Goal: Task Accomplishment & Management: Manage account settings

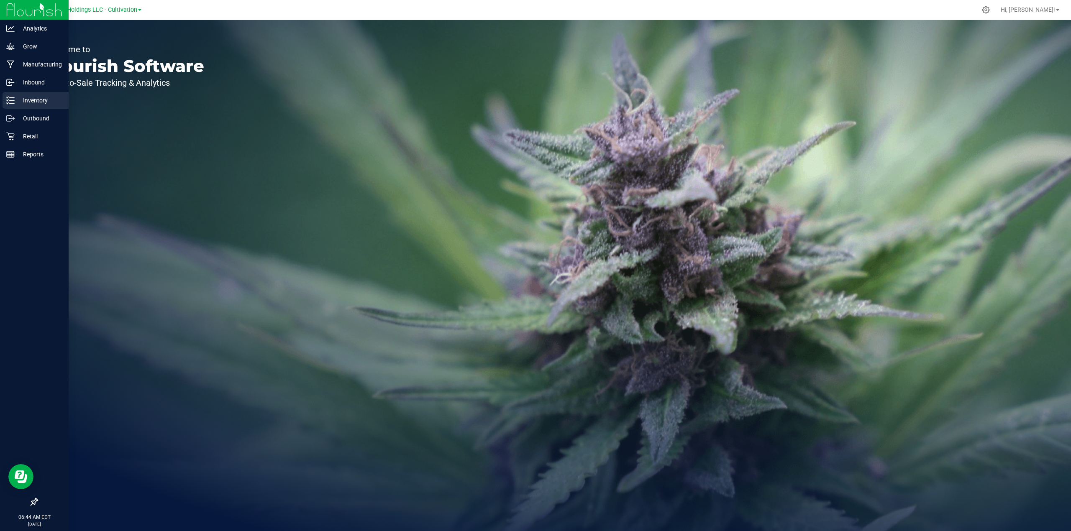
click at [38, 104] on p "Inventory" at bounding box center [40, 100] width 50 height 10
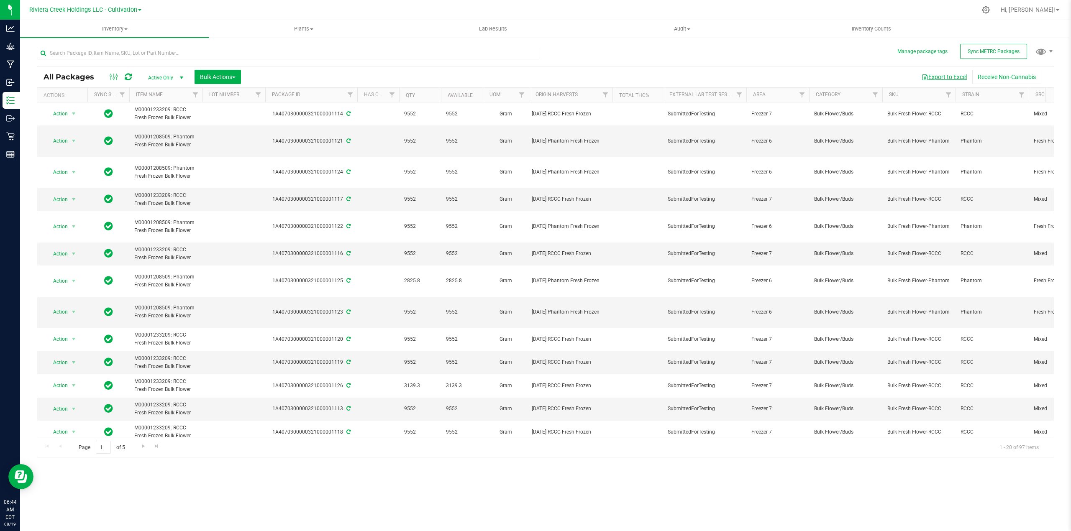
click at [952, 76] on button "Export to Excel" at bounding box center [944, 77] width 56 height 14
click at [109, 9] on span "Riviera Creek Holdings LLC - Cultivation" at bounding box center [83, 10] width 108 height 8
click at [118, 40] on link "Riviera Creek Holdings LLC - Processing" at bounding box center [85, 40] width 122 height 11
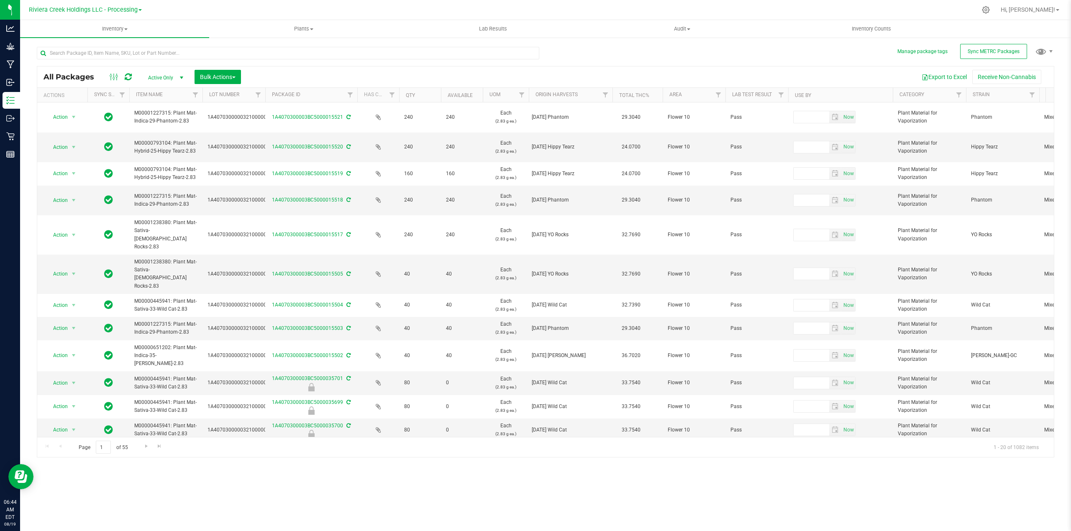
click at [179, 77] on span "select" at bounding box center [181, 77] width 7 height 7
click at [157, 116] on li "Locked" at bounding box center [163, 116] width 45 height 13
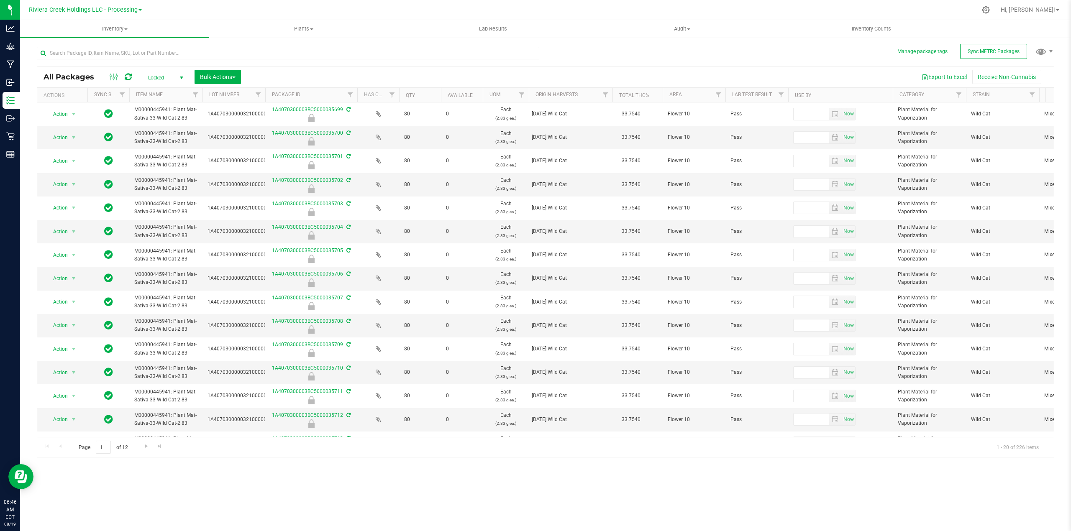
click at [182, 79] on span "select" at bounding box center [181, 77] width 7 height 7
click at [159, 91] on li "Active Only" at bounding box center [163, 91] width 45 height 13
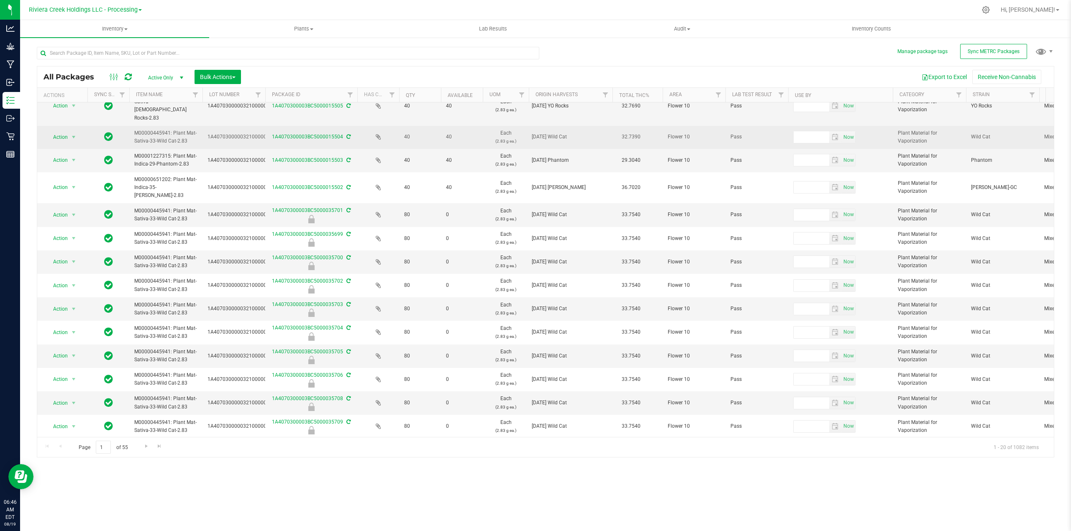
scroll to position [178, 0]
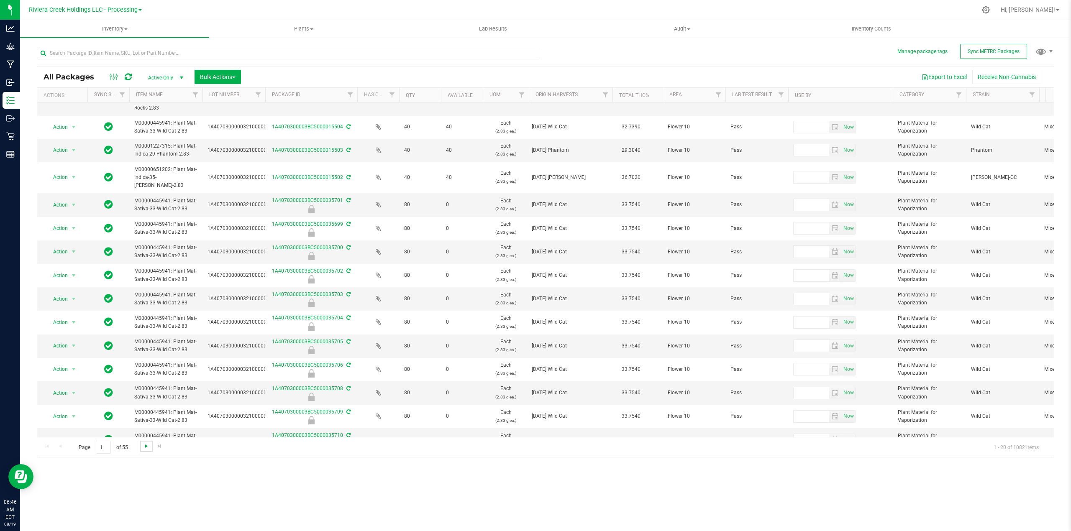
click at [145, 446] on span "Go to the next page" at bounding box center [146, 446] width 7 height 7
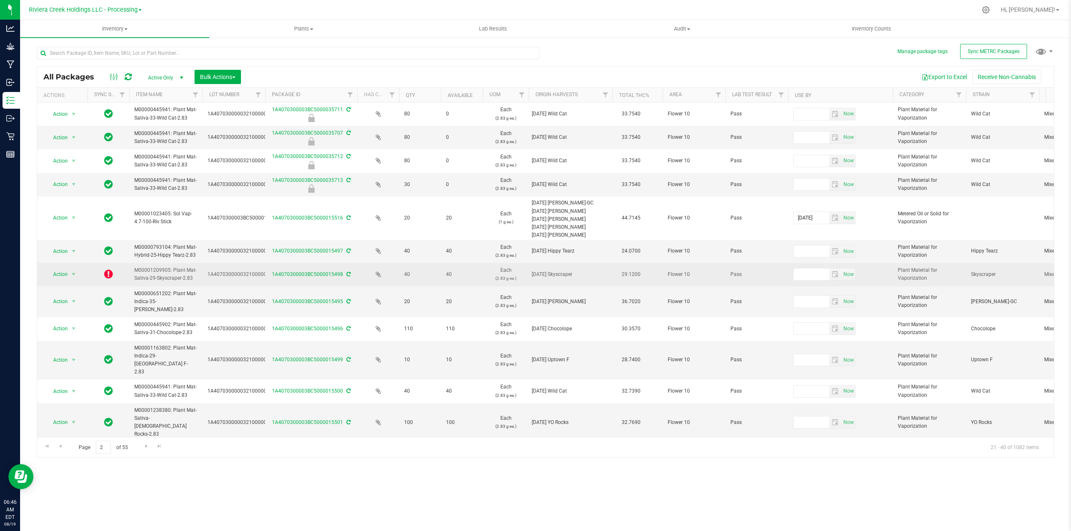
click at [348, 274] on icon at bounding box center [348, 274] width 4 height 5
click at [104, 277] on icon at bounding box center [108, 274] width 9 height 10
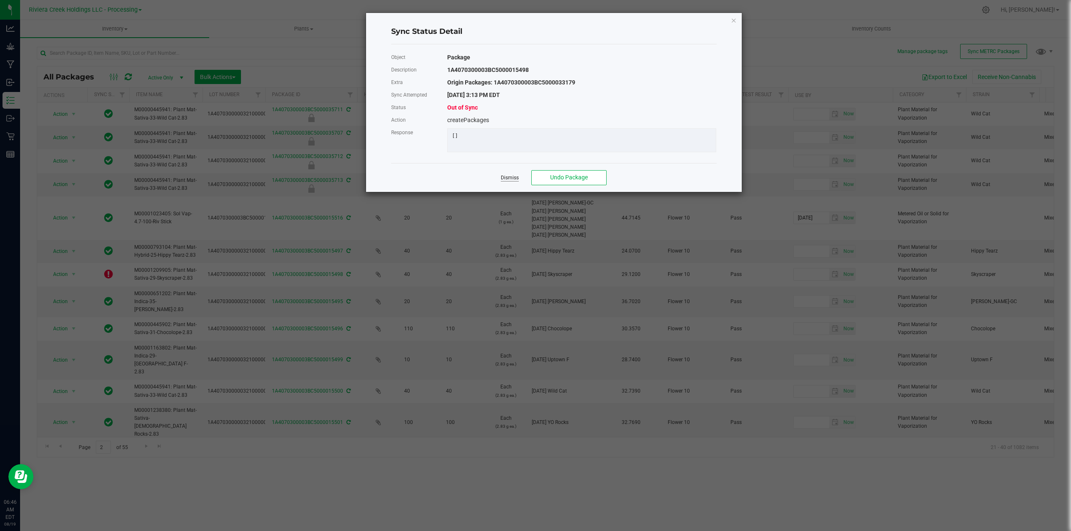
click at [513, 182] on link "Dismiss" at bounding box center [510, 177] width 18 height 7
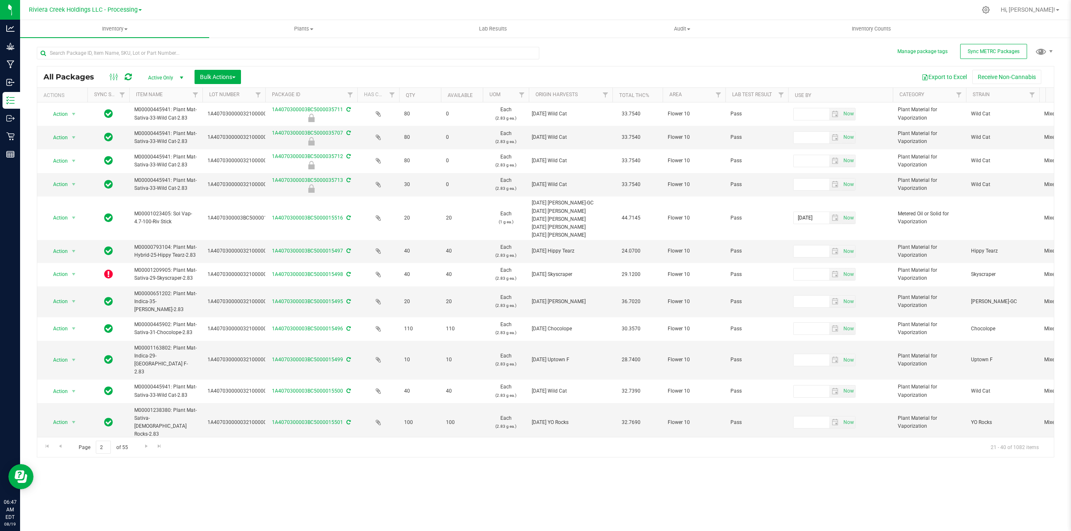
click at [180, 77] on span "select" at bounding box center [181, 77] width 7 height 7
click at [154, 118] on li "Locked" at bounding box center [163, 116] width 45 height 13
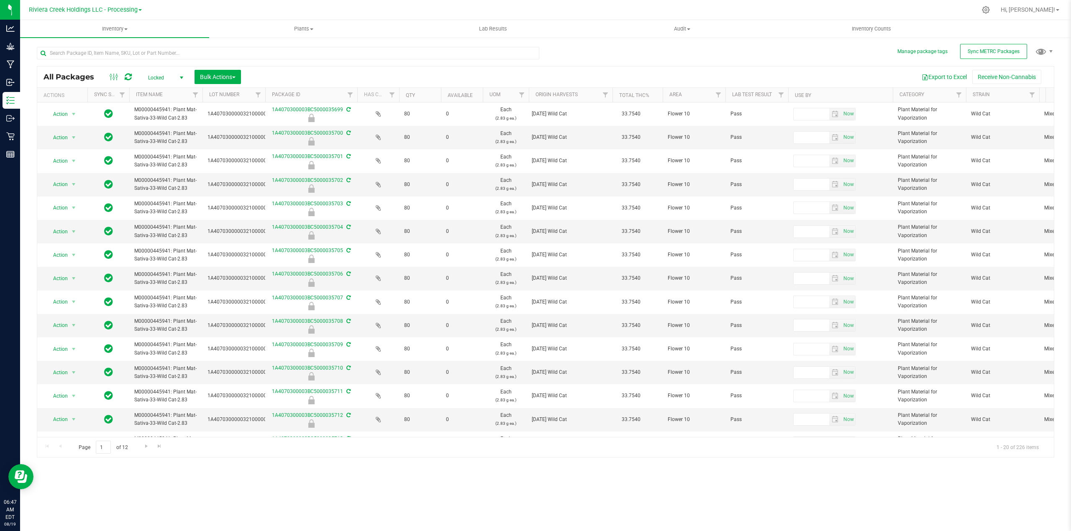
click at [946, 95] on th "Category" at bounding box center [929, 95] width 73 height 15
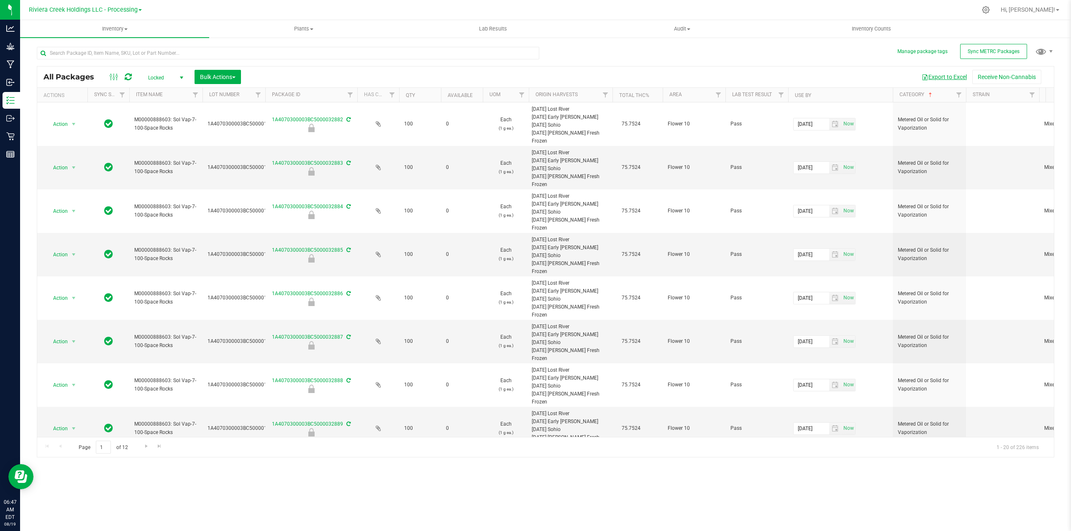
click at [946, 77] on button "Export to Excel" at bounding box center [944, 77] width 56 height 14
click at [179, 77] on span "select" at bounding box center [181, 77] width 7 height 7
click at [169, 89] on li "Active Only" at bounding box center [163, 91] width 45 height 13
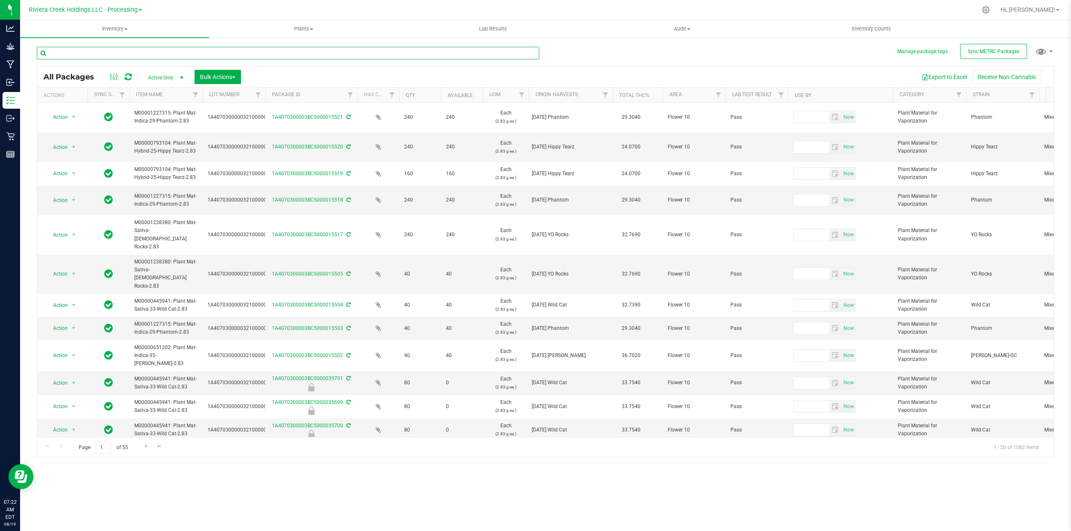
click at [135, 52] on input "text" at bounding box center [288, 53] width 502 height 13
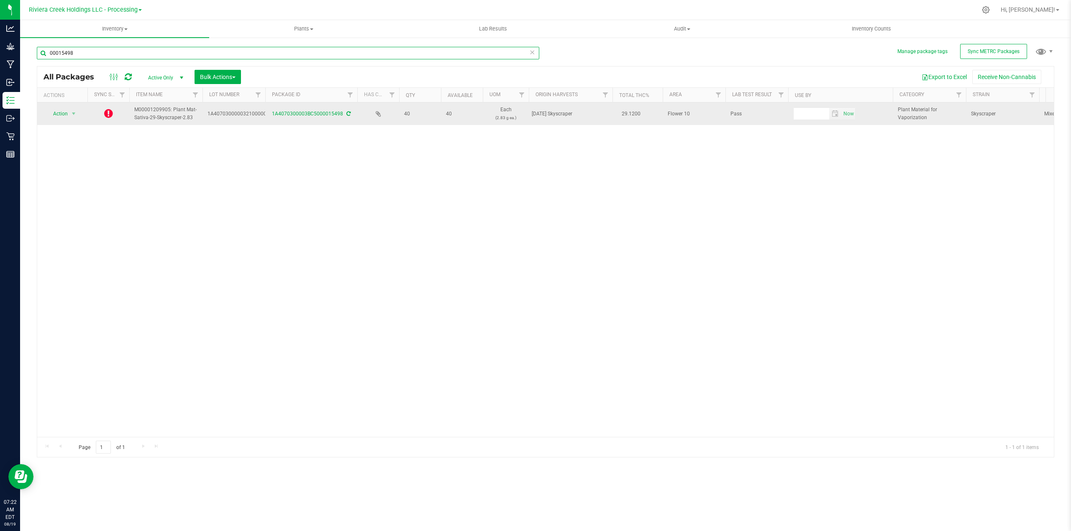
type input "00015498"
click at [347, 114] on icon at bounding box center [348, 113] width 4 height 5
click at [108, 115] on icon at bounding box center [108, 113] width 9 height 10
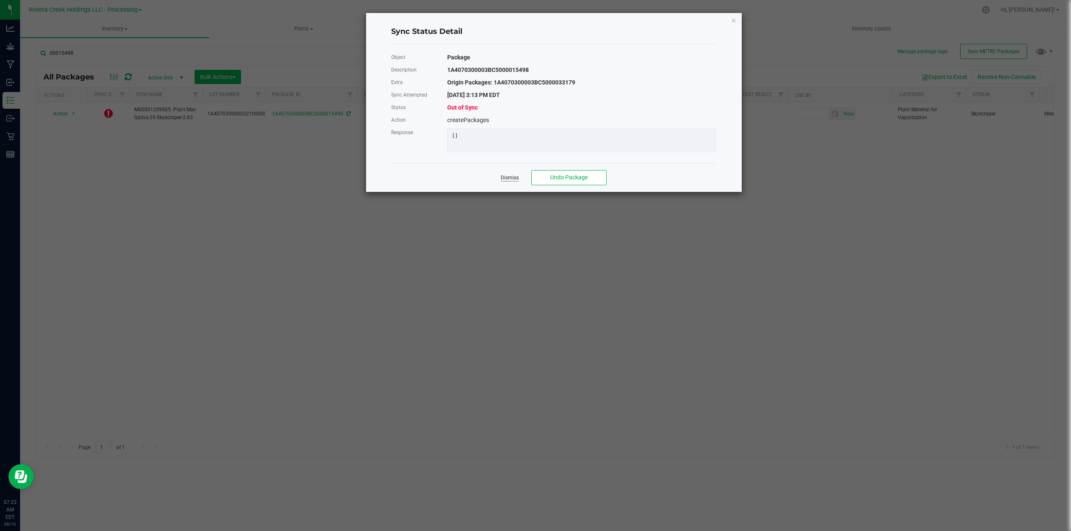
click at [504, 182] on link "Dismiss" at bounding box center [510, 177] width 18 height 7
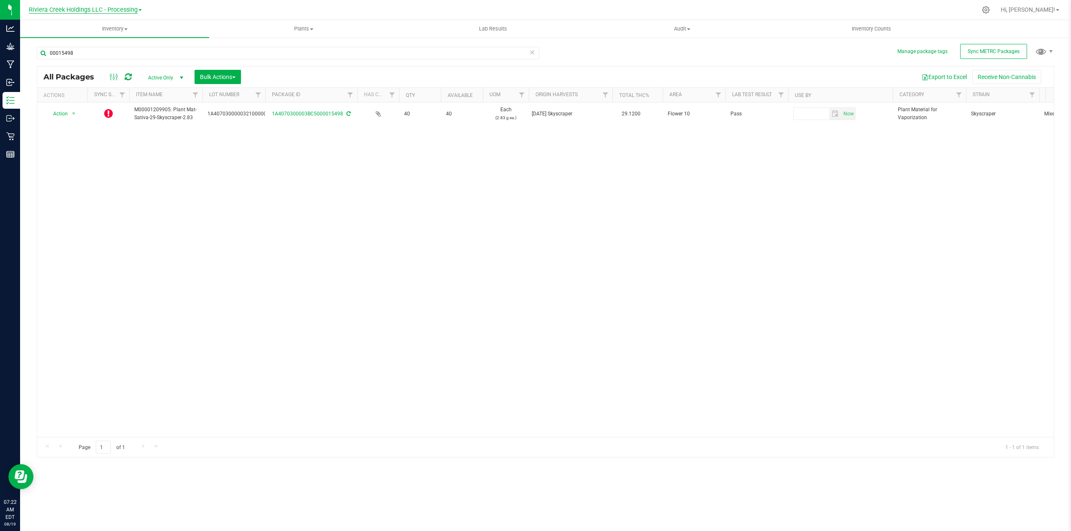
click at [131, 10] on span "Riviera Creek Holdings LLC - Processing" at bounding box center [83, 10] width 109 height 8
click at [113, 31] on link "Riviera Creek Holdings LLC - Cultivation" at bounding box center [85, 29] width 122 height 11
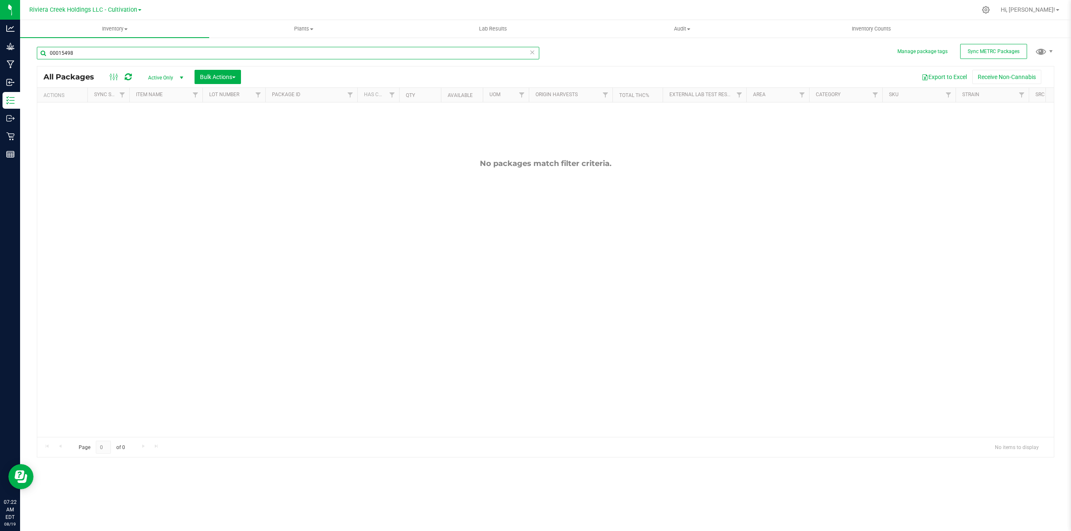
click at [88, 49] on input "00015498" at bounding box center [288, 53] width 502 height 13
type input "0"
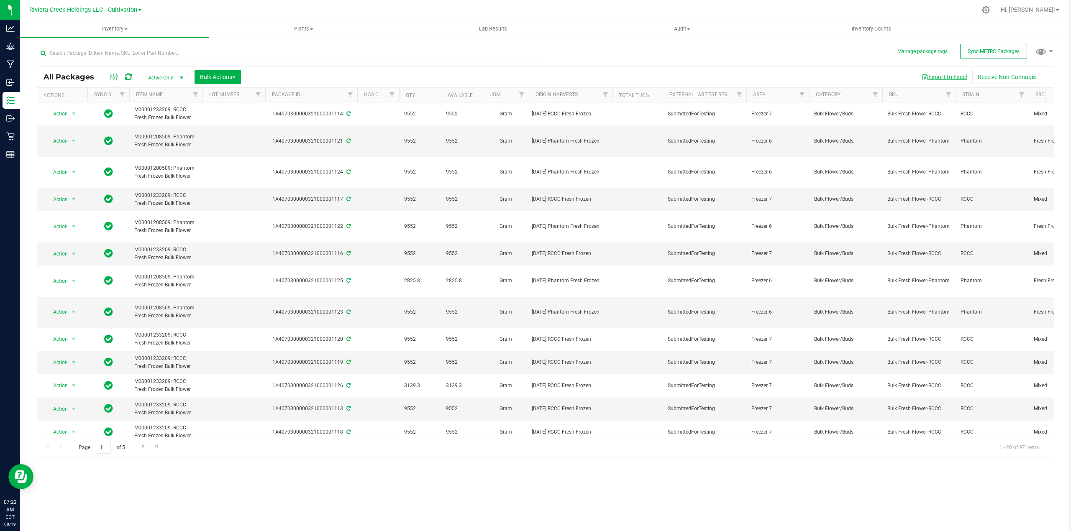
click at [951, 76] on button "Export to Excel" at bounding box center [944, 77] width 56 height 14
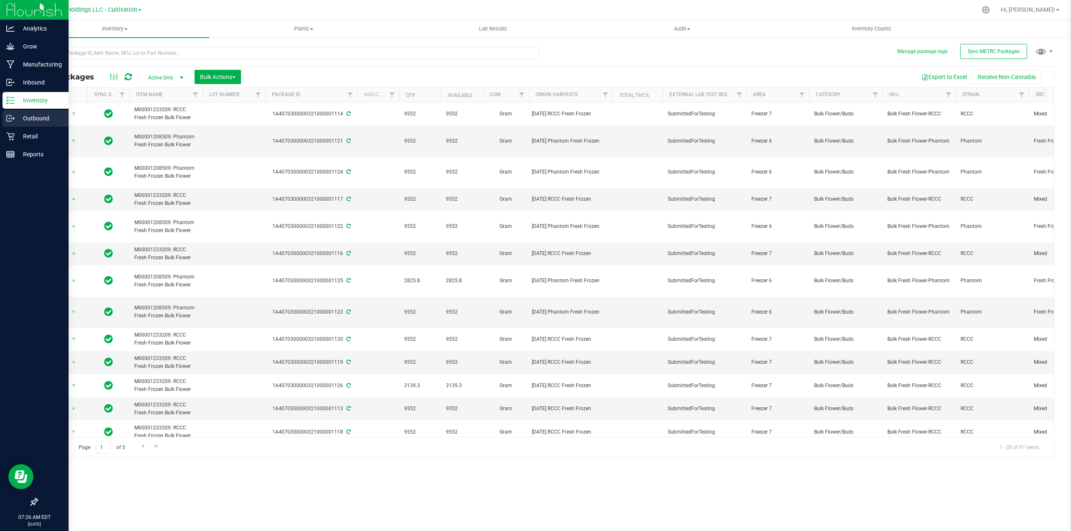
click at [30, 116] on p "Outbound" at bounding box center [40, 118] width 50 height 10
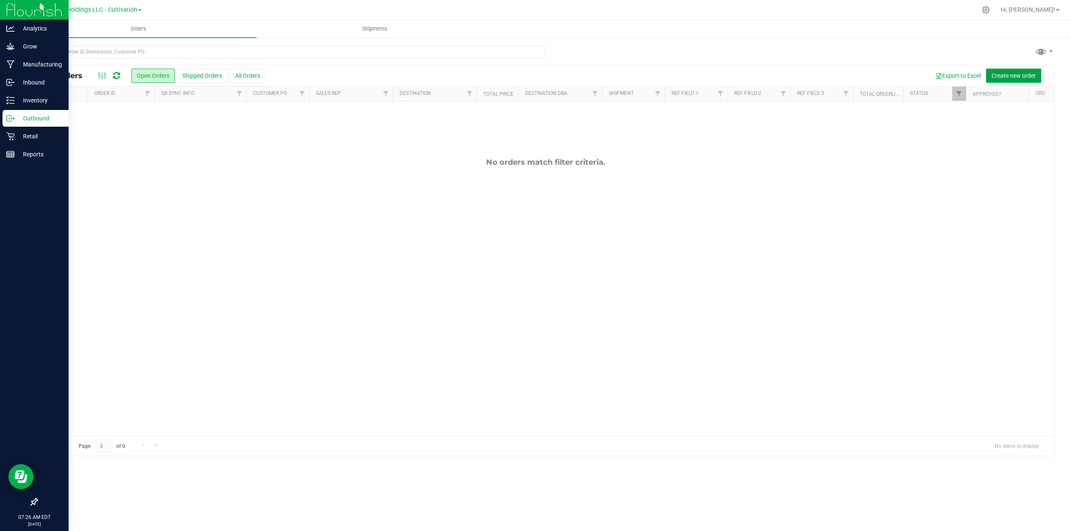
click at [999, 74] on span "Create new order" at bounding box center [1014, 75] width 44 height 7
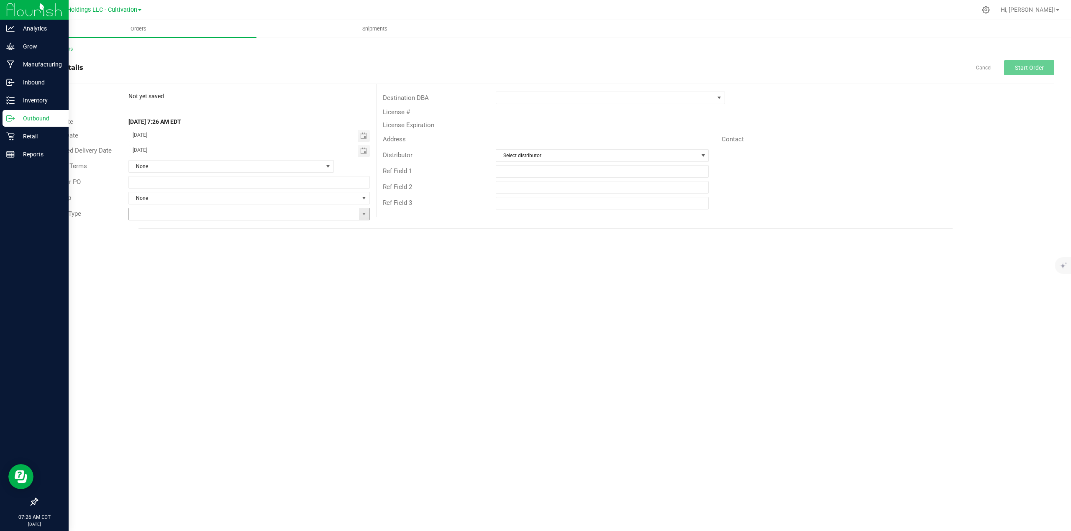
click at [367, 213] on span at bounding box center [364, 214] width 10 height 12
click at [183, 246] on li "Wholesale Transfer" at bounding box center [249, 244] width 241 height 14
type input "Wholesale Transfer"
click at [531, 99] on span at bounding box center [605, 98] width 218 height 12
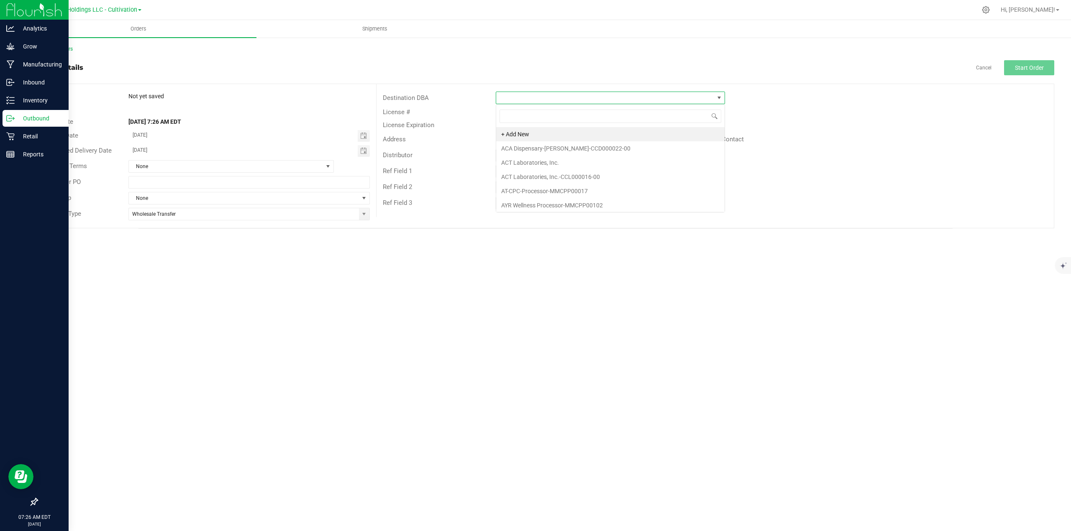
scroll to position [13, 228]
type input "riviera"
click at [575, 134] on li "Riviera Creek Holdings LLC - Processing" at bounding box center [610, 134] width 228 height 14
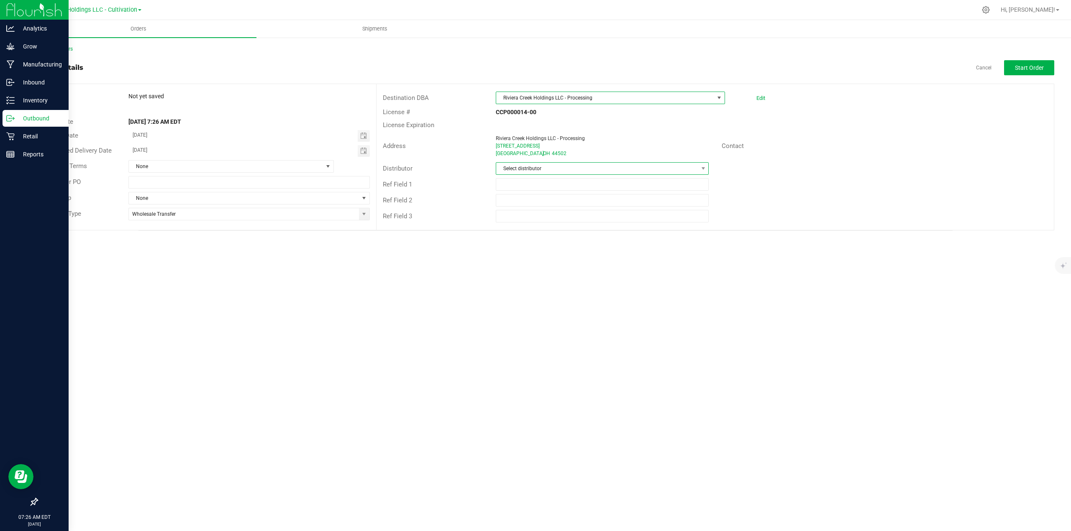
click at [553, 168] on span "Select distributor" at bounding box center [597, 169] width 202 height 12
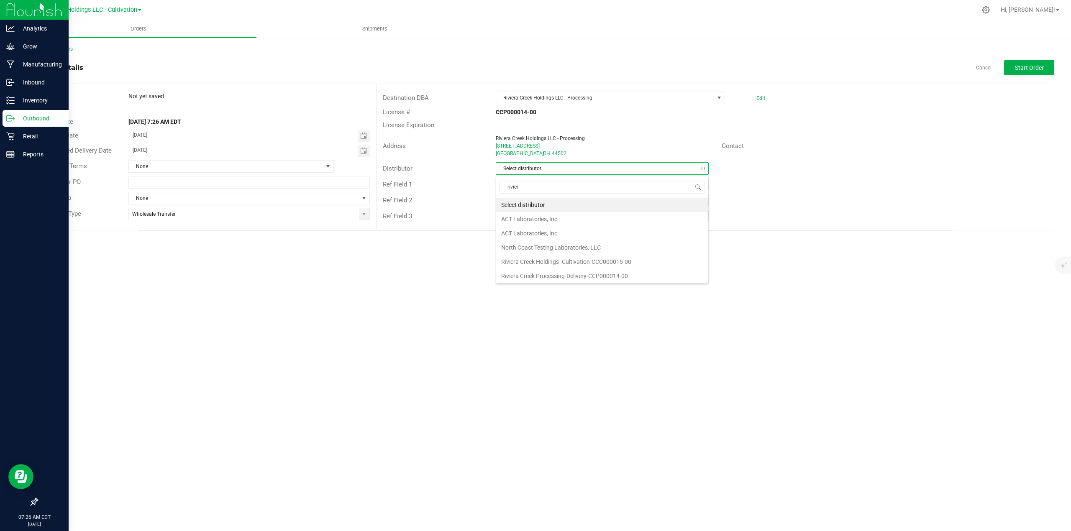
type input "riviera"
click at [554, 208] on li "Riviera Creek Holdings- Cultivation-CCC000015-00" at bounding box center [602, 205] width 212 height 14
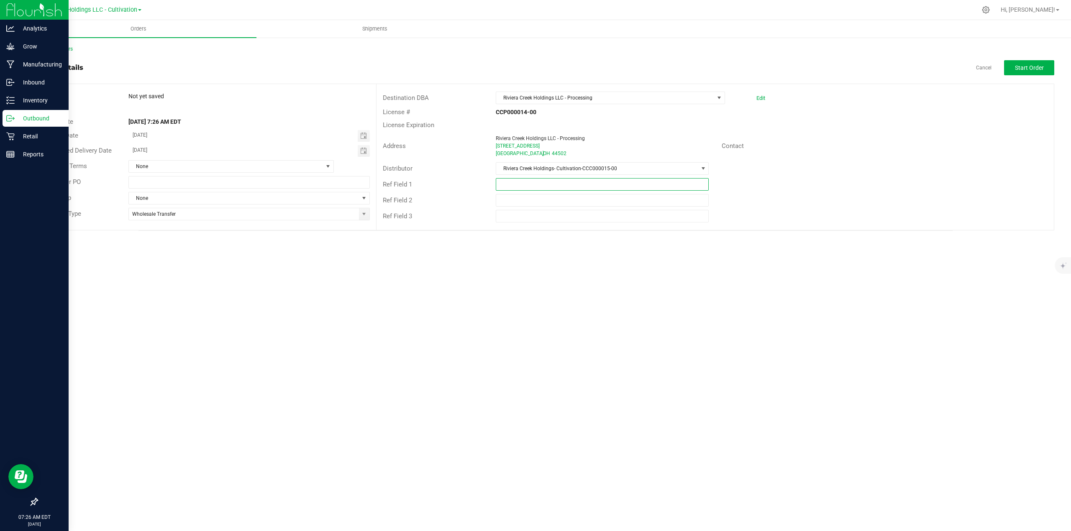
click at [582, 188] on input "text" at bounding box center [602, 184] width 213 height 13
type input "DEREK - PROCESSING"
click at [1016, 69] on span "Start Order" at bounding box center [1029, 67] width 29 height 7
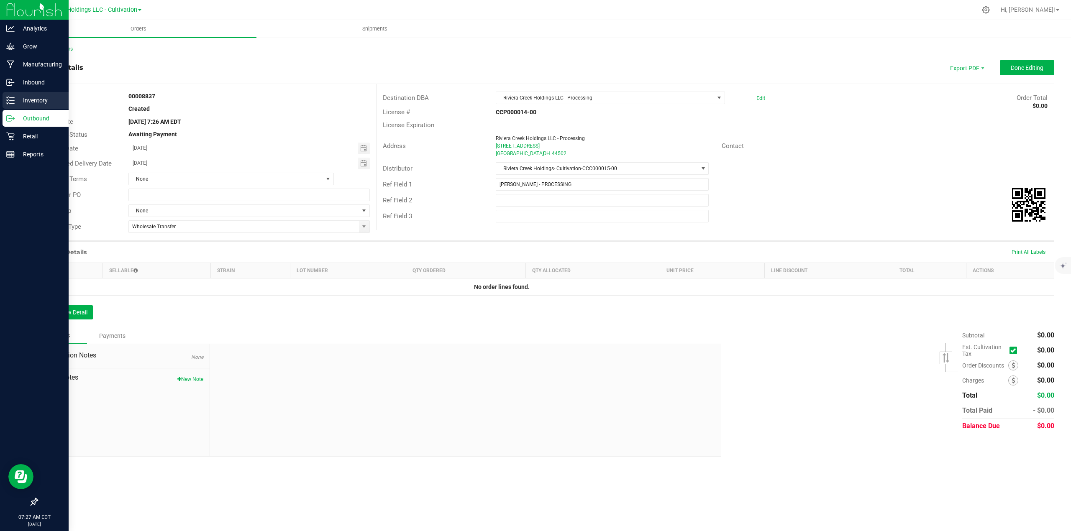
click at [25, 101] on p "Inventory" at bounding box center [40, 100] width 50 height 10
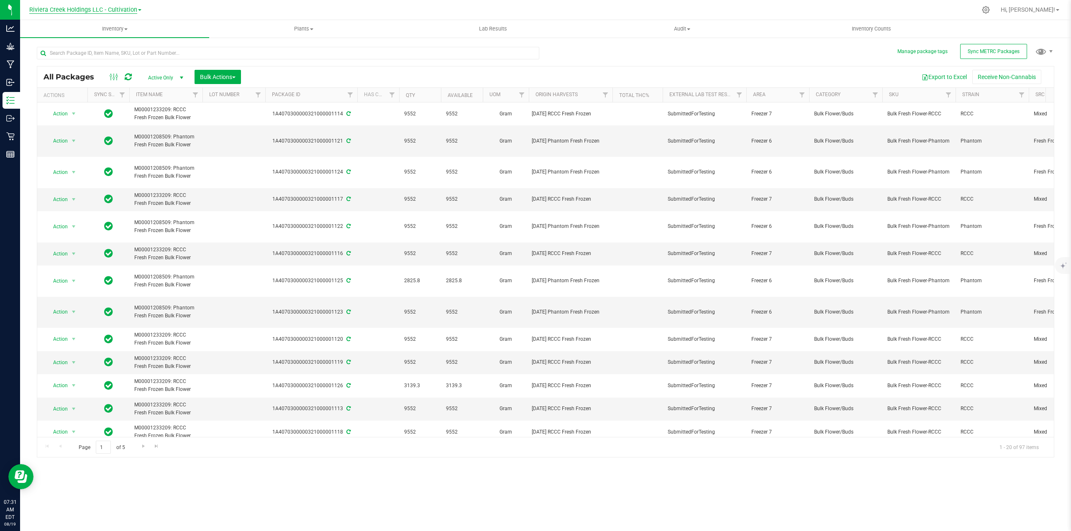
click at [131, 10] on span "Riviera Creek Holdings LLC - Cultivation" at bounding box center [83, 10] width 108 height 8
click at [119, 39] on link "Riviera Creek Holdings LLC - Processing" at bounding box center [85, 40] width 122 height 11
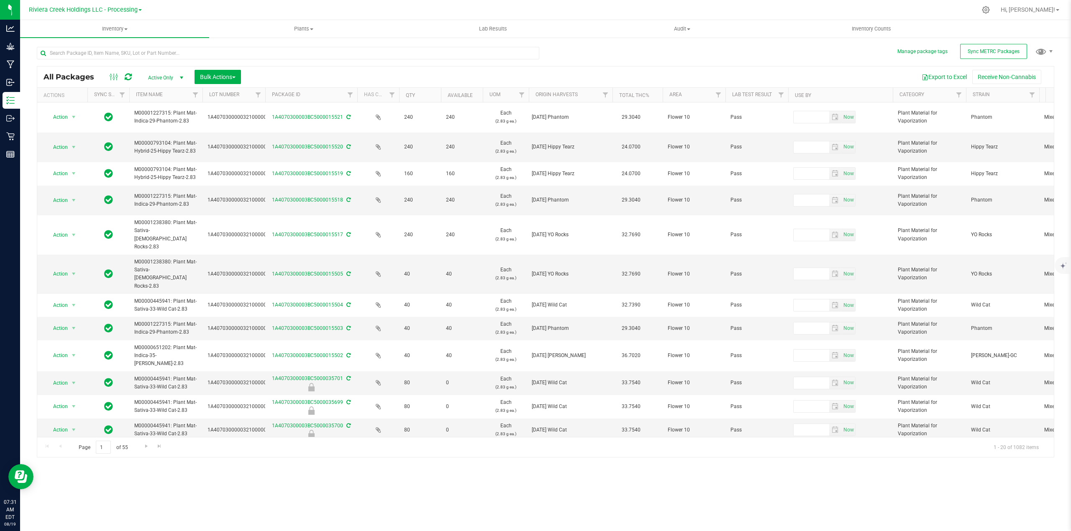
click at [182, 76] on span "select" at bounding box center [181, 77] width 7 height 7
click at [961, 95] on span "Filter" at bounding box center [959, 95] width 7 height 7
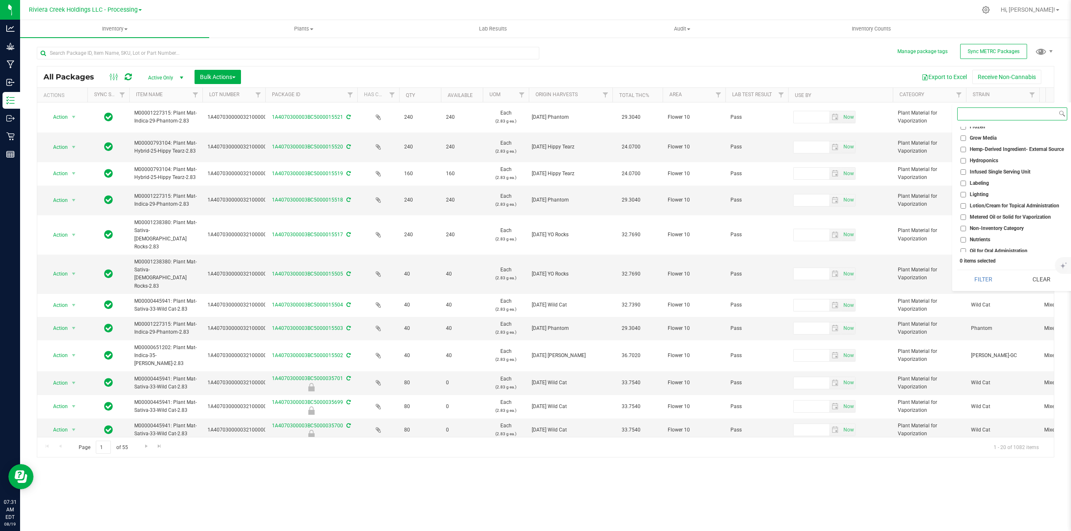
scroll to position [167, 0]
click at [997, 202] on span "Metered Oil or Solid for Vaporization" at bounding box center [1010, 200] width 81 height 5
click at [966, 202] on input "Metered Oil or Solid for Vaporization" at bounding box center [963, 200] width 5 height 5
click at [997, 202] on span "Metered Oil or Solid for Vaporization" at bounding box center [1010, 200] width 81 height 5
click at [966, 202] on input "Metered Oil or Solid for Vaporization" at bounding box center [963, 200] width 5 height 5
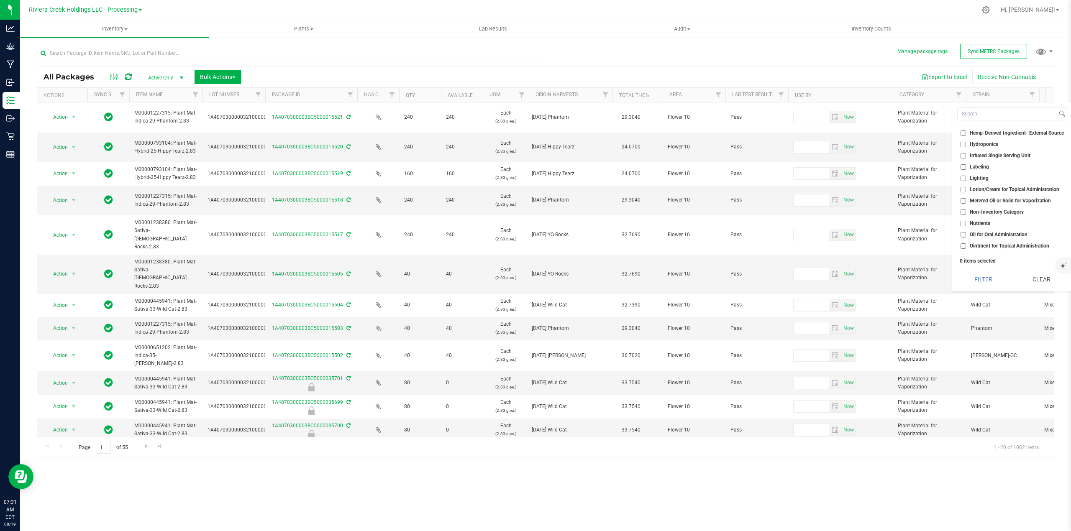
click at [997, 202] on span "Metered Oil or Solid for Vaporization" at bounding box center [1010, 200] width 81 height 5
click at [966, 202] on input "Metered Oil or Solid for Vaporization" at bounding box center [963, 200] width 5 height 5
checkbox input "true"
click at [1015, 156] on span "Plant Material for Vaporization" at bounding box center [1004, 157] width 68 height 5
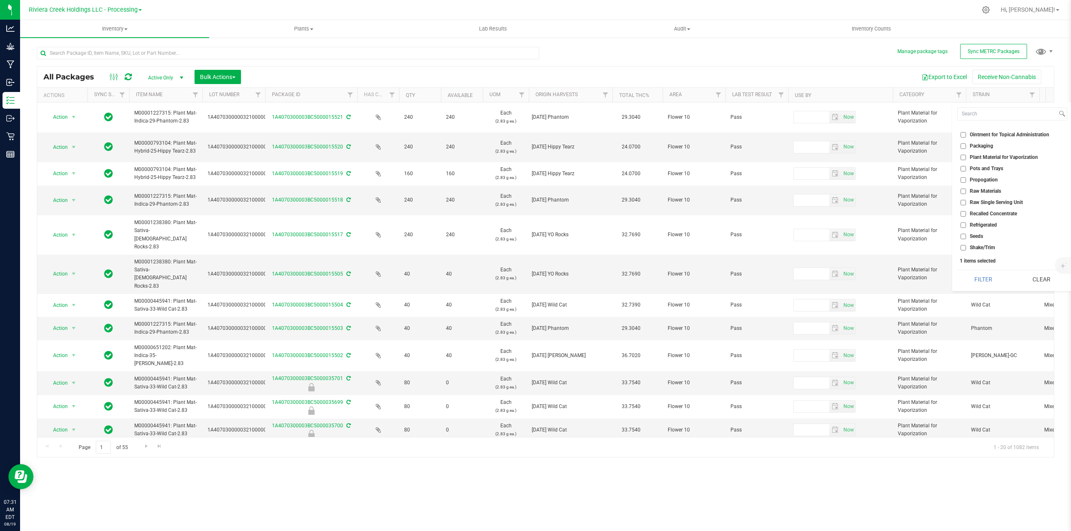
click at [966, 156] on input "Plant Material for Vaporization" at bounding box center [963, 157] width 5 height 5
checkbox input "true"
click at [1008, 154] on span "Edible for Oral Administration" at bounding box center [1003, 155] width 66 height 5
click at [966, 154] on input "Edible for Oral Administration" at bounding box center [963, 155] width 5 height 5
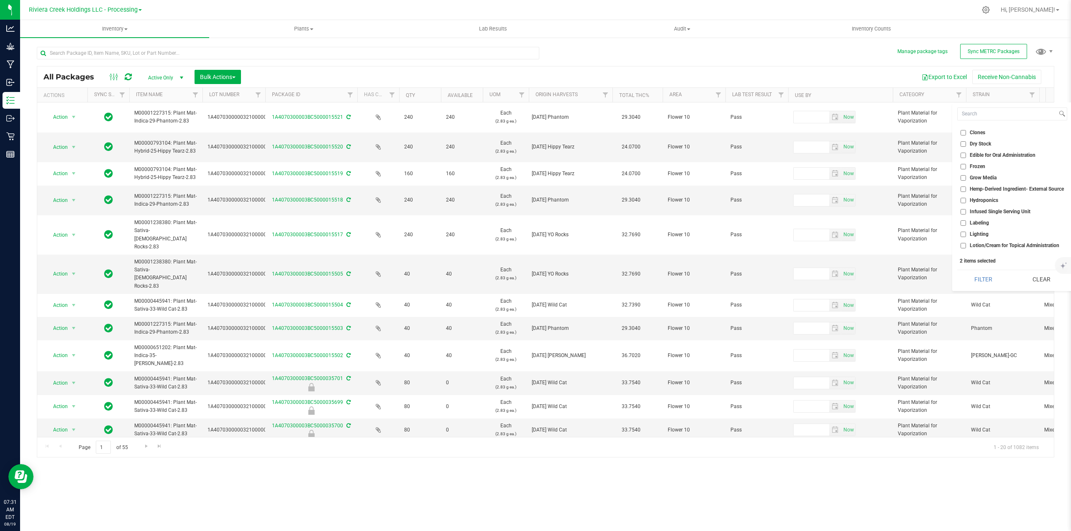
checkbox input "true"
click at [979, 282] on button "Filter" at bounding box center [983, 279] width 52 height 18
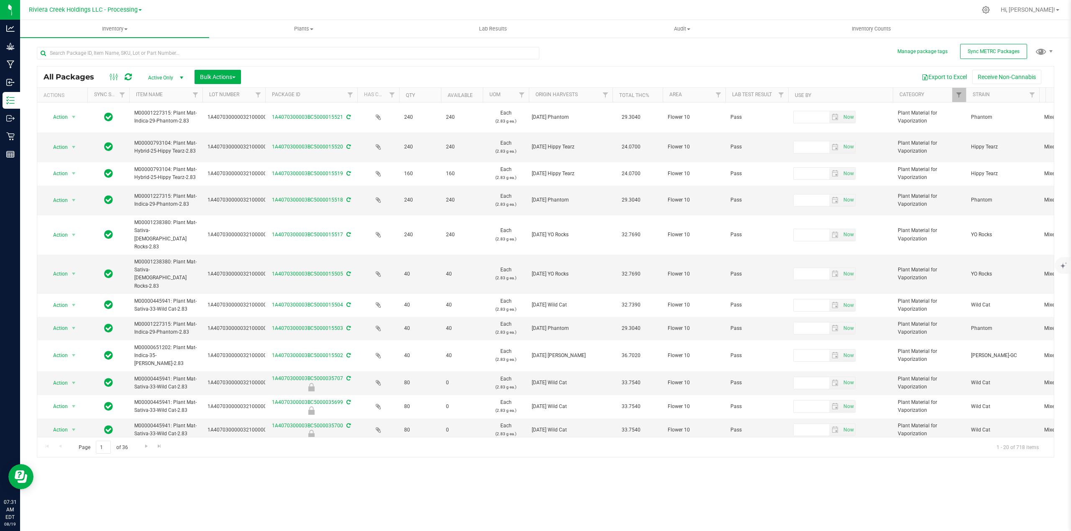
click at [757, 54] on div "All Packages Active Only Active Only Lab Samples Locked All External Internal B…" at bounding box center [545, 248] width 1017 height 419
click at [946, 74] on button "Export to Excel" at bounding box center [944, 77] width 56 height 14
click at [116, 9] on span "Riviera Creek Holdings LLC - Processing" at bounding box center [83, 10] width 109 height 8
click at [116, 30] on link "Riviera Creek Holdings LLC - Cultivation" at bounding box center [85, 29] width 122 height 11
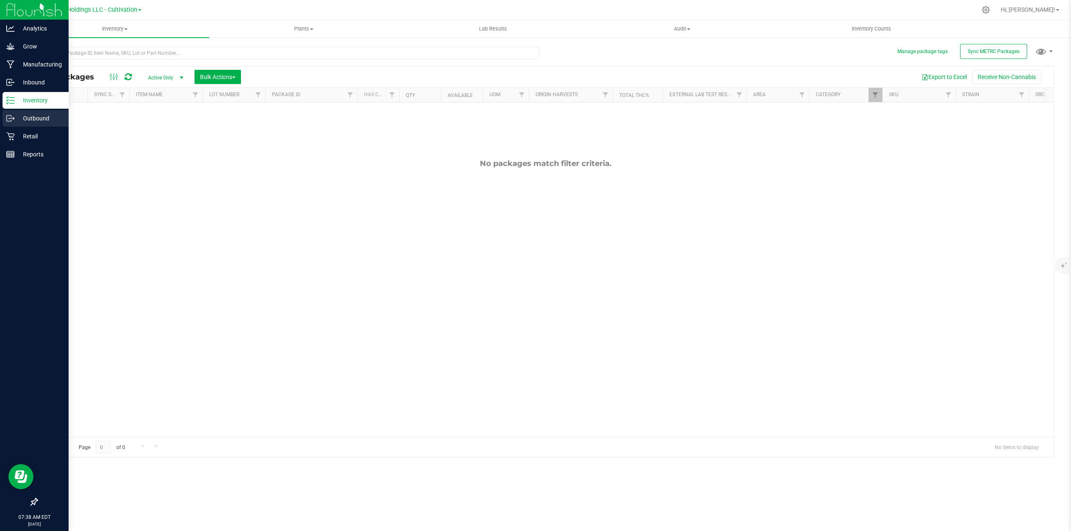
click at [23, 118] on p "Outbound" at bounding box center [40, 118] width 50 height 10
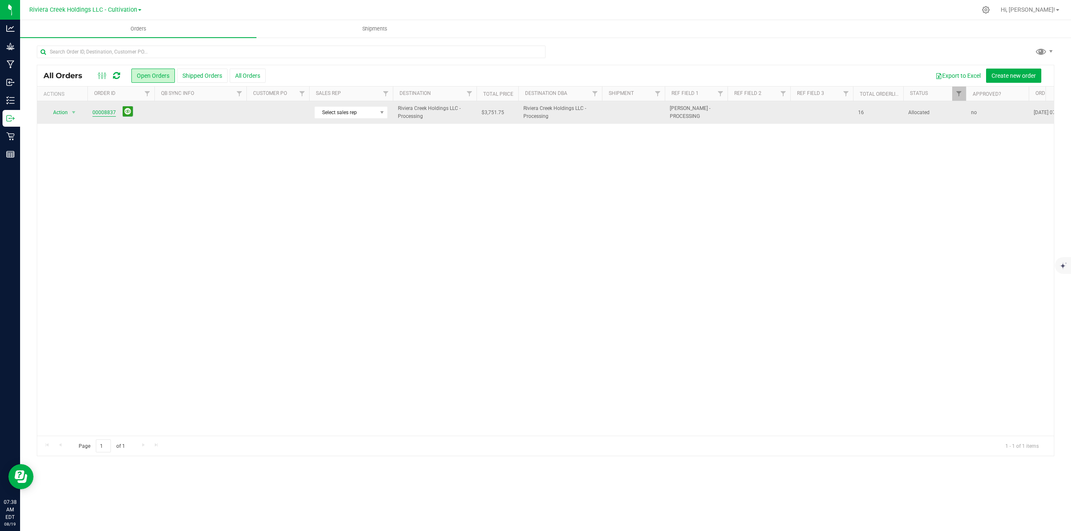
click at [108, 113] on link "00008837" at bounding box center [103, 113] width 23 height 8
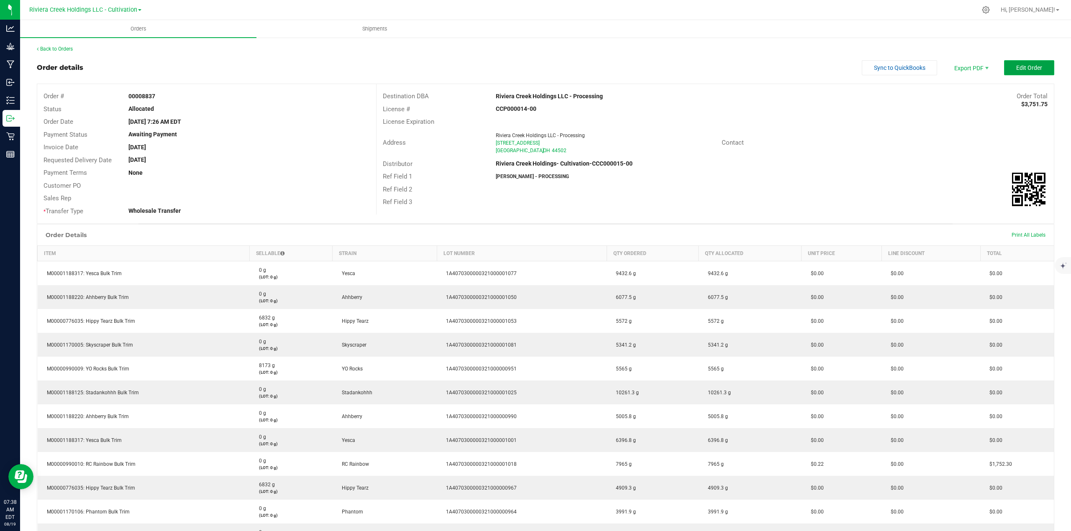
click at [1016, 66] on span "Edit Order" at bounding box center [1029, 67] width 26 height 7
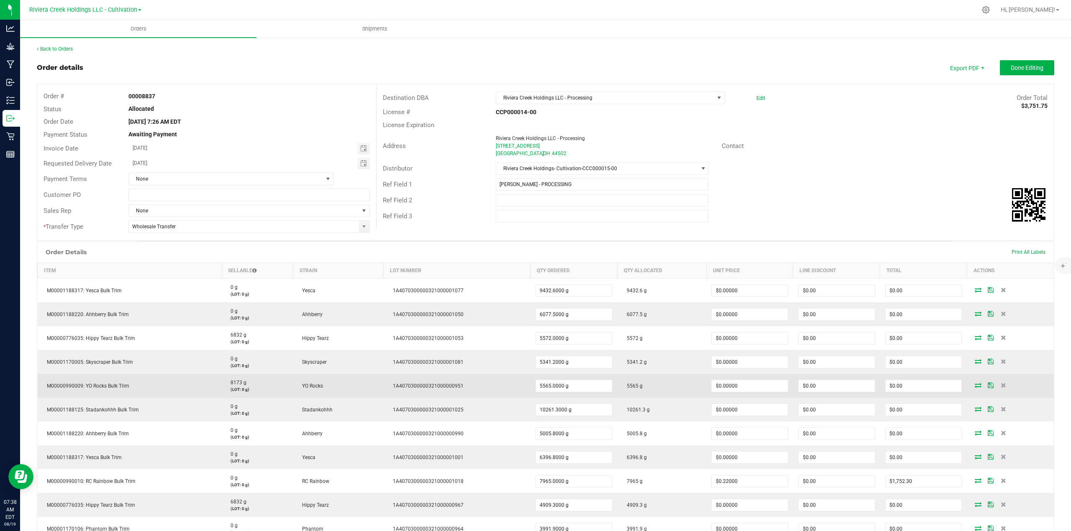
scroll to position [56, 0]
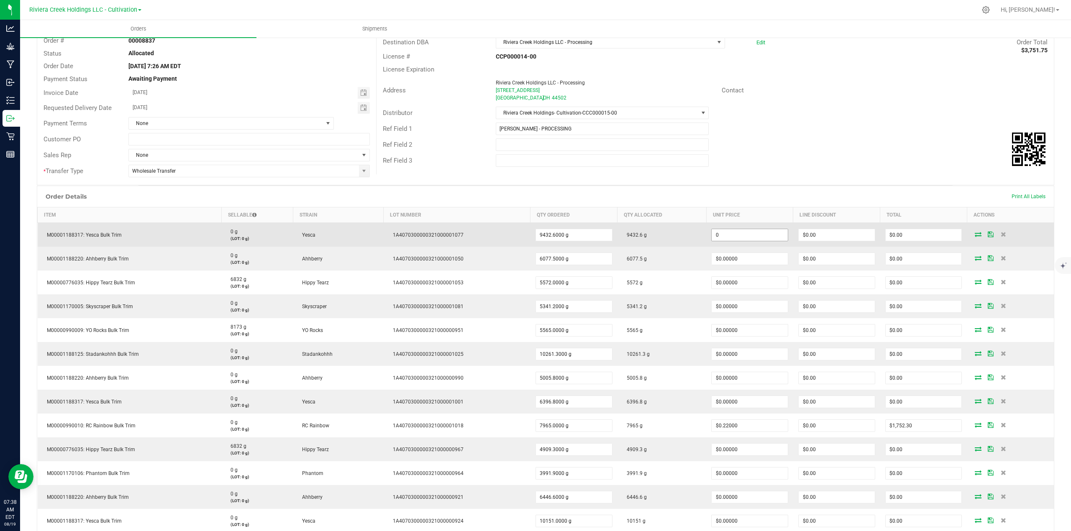
click at [755, 236] on input "0" at bounding box center [750, 235] width 76 height 12
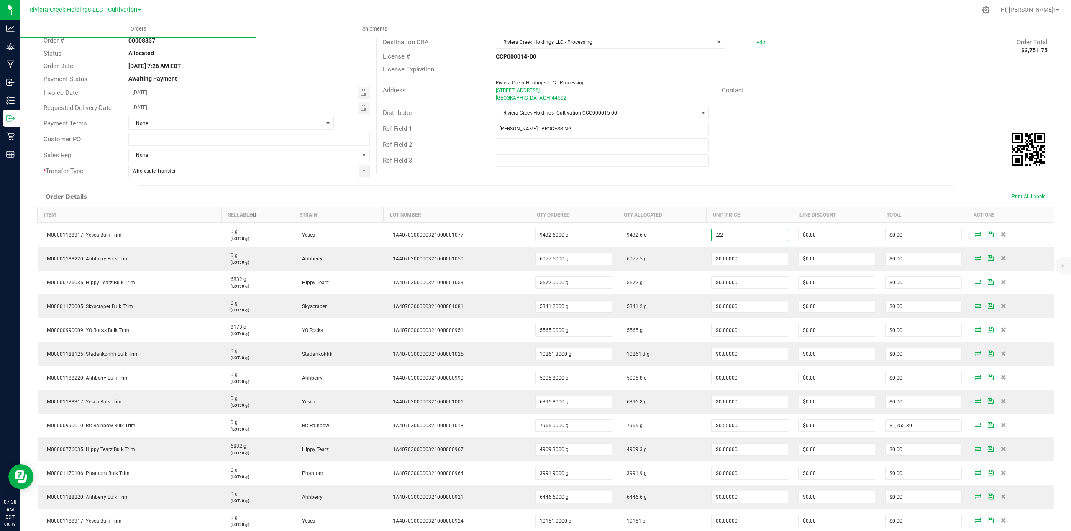
type input "$0.22000"
type input "$2,075.17"
click at [827, 93] on div "Contact" at bounding box center [884, 90] width 339 height 13
type input "0.22"
click at [753, 238] on input "0.22" at bounding box center [750, 235] width 76 height 12
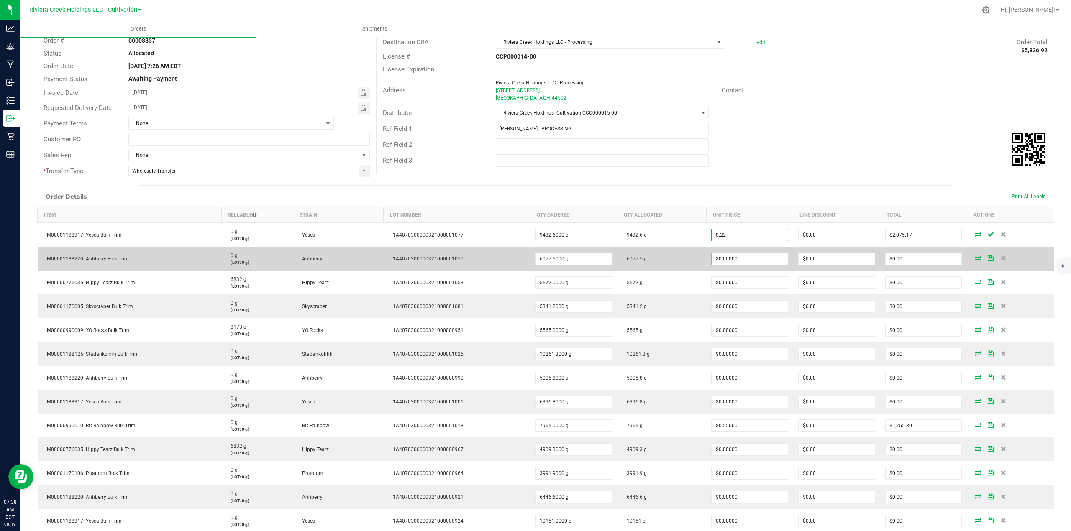
type input "0"
type input "$0.22000"
click at [747, 256] on input "0" at bounding box center [750, 259] width 76 height 12
paste input ".22"
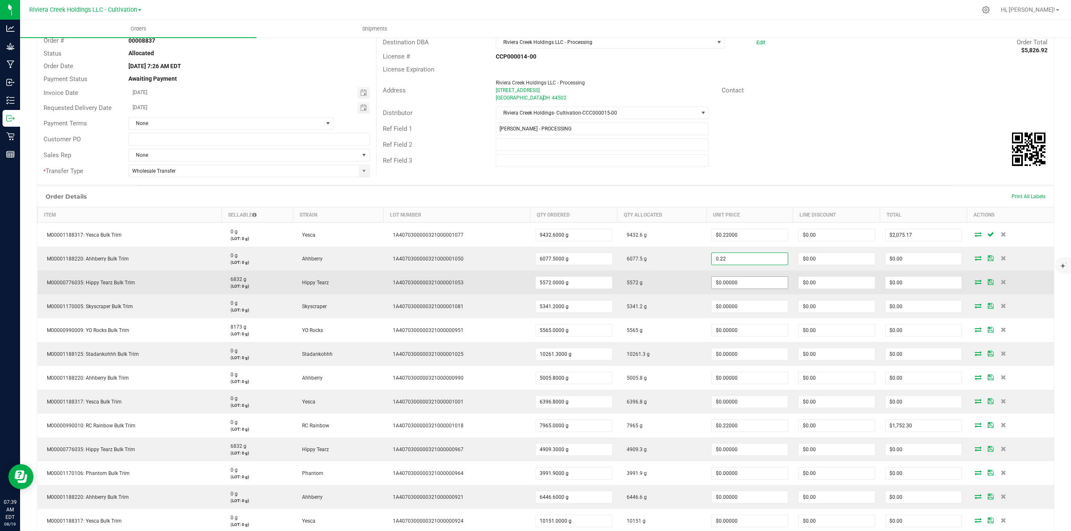
type input "$0.22000"
type input "$1,337.05"
click at [750, 278] on span "$0.00000" at bounding box center [749, 283] width 77 height 13
click at [748, 285] on input "0" at bounding box center [750, 283] width 76 height 12
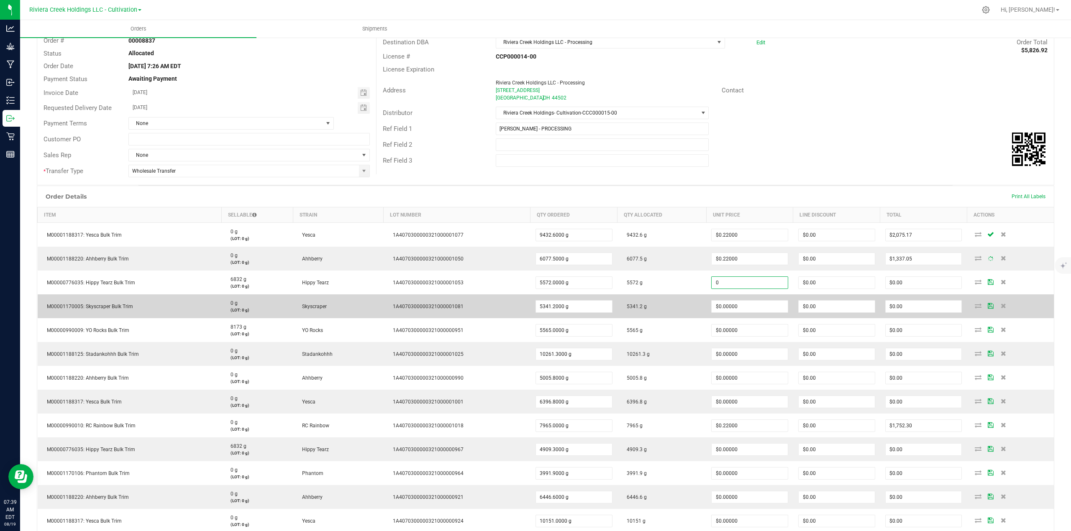
paste input ".22"
type input "$0.22000"
type input "$1,225.84"
click at [751, 309] on input "0" at bounding box center [750, 307] width 76 height 12
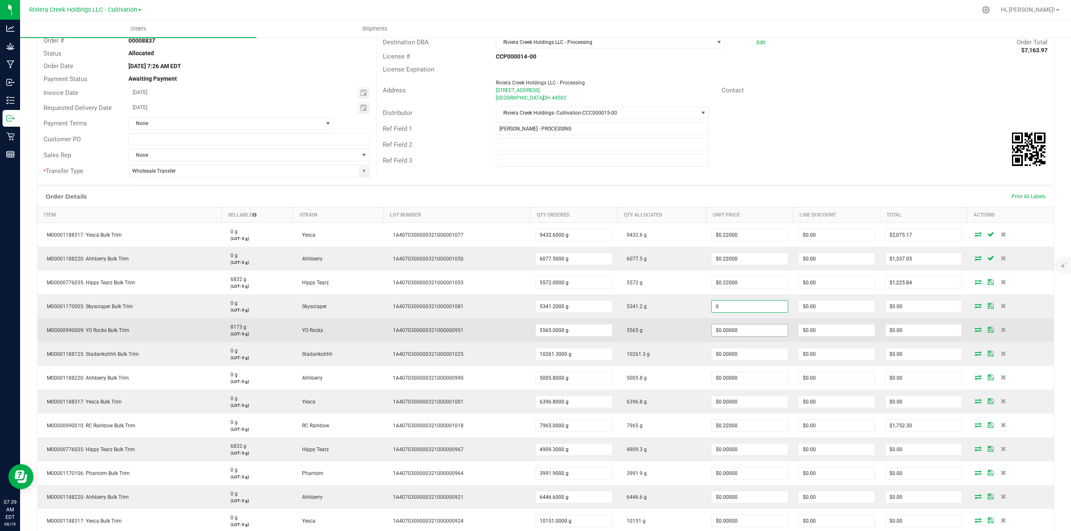
paste input ".22"
type input "$0.22000"
type input "$1,175.06"
click at [758, 333] on input "0" at bounding box center [750, 331] width 76 height 12
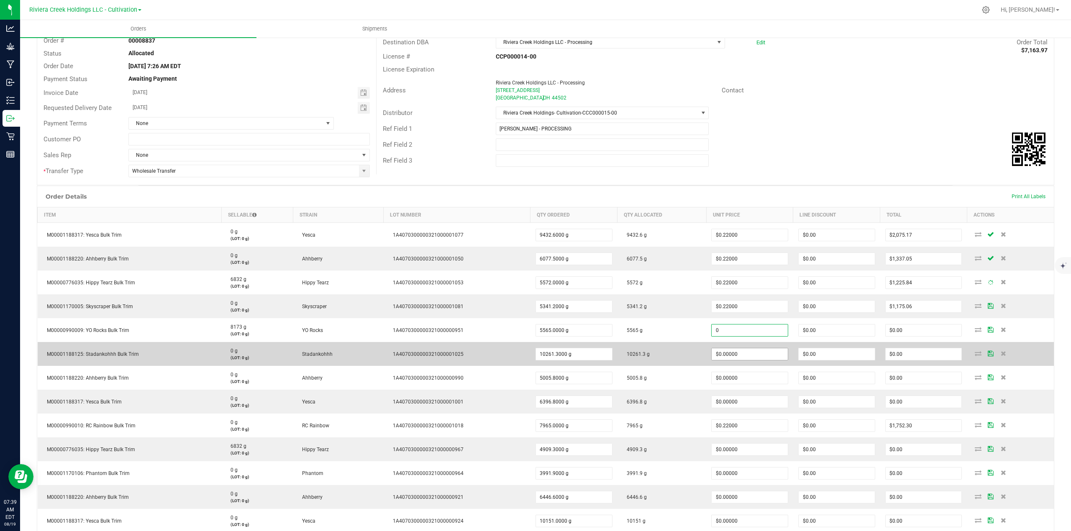
paste input ".22"
type input "$0.22000"
type input "$1,224.30"
click at [755, 358] on input "0" at bounding box center [750, 354] width 76 height 12
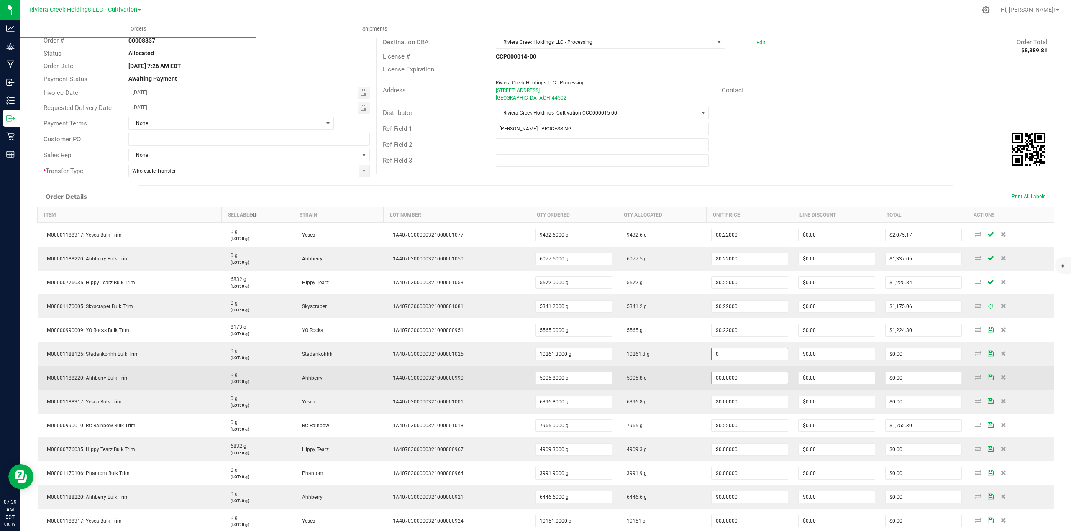
paste input ".22"
type input "$0.22000"
type input "$2,257.49"
click at [755, 377] on input "0" at bounding box center [750, 378] width 76 height 12
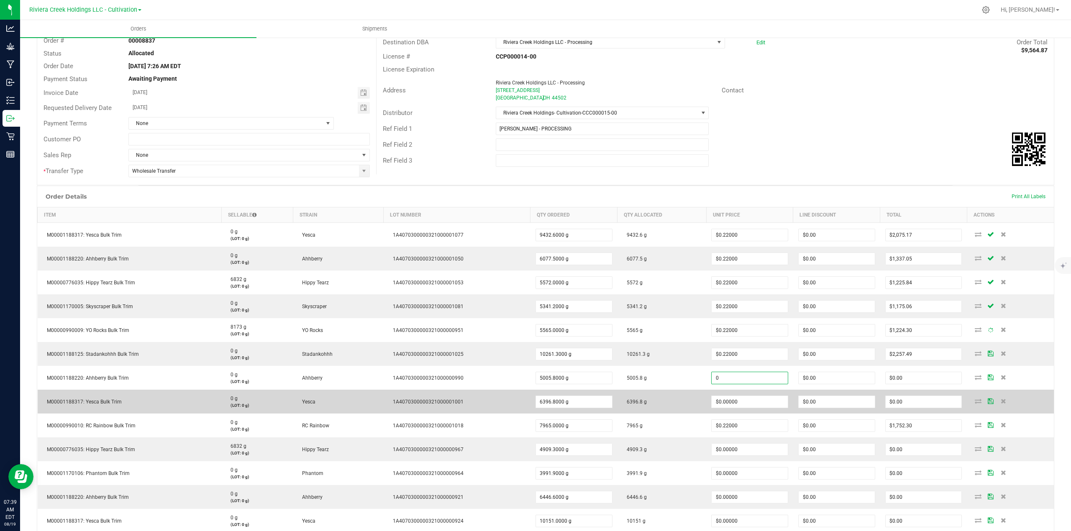
paste input ".22"
type input "$0.22000"
type input "$1,101.28"
click at [752, 399] on input "0" at bounding box center [750, 402] width 76 height 12
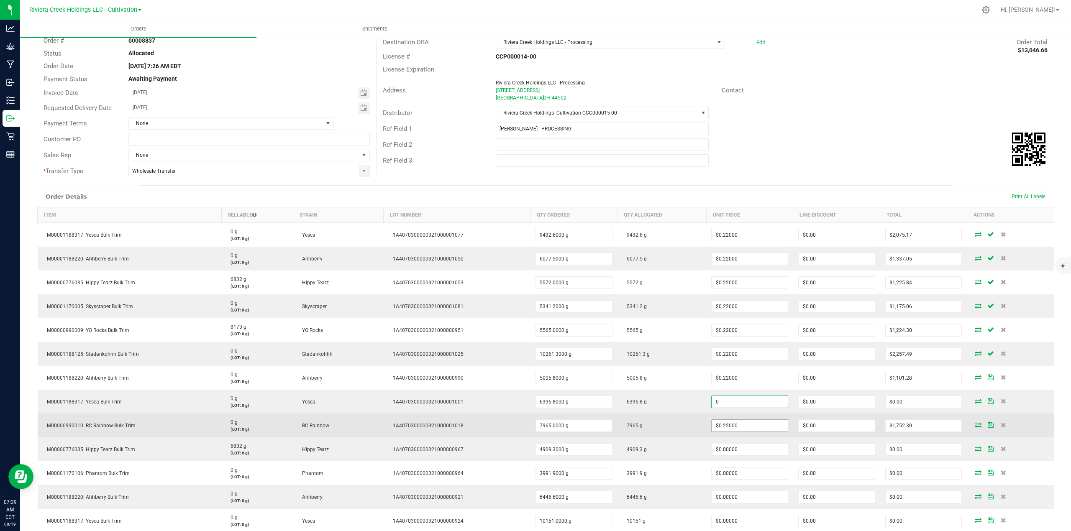
paste input ".22"
type input "$0.22000"
type input "$1,407.30"
click at [761, 429] on input "0.22" at bounding box center [750, 426] width 76 height 12
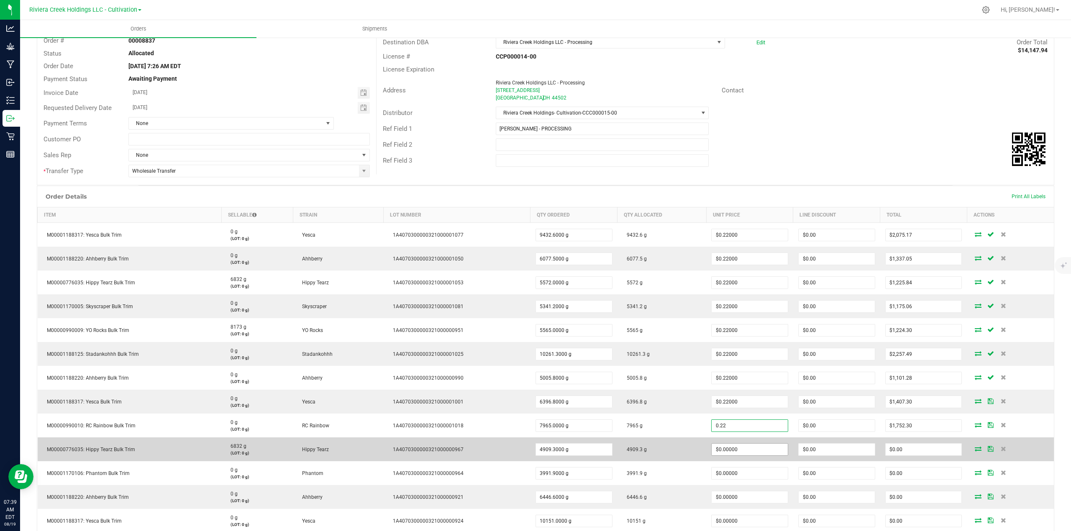
type input "$0.22000"
click at [762, 450] on input "0" at bounding box center [750, 450] width 76 height 12
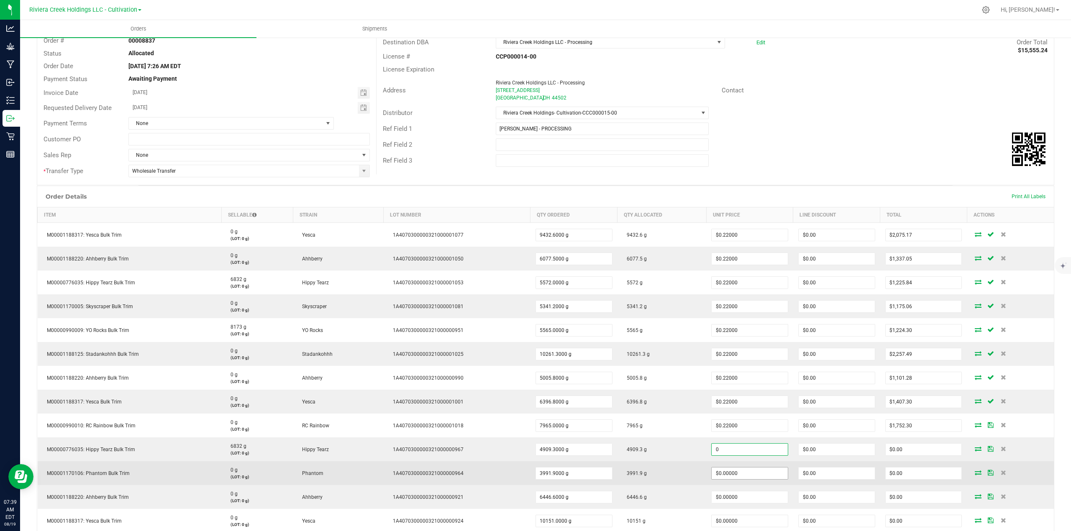
paste input ".22"
type input "$0.22000"
type input "$1,080.05"
click at [760, 474] on input "0" at bounding box center [750, 474] width 76 height 12
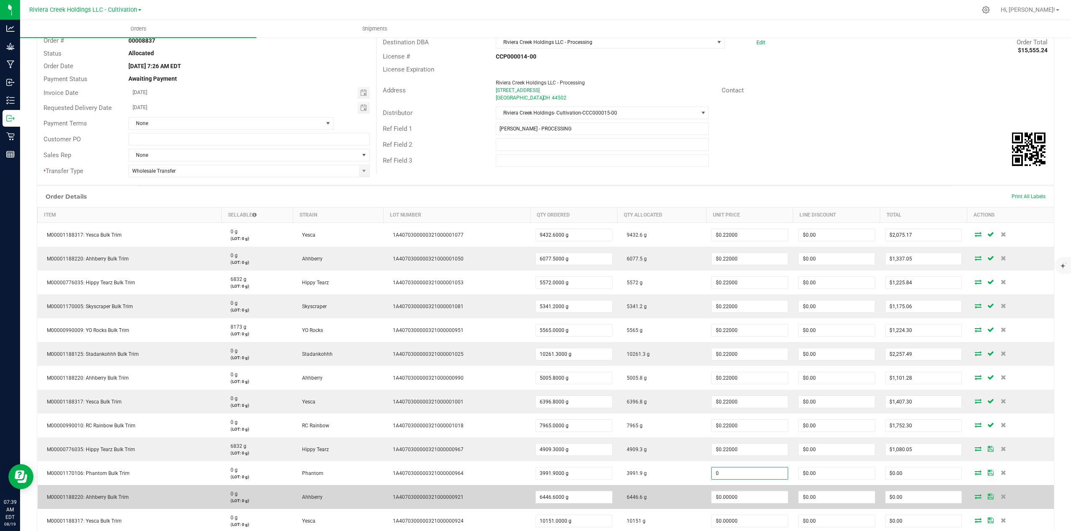
paste input ".22"
type input "$0.22000"
type input "$878.22"
drag, startPoint x: 760, startPoint y: 495, endPoint x: 761, endPoint y: 500, distance: 5.2
click at [760, 495] on input "0" at bounding box center [750, 498] width 76 height 12
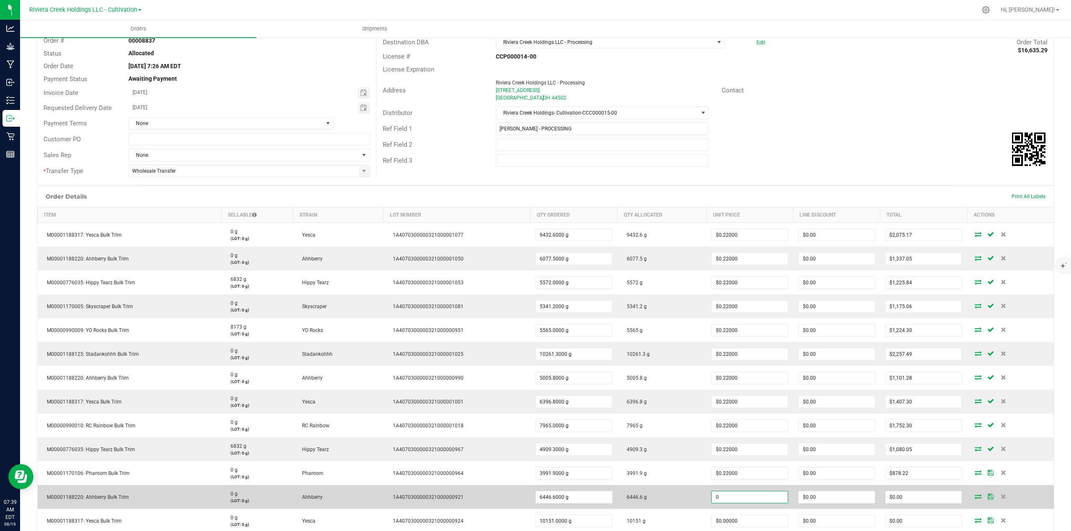
paste input ".22"
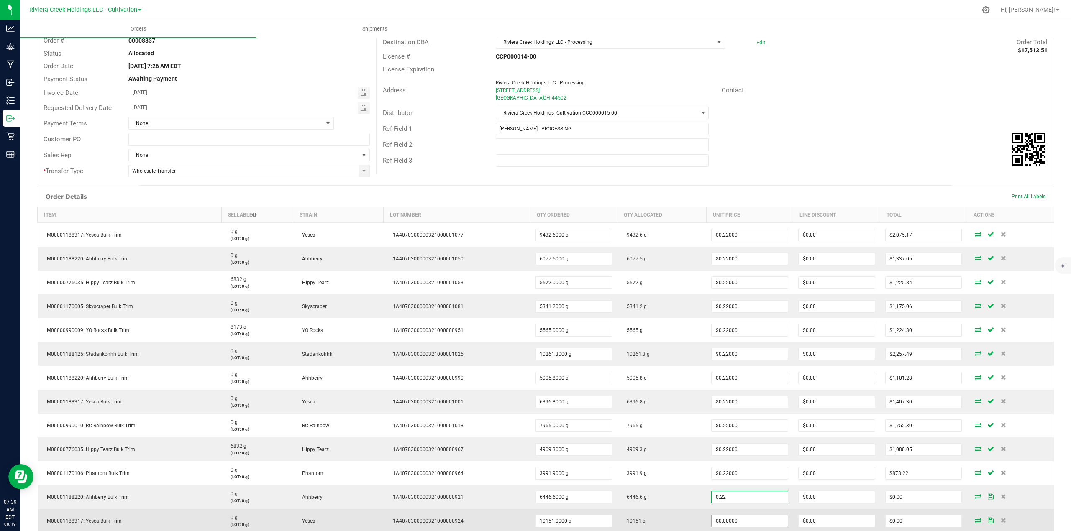
type input "$0.22000"
type input "$1,418.25"
click at [756, 518] on input "0" at bounding box center [750, 521] width 76 height 12
paste input ".22"
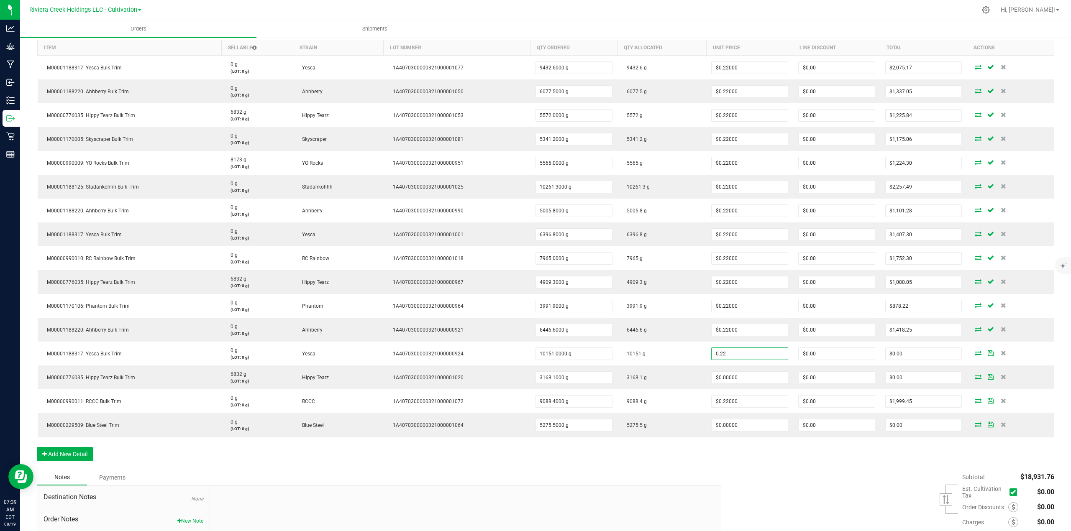
scroll to position [279, 0]
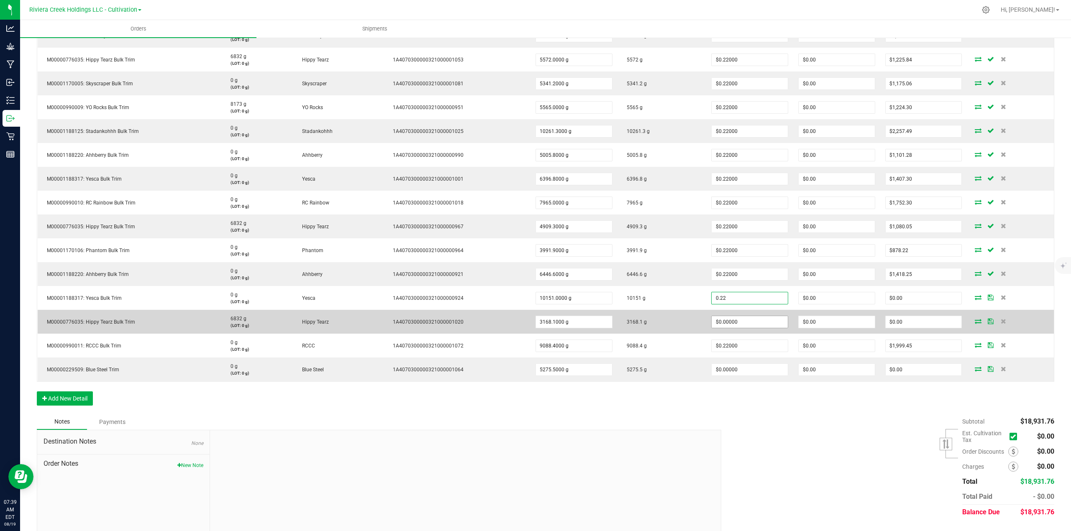
type input "$0.22000"
type input "$2,233.22"
click at [761, 325] on input "0" at bounding box center [750, 322] width 76 height 12
paste input ".22"
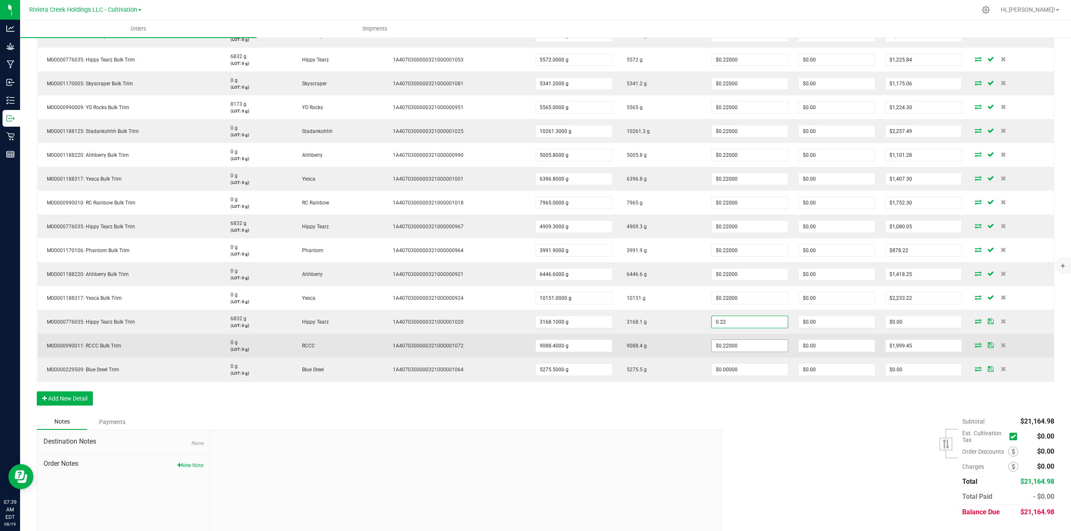
type input "$0.22000"
type input "$696.98"
click at [754, 350] on input "0.22" at bounding box center [750, 346] width 76 height 12
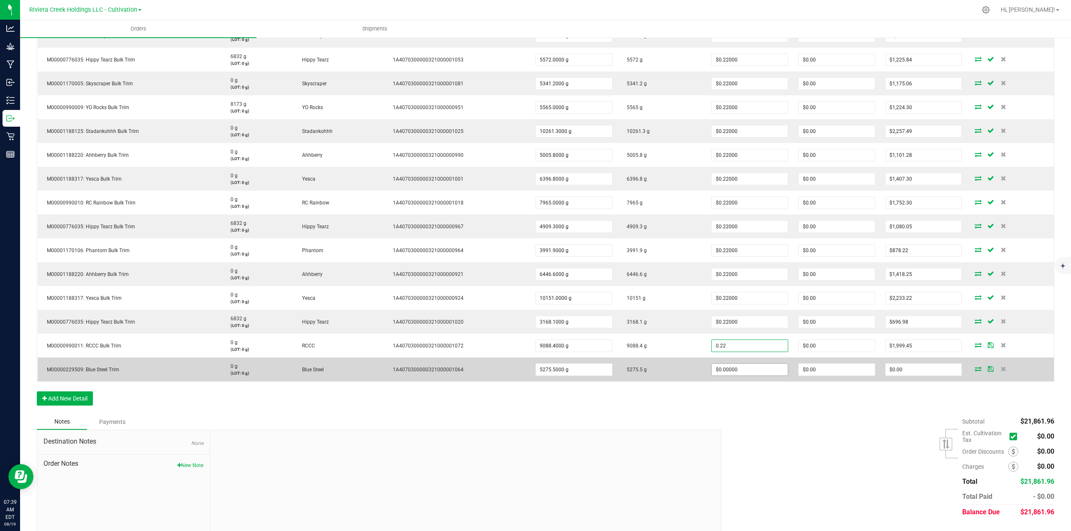
type input "$0.22000"
click at [752, 372] on input "0" at bounding box center [750, 370] width 76 height 12
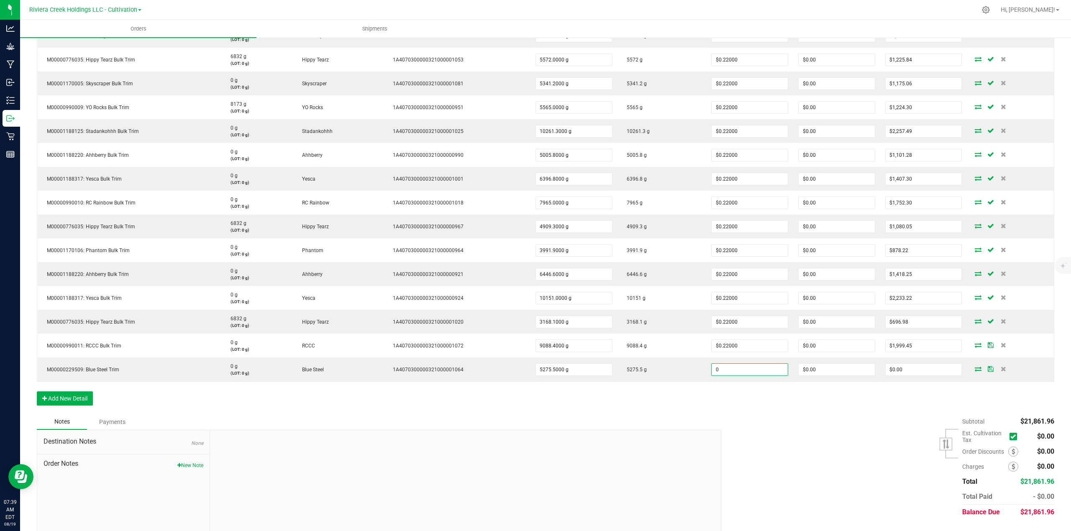
paste input ".22"
type input "$0.22000"
type input "$1,160.61"
click at [769, 415] on div "Subtotal $21,861.96 Est. Cultivation Tax" at bounding box center [884, 467] width 339 height 106
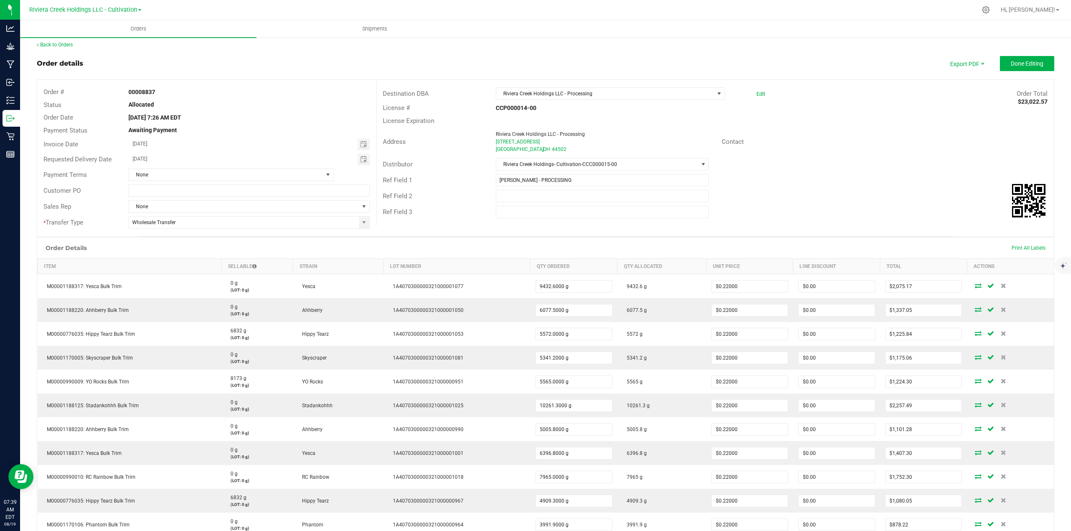
scroll to position [0, 0]
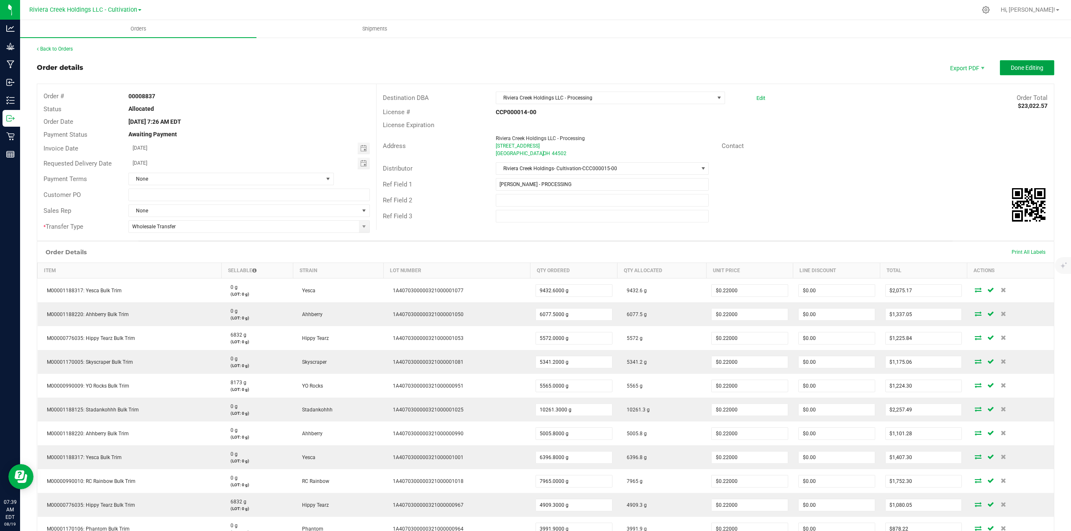
click at [1011, 64] on span "Done Editing" at bounding box center [1027, 67] width 33 height 7
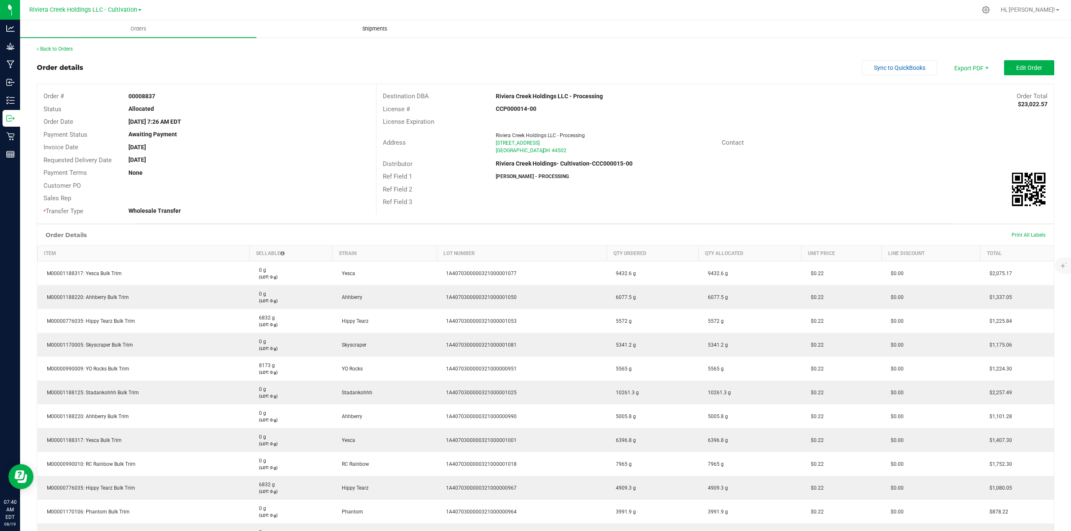
click at [376, 26] on span "Shipments" at bounding box center [375, 29] width 48 height 8
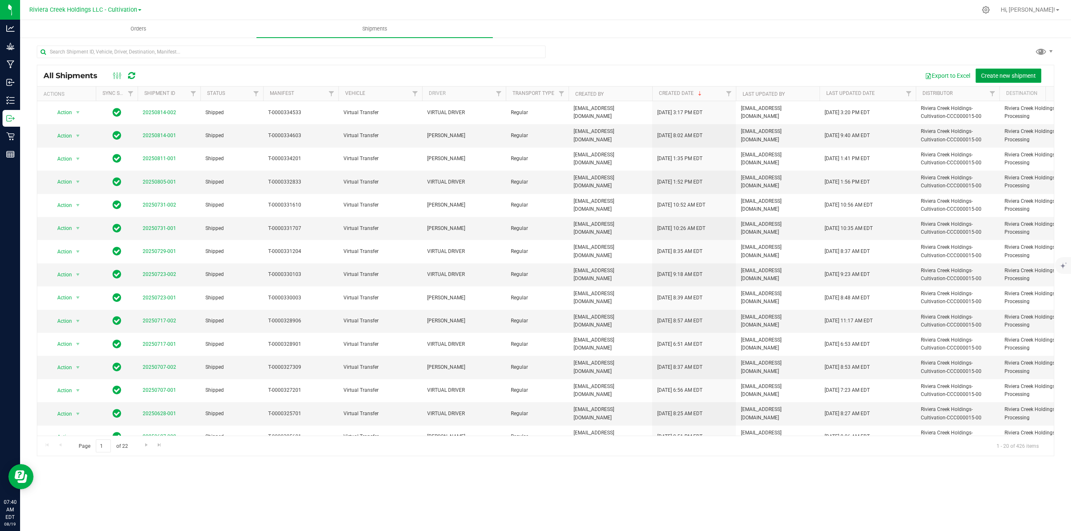
click at [985, 76] on span "Create new shipment" at bounding box center [1008, 75] width 55 height 7
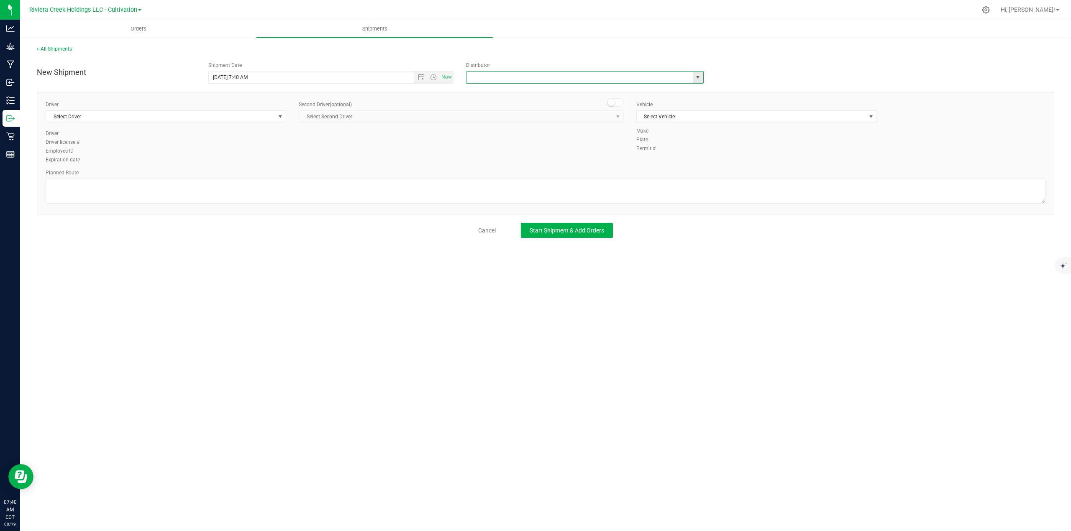
click at [570, 79] on input "text" at bounding box center [576, 78] width 220 height 12
click at [551, 94] on li "Riviera Creek Holdings- Cultivation-CCC000015-00" at bounding box center [584, 92] width 237 height 13
type input "Riviera Creek Holdings- Cultivation-CCC000015-00"
click at [281, 118] on span "select" at bounding box center [280, 116] width 7 height 7
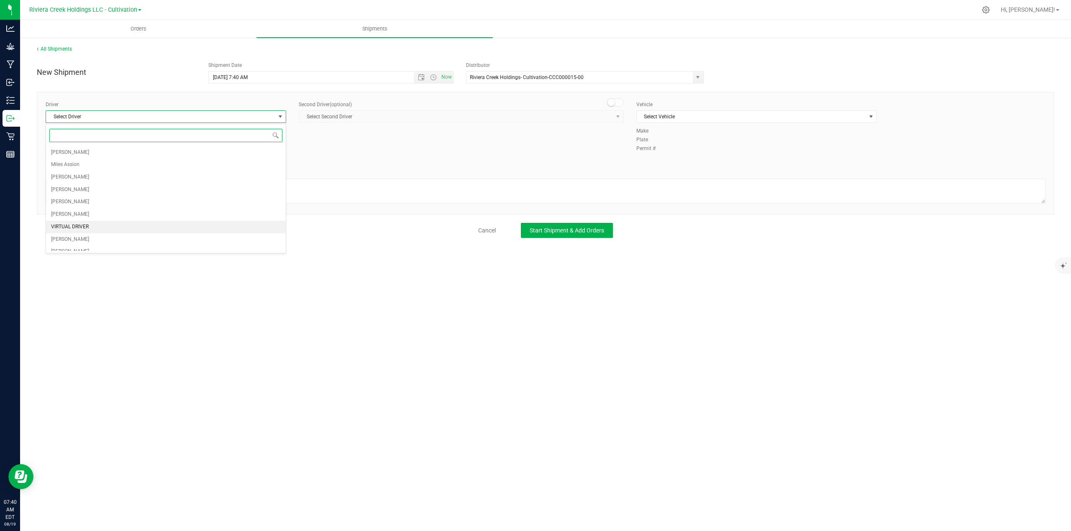
click at [74, 228] on span "VIRTUAL DRIVER" at bounding box center [70, 227] width 38 height 11
click at [278, 117] on span "select" at bounding box center [280, 116] width 7 height 7
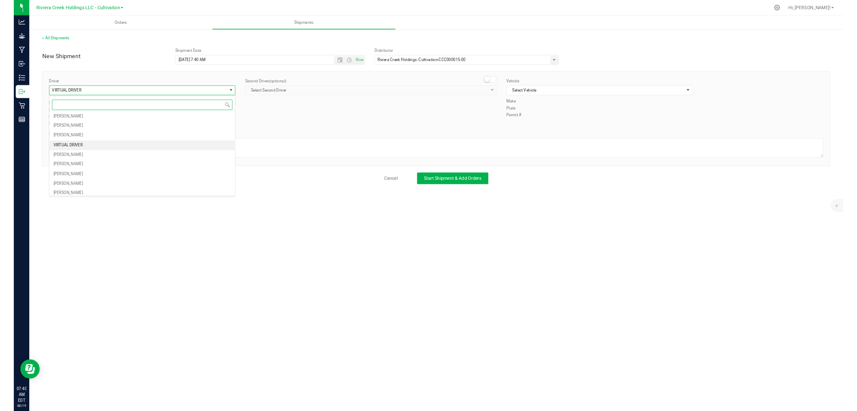
scroll to position [56, 0]
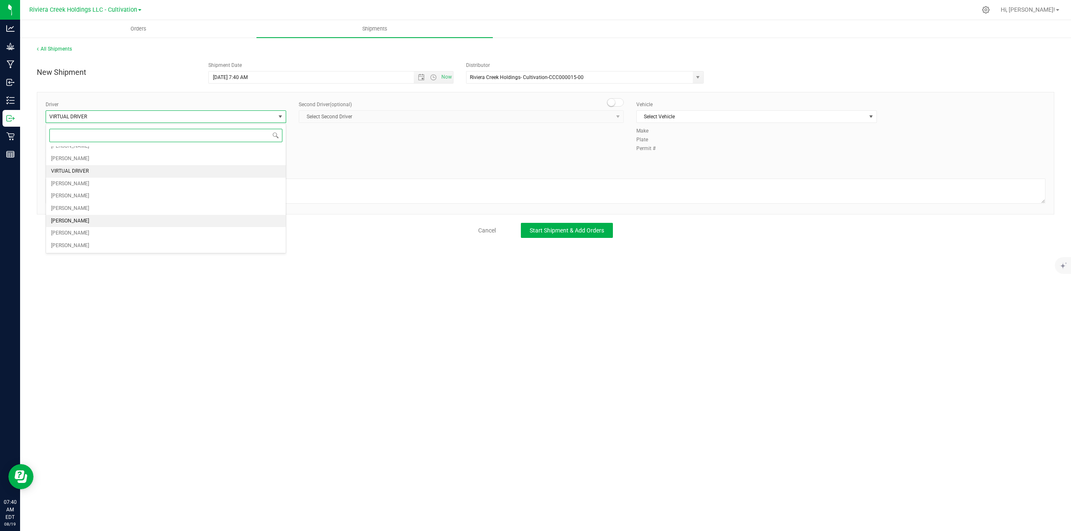
click at [67, 223] on span "Derek Haney" at bounding box center [70, 221] width 38 height 11
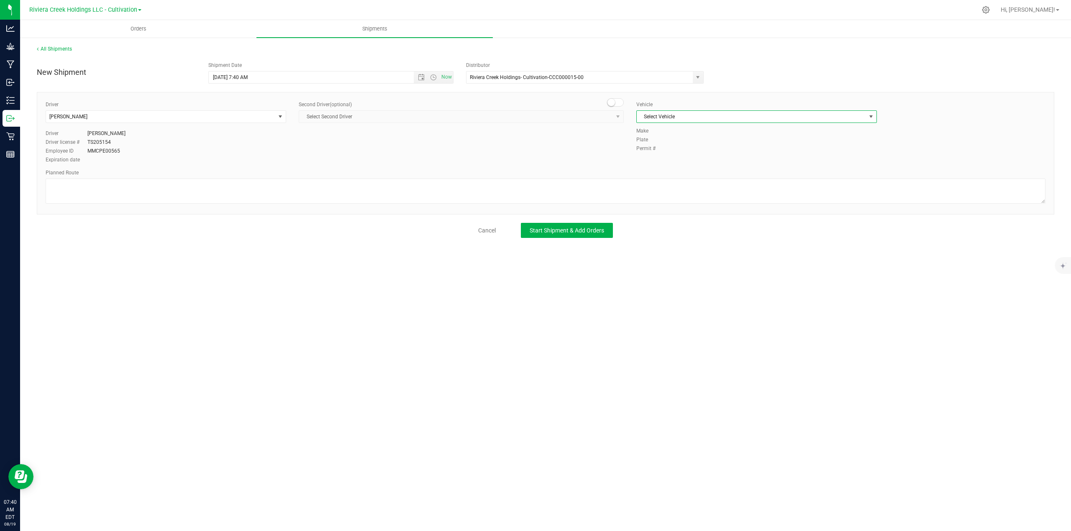
click at [873, 117] on span "select" at bounding box center [871, 116] width 7 height 7
click at [669, 207] on li "Virtual Transfer" at bounding box center [757, 206] width 240 height 13
click at [80, 187] on textarea at bounding box center [546, 191] width 1000 height 25
type textarea "Derek-Trim"
click at [548, 231] on span "Start Shipment & Add Orders" at bounding box center [567, 230] width 74 height 7
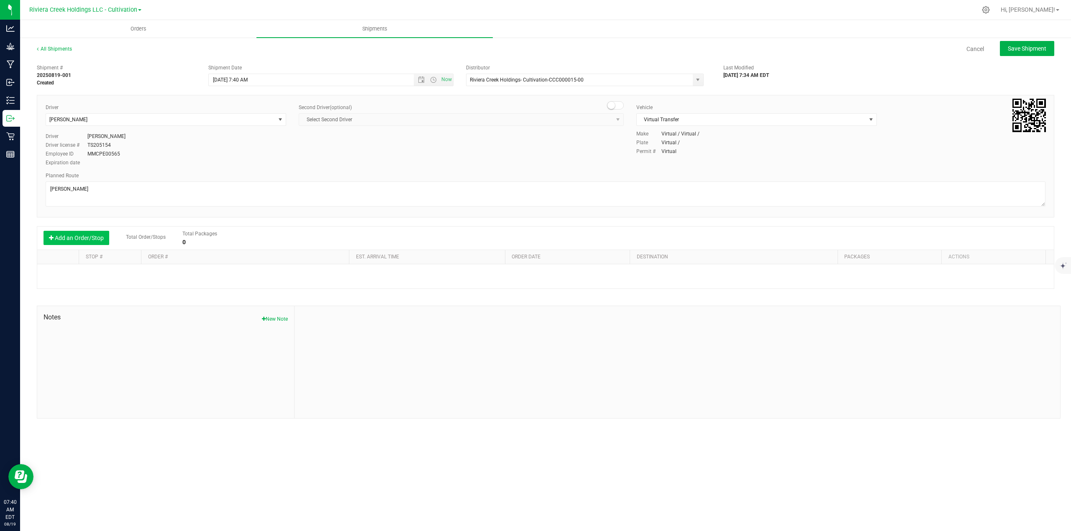
click at [94, 237] on button "Add an Order/Stop" at bounding box center [77, 238] width 66 height 14
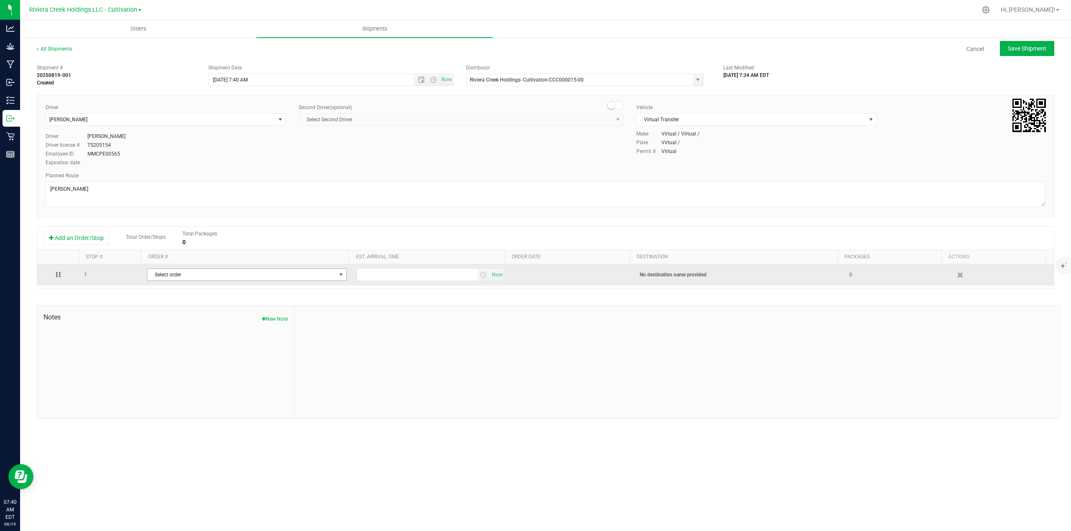
click at [338, 277] on span "select" at bounding box center [341, 275] width 7 height 7
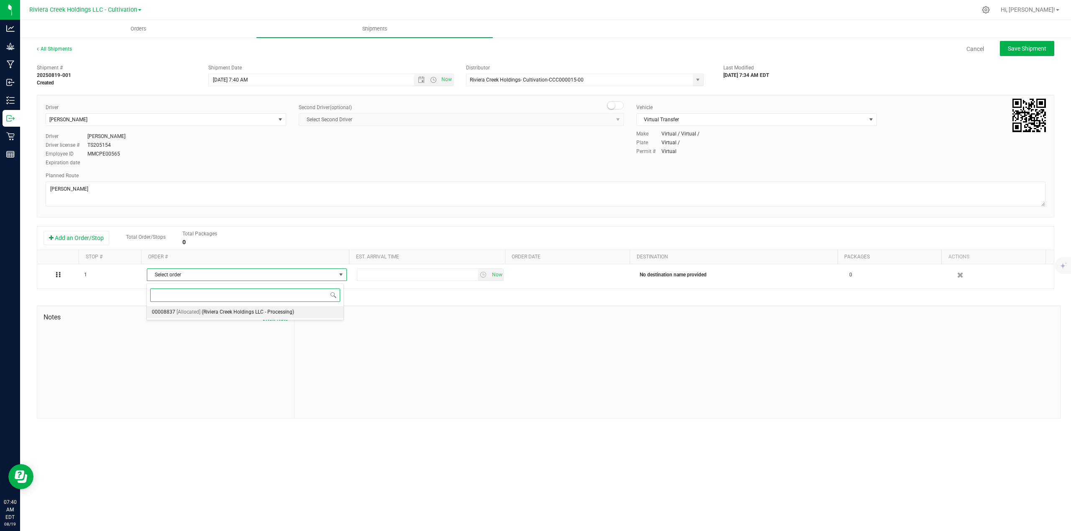
click at [274, 315] on span "(Riviera Creek Holdings LLC - Processing)" at bounding box center [248, 312] width 92 height 11
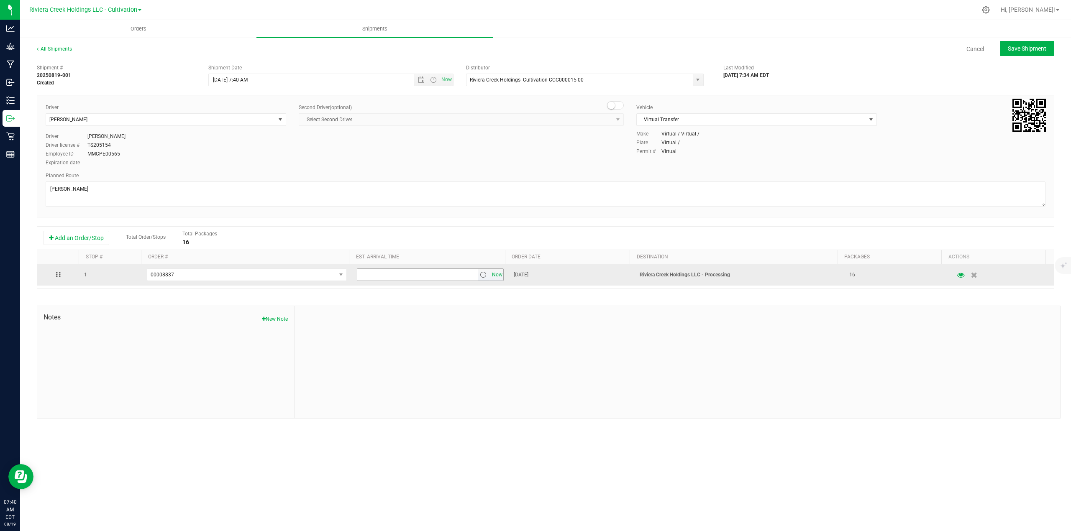
click at [492, 276] on span "Now" at bounding box center [497, 275] width 14 height 12
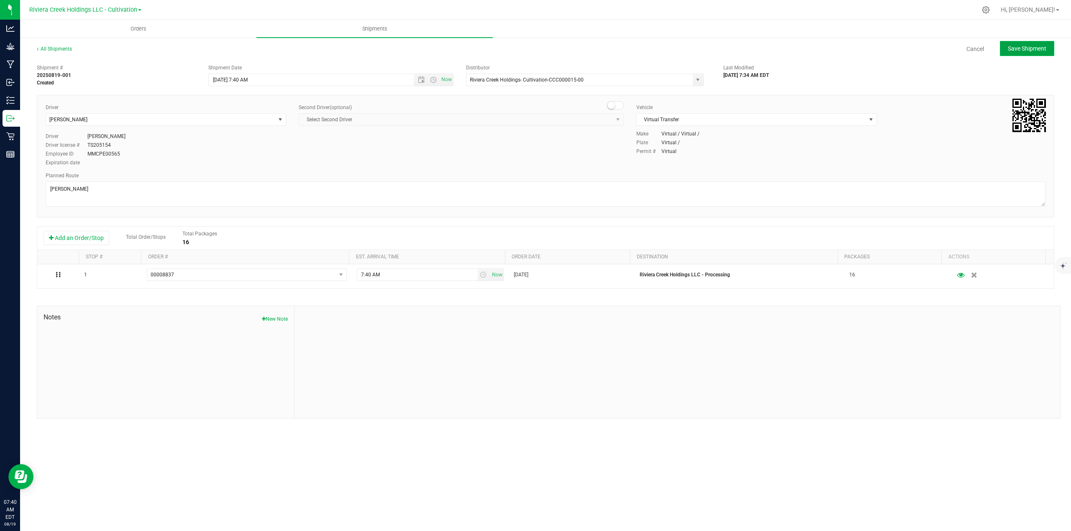
click at [1031, 49] on span "Save Shipment" at bounding box center [1027, 48] width 38 height 7
type input "8/19/2025 11:40 AM"
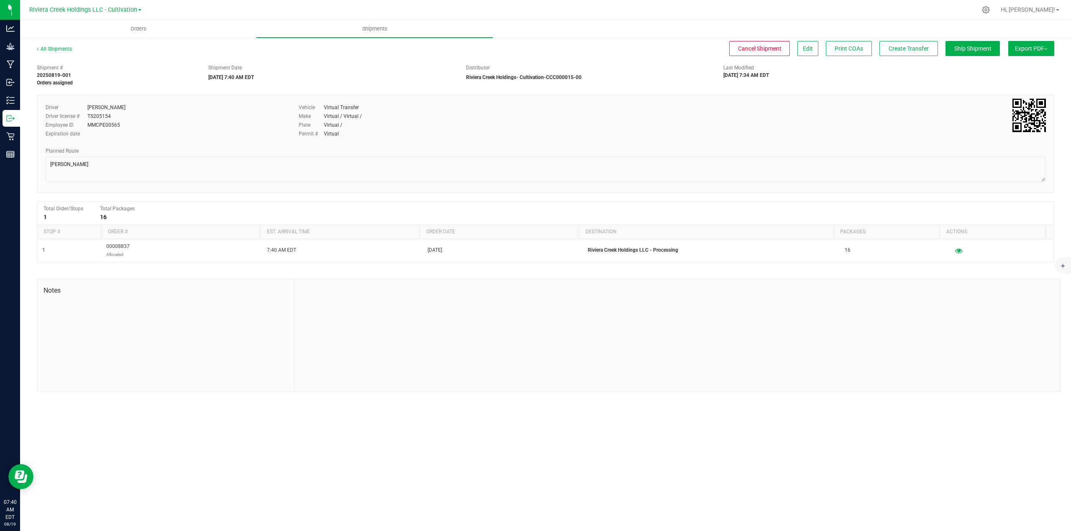
drag, startPoint x: 36, startPoint y: 66, endPoint x: 79, endPoint y: 80, distance: 45.4
click at [79, 80] on div "Shipment # 20250819-001 Orders assigned" at bounding box center [117, 75] width 172 height 23
copy div "Shipment # 20250819-001 Orders assigned"
click at [50, 76] on strong "20250819-001" at bounding box center [54, 75] width 34 height 6
copy div "Shipment # 20250819-001 Orders assigned"
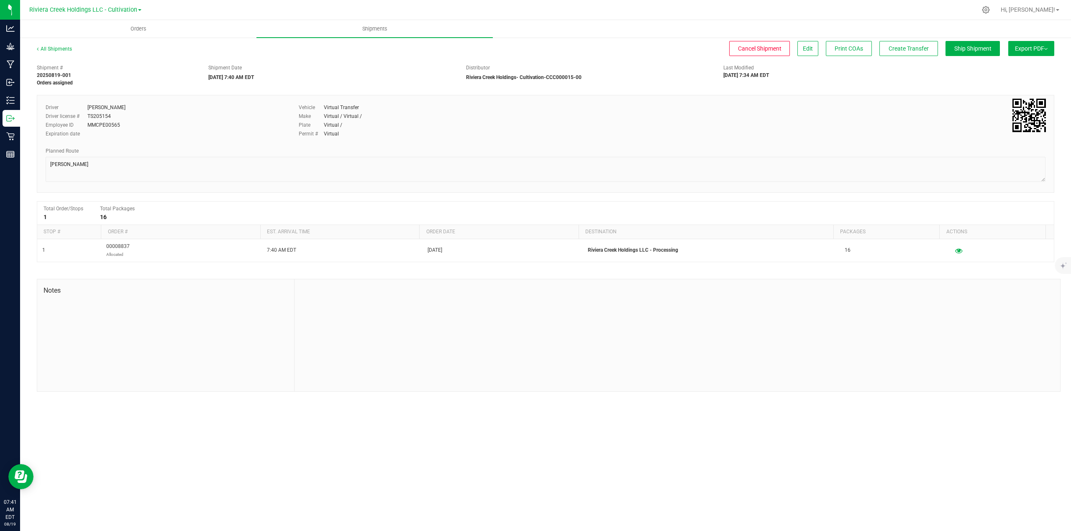
click at [211, 136] on div "Expiration date" at bounding box center [166, 134] width 241 height 8
click at [891, 52] on button "Create Transfer" at bounding box center [908, 48] width 59 height 15
click at [961, 49] on span "Ship Shipment" at bounding box center [972, 48] width 37 height 7
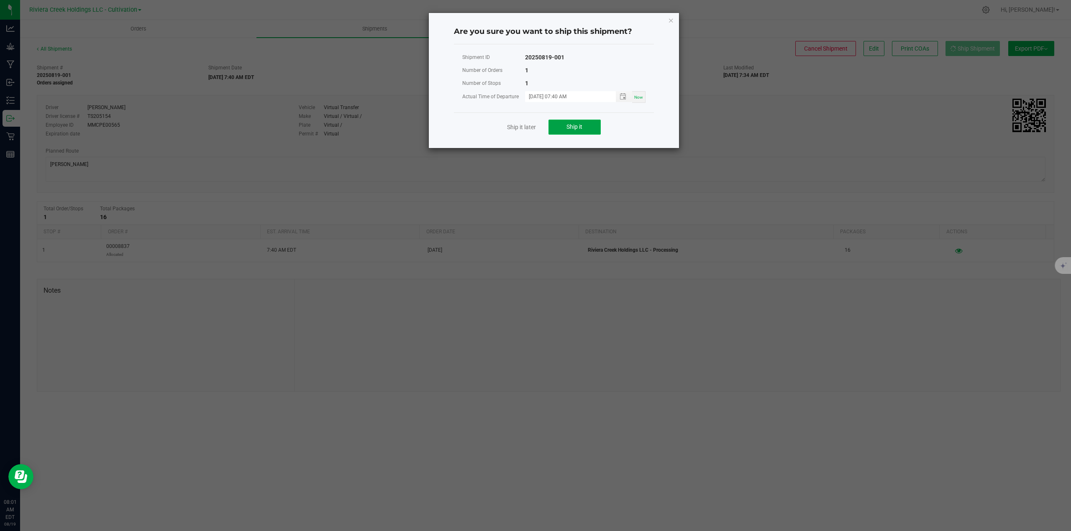
click at [587, 128] on button "Ship it" at bounding box center [574, 127] width 52 height 15
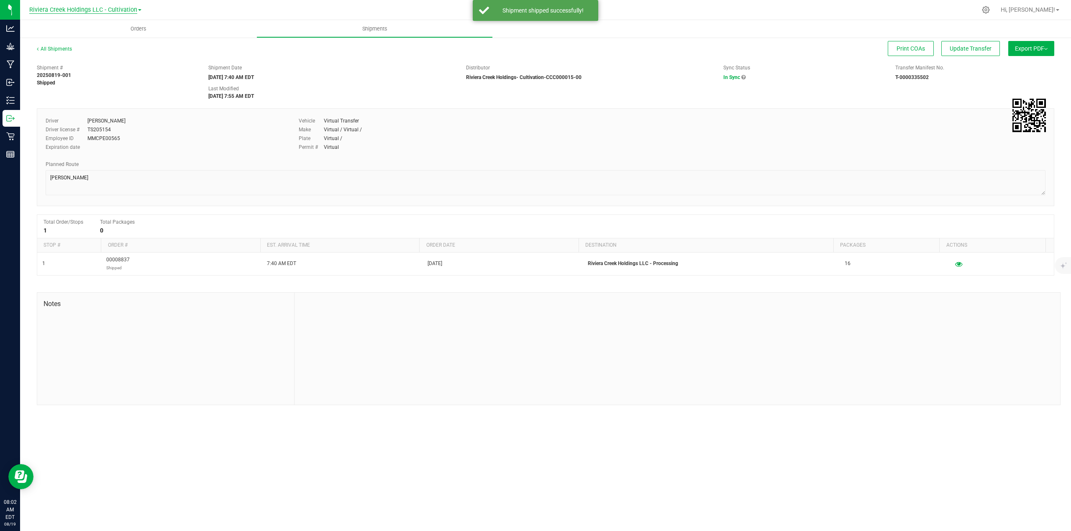
click at [129, 10] on span "Riviera Creek Holdings LLC - Cultivation" at bounding box center [83, 10] width 108 height 8
click at [121, 39] on link "Riviera Creek Holdings LLC - Processing" at bounding box center [85, 40] width 122 height 11
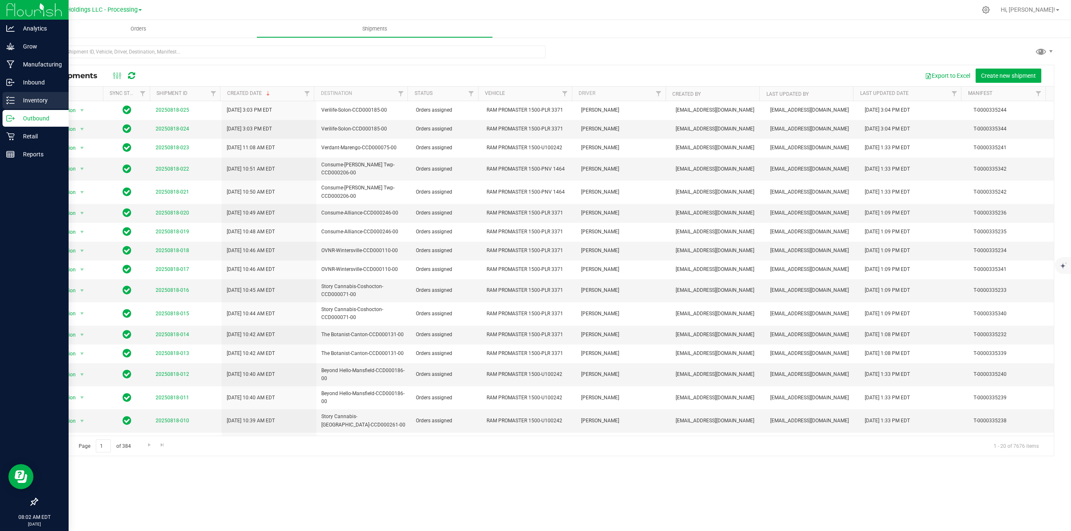
click at [35, 96] on p "Inventory" at bounding box center [40, 100] width 50 height 10
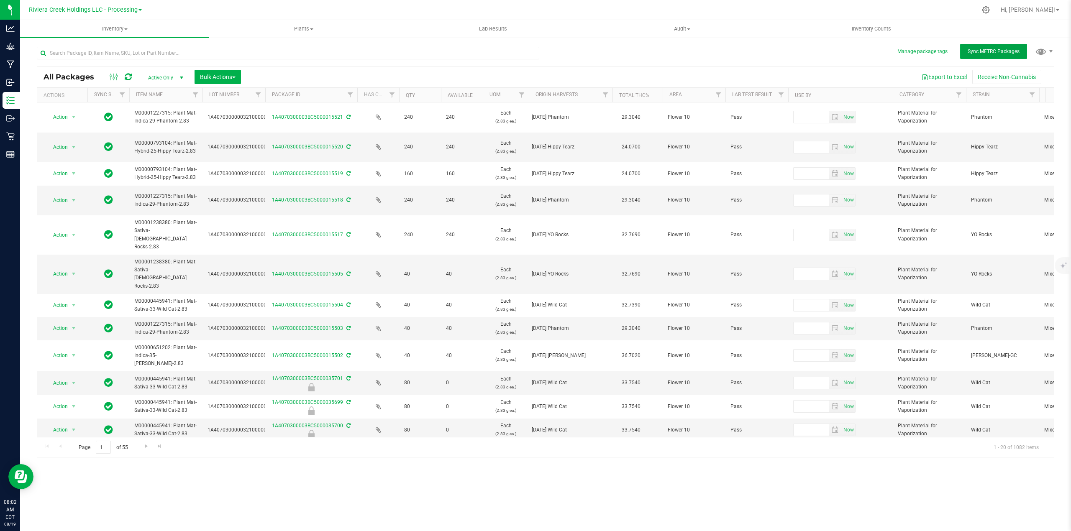
click at [992, 51] on span "Sync METRC Packages" at bounding box center [994, 52] width 52 height 6
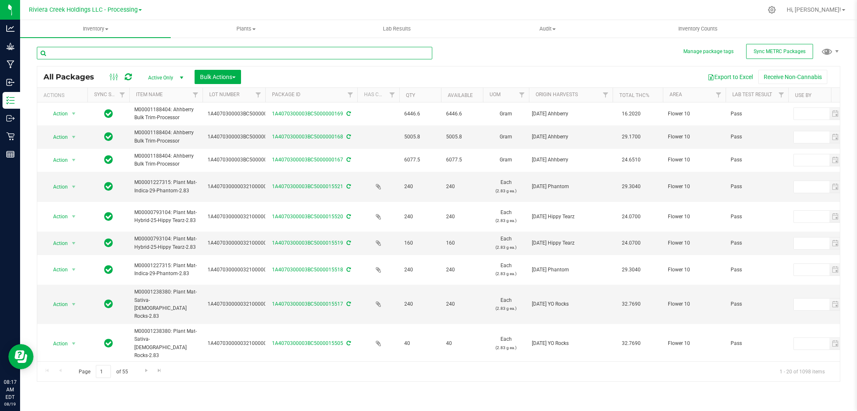
click at [159, 54] on input "text" at bounding box center [234, 53] width 395 height 13
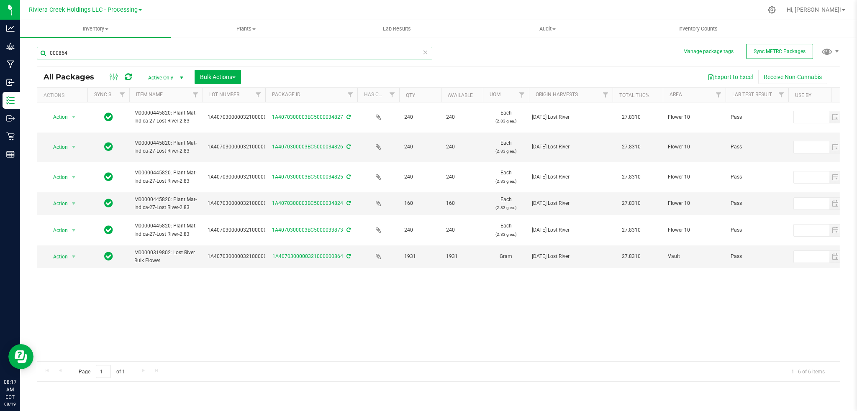
click at [85, 51] on input "000864" at bounding box center [234, 53] width 395 height 13
type input "0"
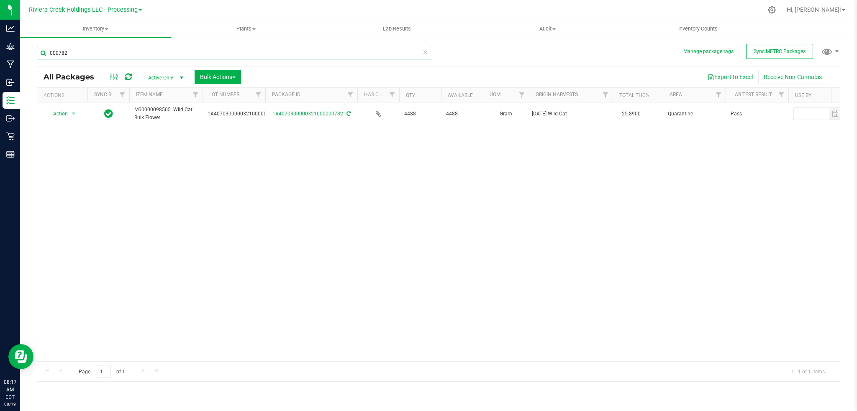
drag, startPoint x: 97, startPoint y: 55, endPoint x: 93, endPoint y: 52, distance: 4.8
click at [97, 54] on input "000782" at bounding box center [234, 53] width 395 height 13
type input "0"
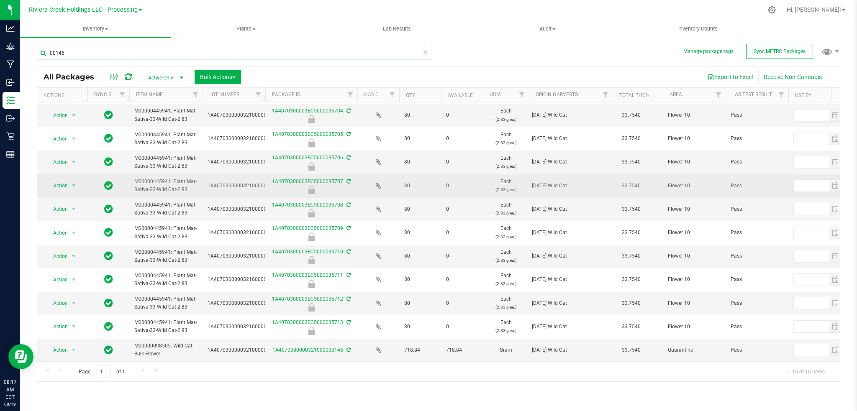
scroll to position [125, 0]
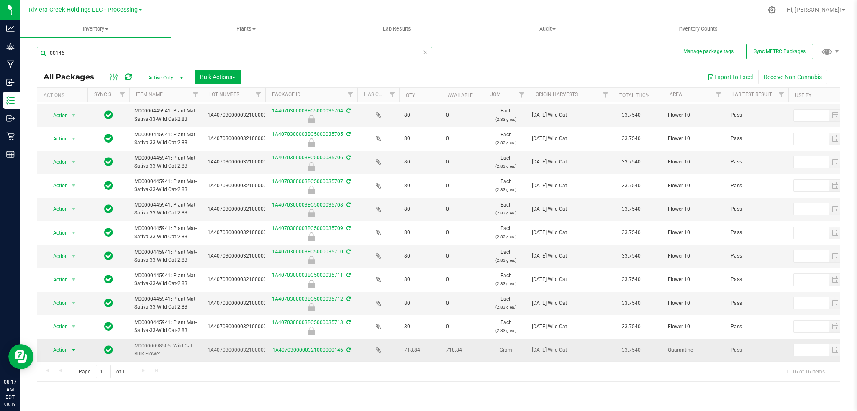
type input "00146"
click at [72, 347] on span "select" at bounding box center [73, 350] width 7 height 7
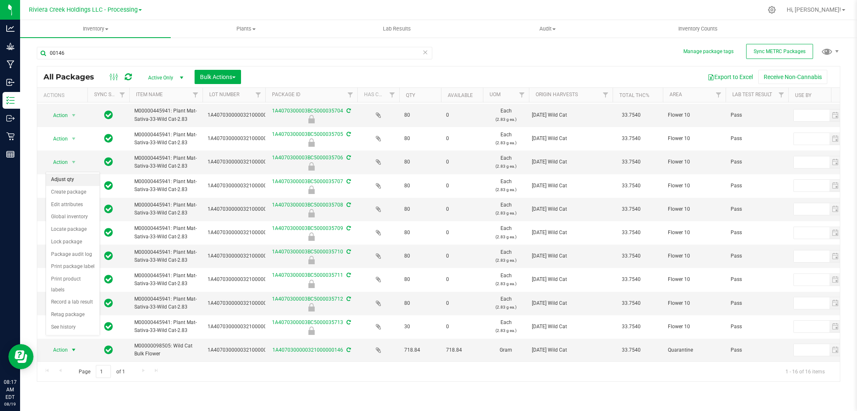
click at [62, 180] on li "Adjust qty" at bounding box center [73, 180] width 54 height 13
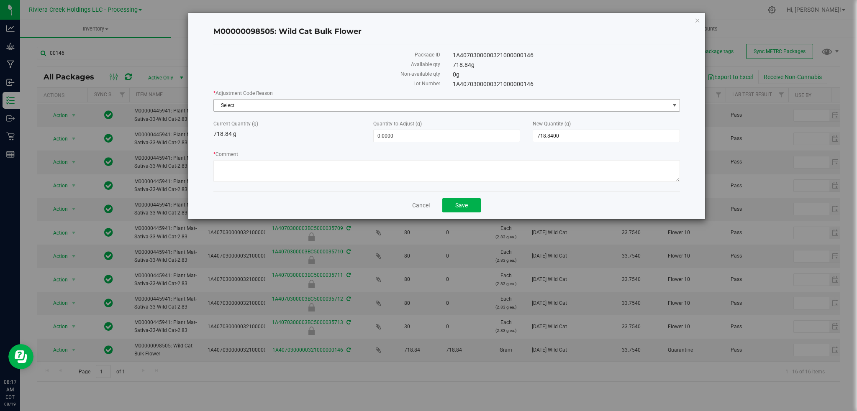
click at [673, 100] on span "select" at bounding box center [674, 106] width 10 height 12
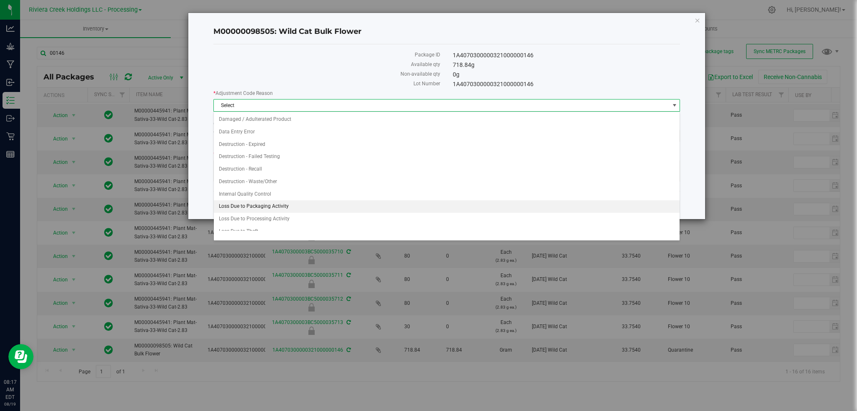
scroll to position [19, 0]
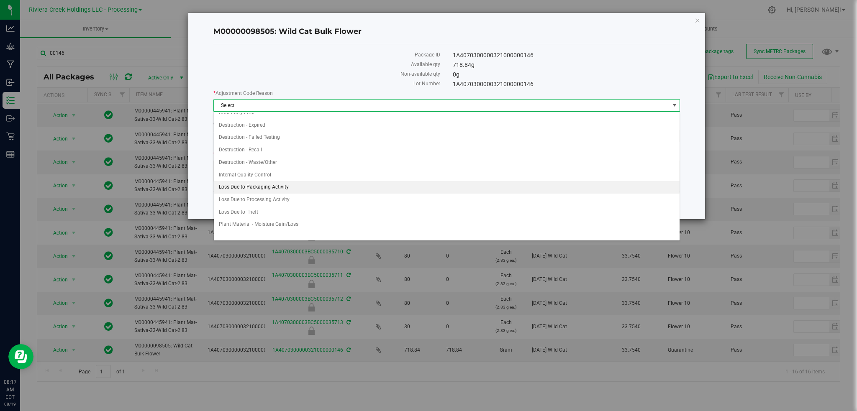
click at [277, 187] on li "Loss Due to Packaging Activity" at bounding box center [447, 187] width 466 height 13
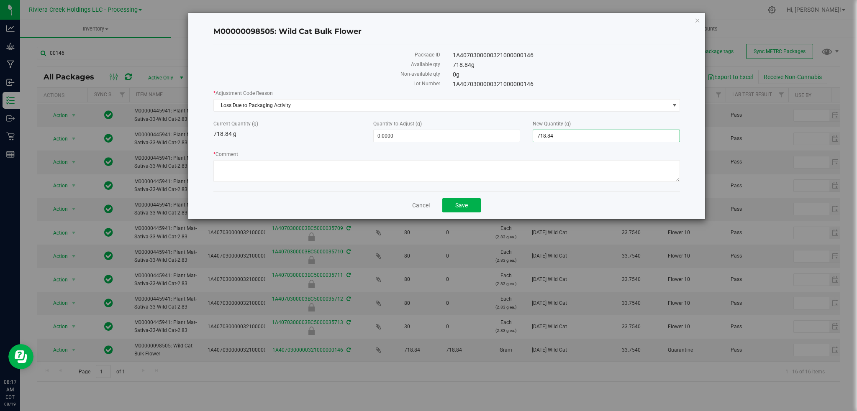
drag, startPoint x: 532, startPoint y: 139, endPoint x: 527, endPoint y: 140, distance: 5.5
click at [527, 140] on div "New Quantity (g) 718.8400 718.84" at bounding box center [606, 131] width 160 height 22
type input "652"
type input "-66.8400"
type input "652.0000"
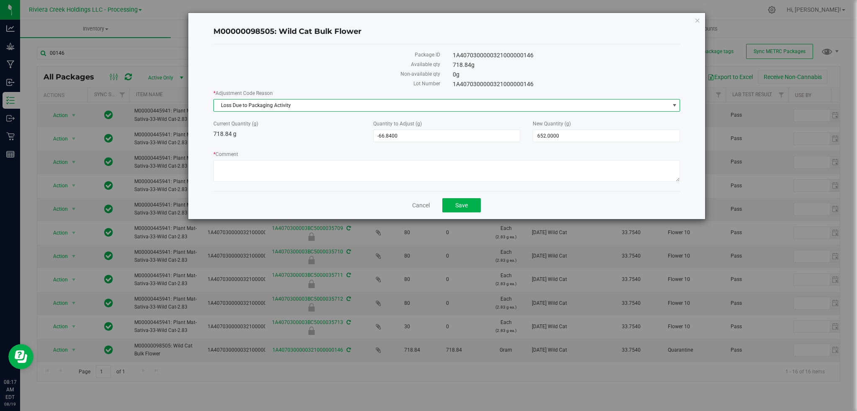
drag, startPoint x: 299, startPoint y: 106, endPoint x: 208, endPoint y: 112, distance: 91.8
click at [208, 112] on div "M00000098505: Wild Cat Bulk Flower Package ID 1A4070300000321000000146 Availabl…" at bounding box center [446, 116] width 517 height 206
click at [304, 78] on div "Non-available qty" at bounding box center [327, 75] width 240 height 10
drag, startPoint x: 302, startPoint y: 105, endPoint x: 212, endPoint y: 111, distance: 90.2
click at [212, 111] on div "M00000098505: Wild Cat Bulk Flower Package ID 1A4070300000321000000146 Availabl…" at bounding box center [446, 116] width 517 height 206
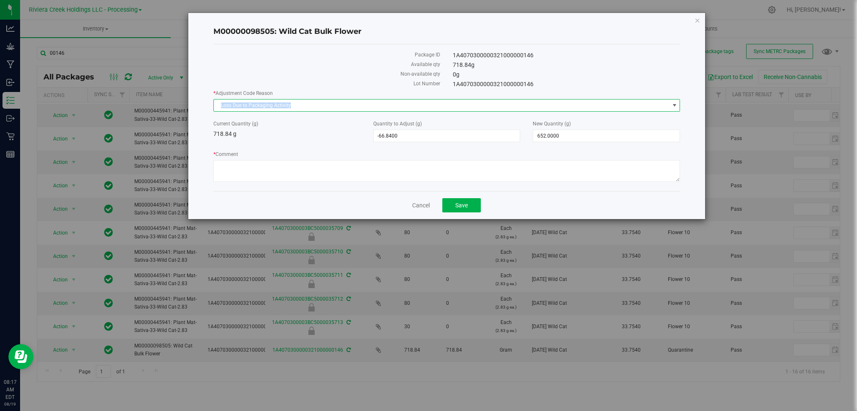
copy span "Loss Due to Packaging Activity"
click at [224, 168] on textarea "* Comment" at bounding box center [446, 171] width 467 height 22
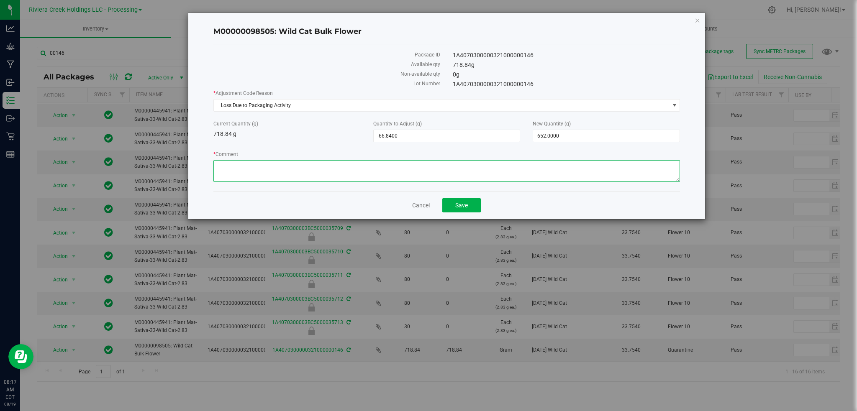
paste textarea "Loss Due to Packaging Activity"
type textarea "Loss Due to Packaging Activity"
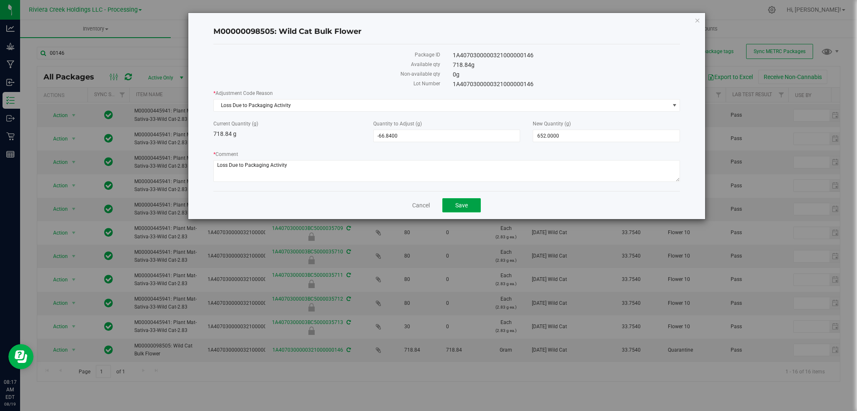
click at [454, 209] on button "Save" at bounding box center [461, 205] width 38 height 14
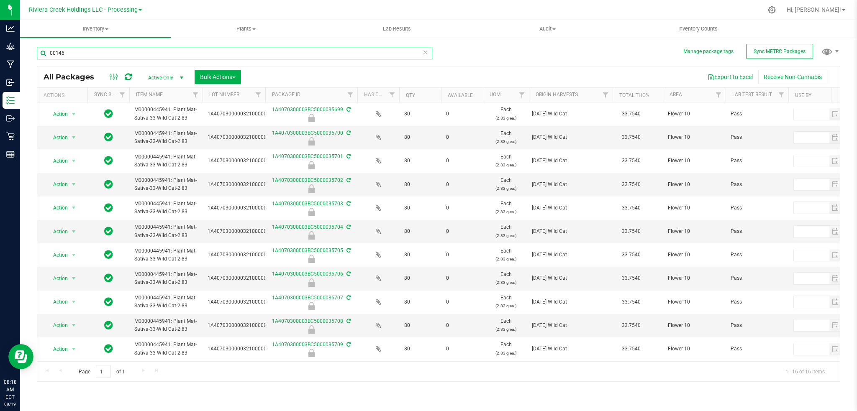
click at [83, 55] on input "00146" at bounding box center [234, 53] width 395 height 13
type input "0"
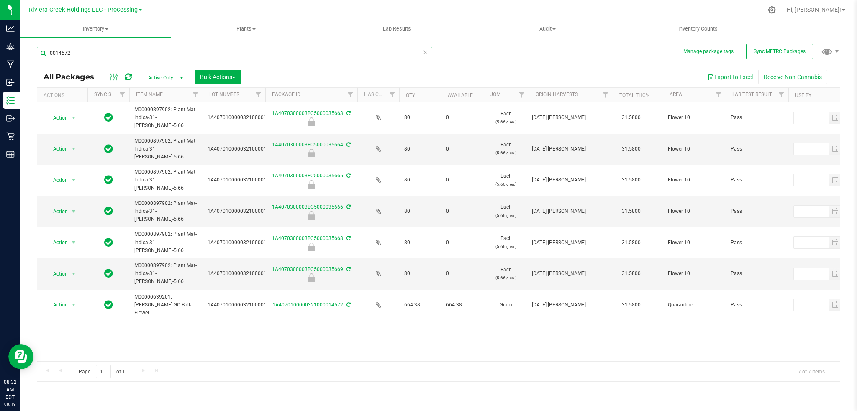
click at [84, 55] on input "0014572" at bounding box center [234, 53] width 395 height 13
click at [72, 54] on input "0014572" at bounding box center [234, 53] width 395 height 13
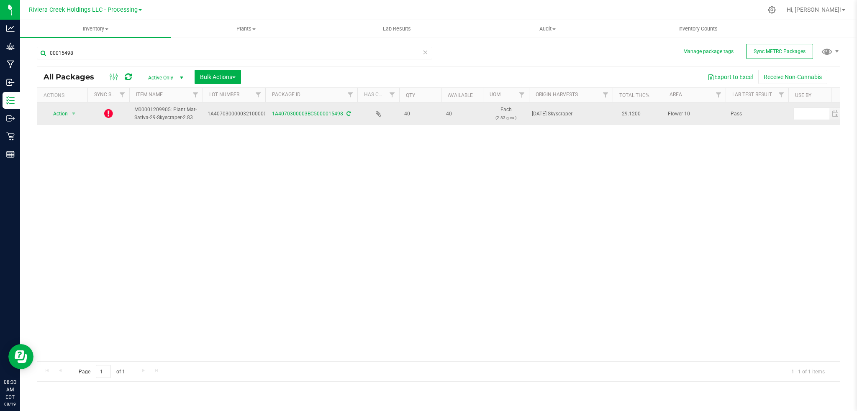
click at [349, 112] on icon at bounding box center [348, 113] width 4 height 5
click at [106, 116] on icon at bounding box center [108, 113] width 9 height 10
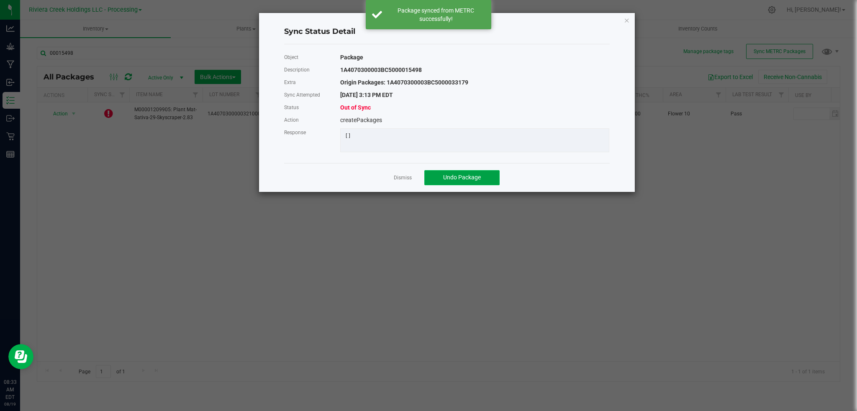
click at [451, 181] on span "Undo Package" at bounding box center [462, 177] width 38 height 7
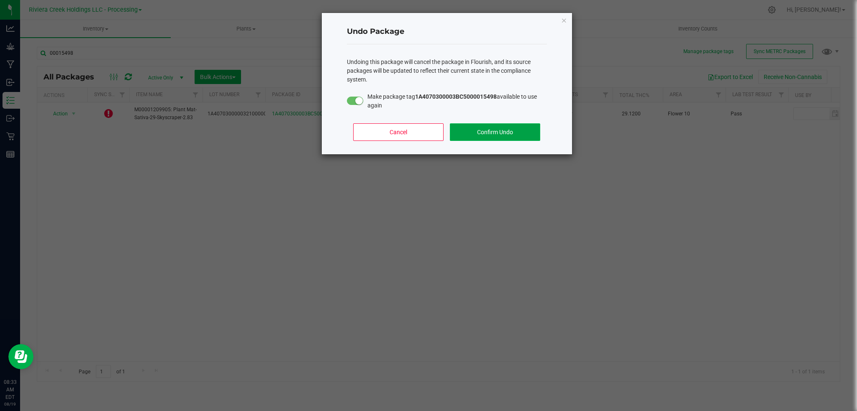
click at [506, 131] on button "Confirm Undo" at bounding box center [495, 132] width 90 height 18
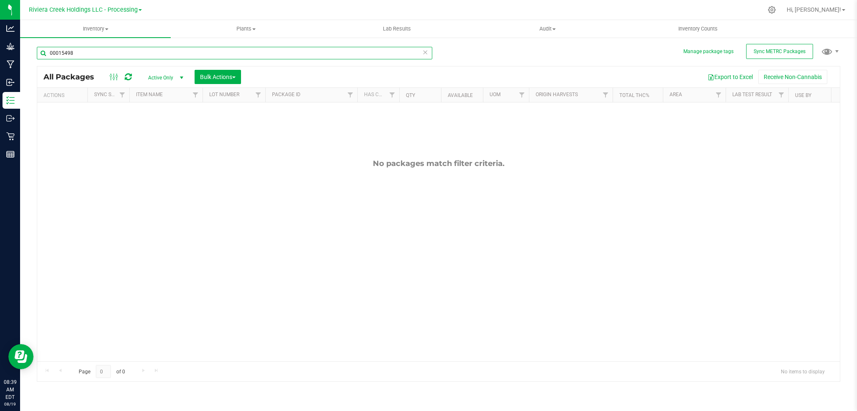
click at [110, 53] on input "00015498" at bounding box center [234, 53] width 395 height 13
type input "0"
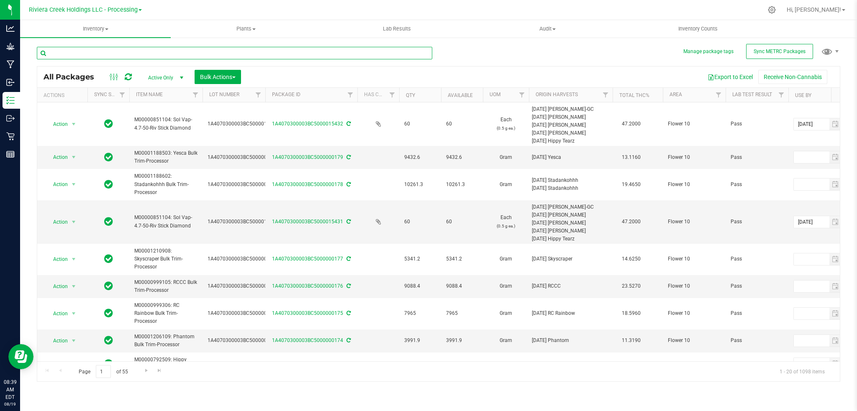
click at [149, 54] on input "text" at bounding box center [234, 53] width 395 height 13
click at [291, 55] on input "text" at bounding box center [234, 53] width 395 height 13
click at [349, 53] on input "text" at bounding box center [234, 53] width 395 height 13
click at [70, 56] on input "text" at bounding box center [234, 53] width 395 height 13
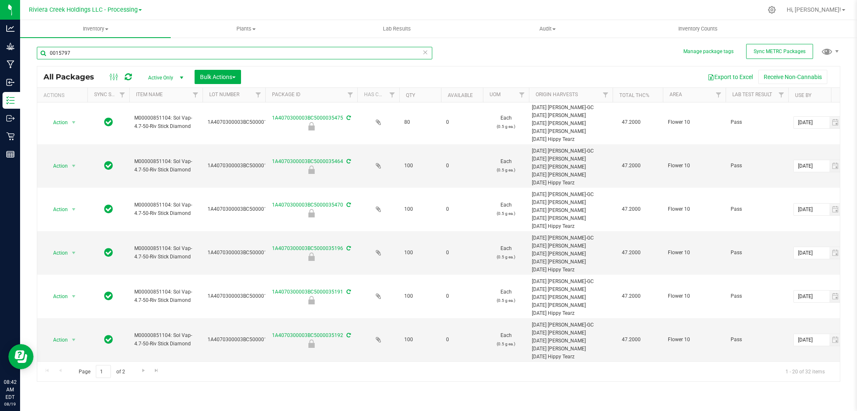
scroll to position [619, 0]
type input "0015797"
click at [143, 372] on span "Go to the next page" at bounding box center [143, 370] width 7 height 7
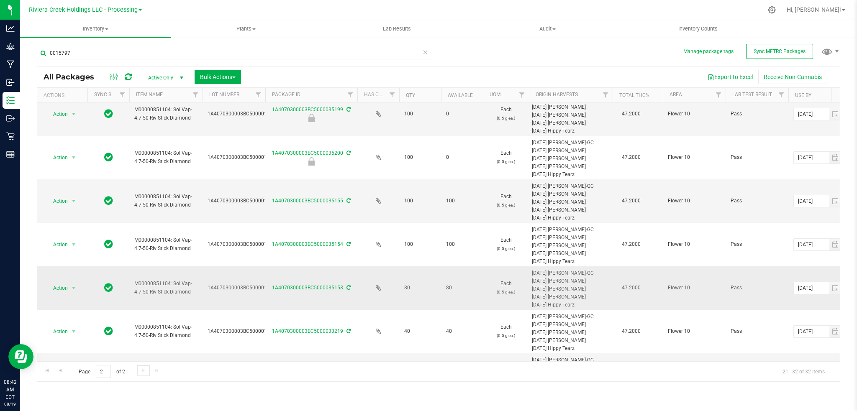
scroll to position [271, 0]
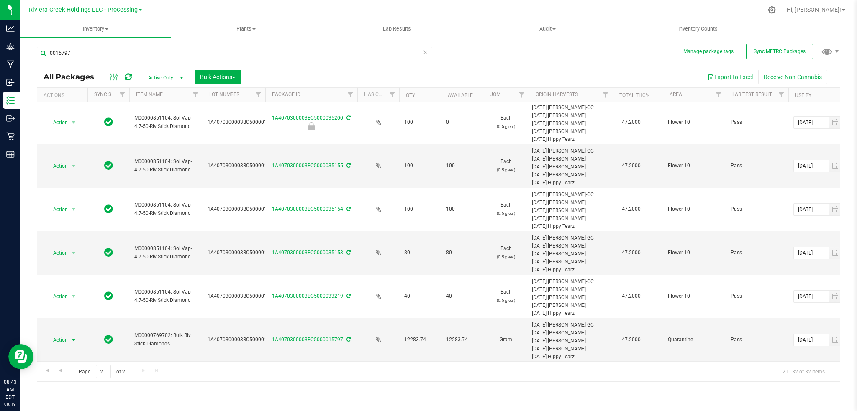
click at [70, 337] on span "select" at bounding box center [73, 340] width 7 height 7
click at [68, 171] on li "Adjust qty" at bounding box center [73, 169] width 54 height 13
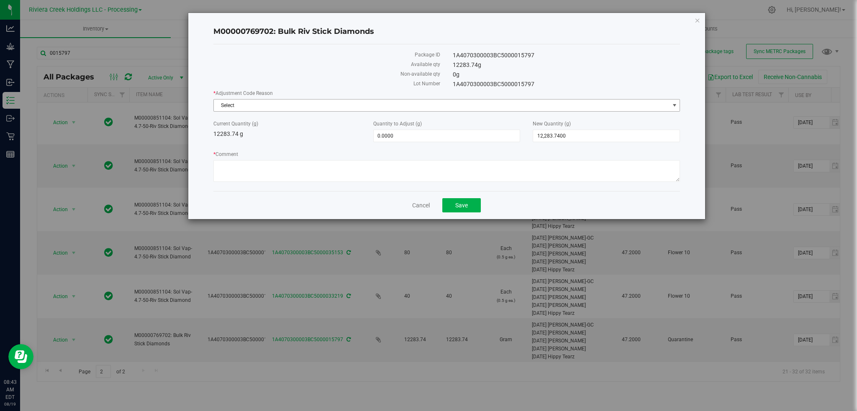
click at [673, 105] on span "select" at bounding box center [674, 105] width 7 height 7
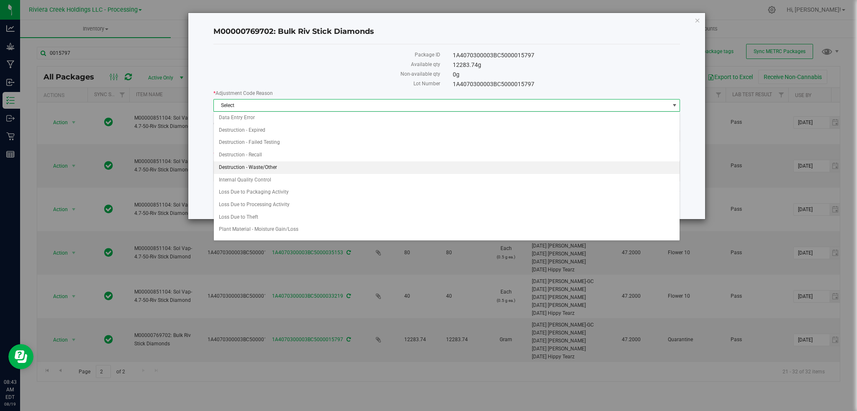
scroll to position [19, 0]
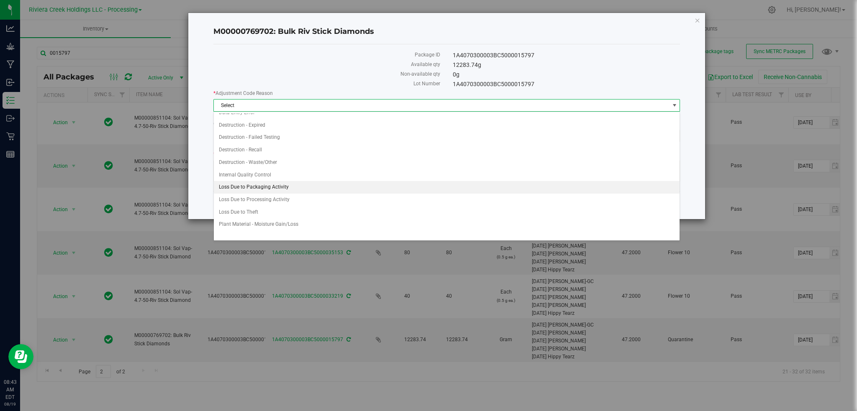
click at [272, 188] on li "Loss Due to Packaging Activity" at bounding box center [447, 187] width 466 height 13
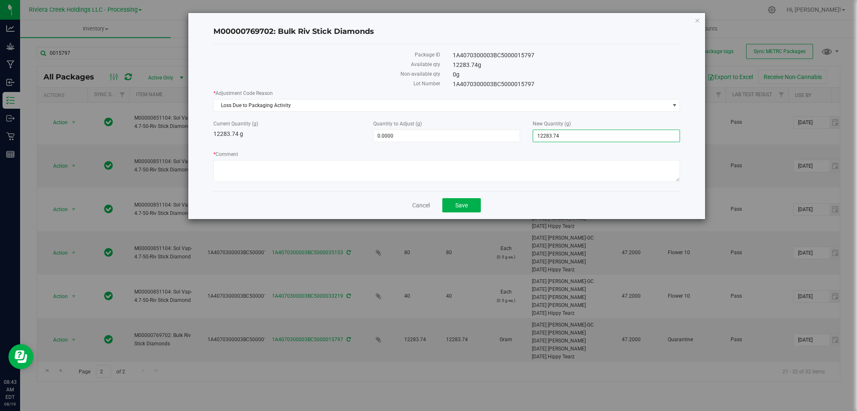
drag, startPoint x: 571, startPoint y: 131, endPoint x: 530, endPoint y: 138, distance: 41.6
click at [530, 138] on div "New Quantity (g) 12,283.7400 12283.74" at bounding box center [606, 131] width 160 height 22
type input "12064"
type input "-219.7400"
type input "12,064.0000"
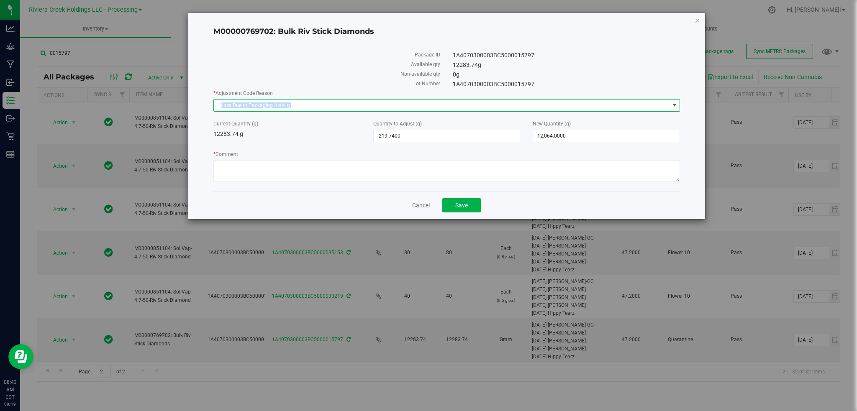
drag, startPoint x: 313, startPoint y: 106, endPoint x: 205, endPoint y: 109, distance: 108.0
click at [205, 109] on div "M00000769702: Bulk Riv Stick Diamonds Package ID 1A4070300003BC5000015797 Avail…" at bounding box center [446, 116] width 517 height 206
copy span "Loss Due to Packaging Activity"
click at [243, 168] on textarea "* Comment" at bounding box center [446, 171] width 467 height 22
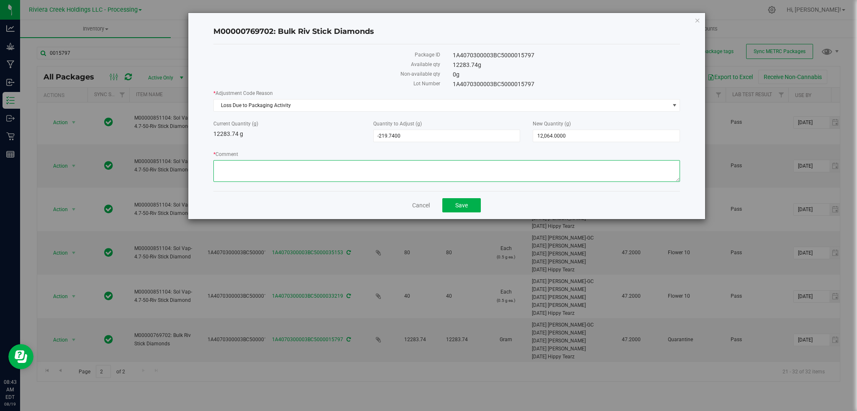
paste textarea "Loss Due to Packaging Activity"
type textarea "Loss Due to Packaging Activity"
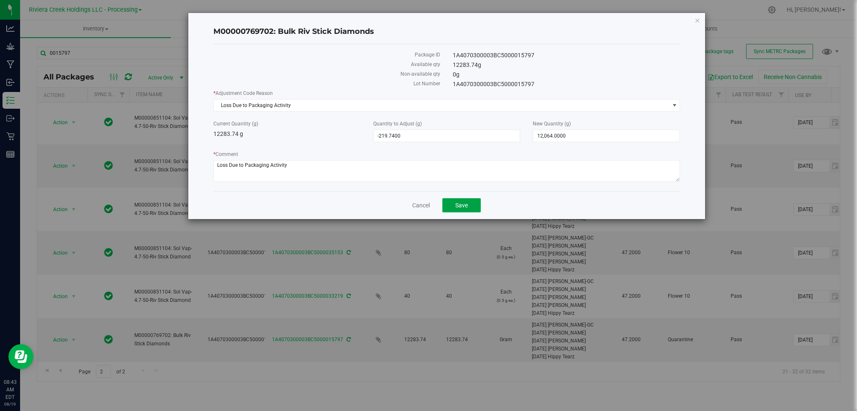
click at [457, 207] on span "Save" at bounding box center [461, 205] width 13 height 7
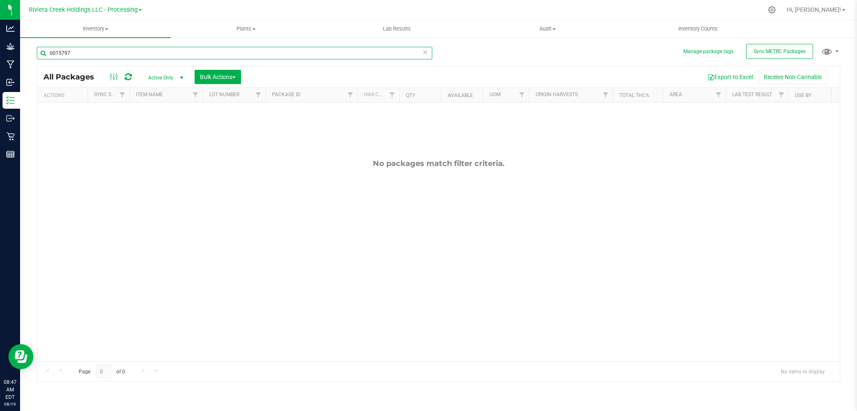
drag, startPoint x: 85, startPoint y: 54, endPoint x: 68, endPoint y: 46, distance: 18.4
click at [85, 54] on input "0015797" at bounding box center [234, 53] width 395 height 13
type input "0"
type input "0015933"
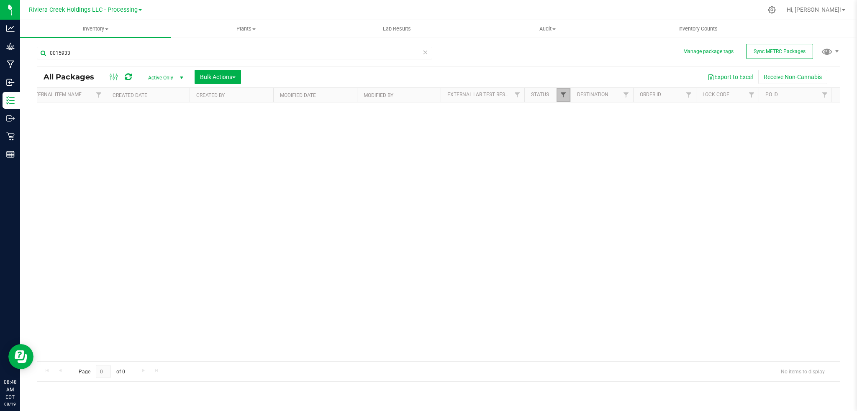
click at [560, 96] on span "Filter" at bounding box center [563, 95] width 7 height 7
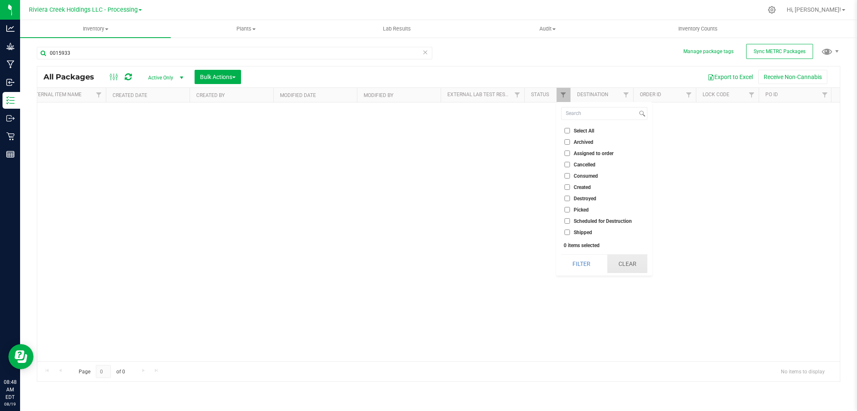
click at [619, 264] on button "Clear" at bounding box center [627, 264] width 40 height 18
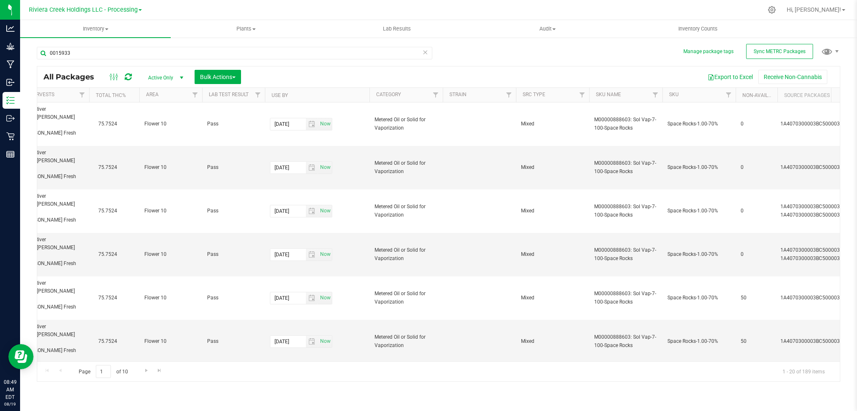
scroll to position [0, 625]
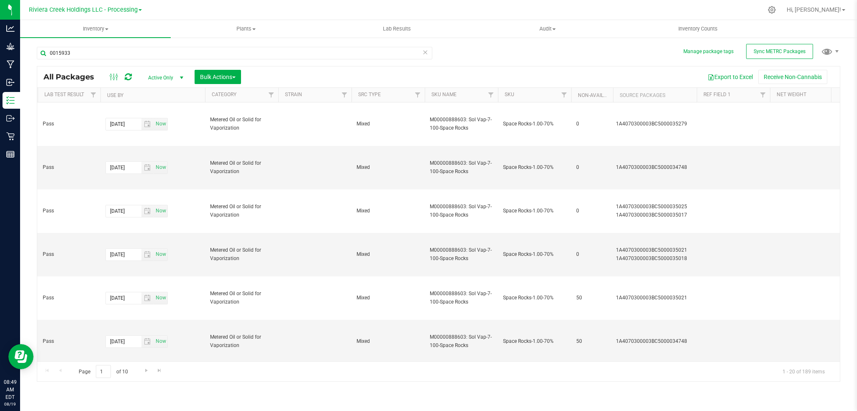
click at [256, 97] on th "Category" at bounding box center [241, 95] width 73 height 15
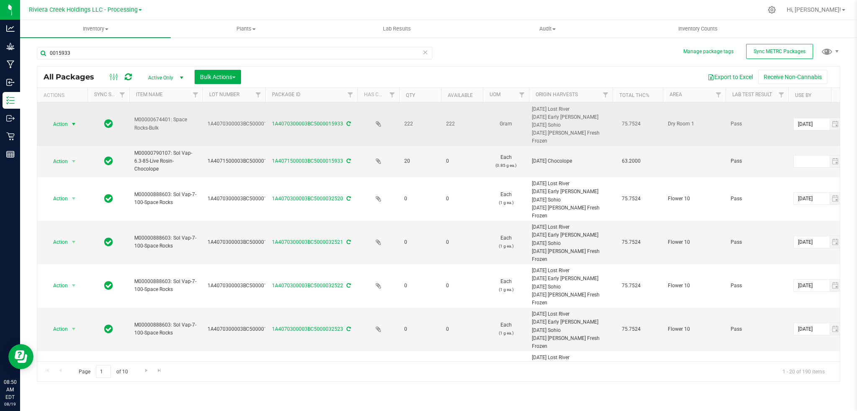
click at [68, 123] on span "Action" at bounding box center [57, 124] width 23 height 12
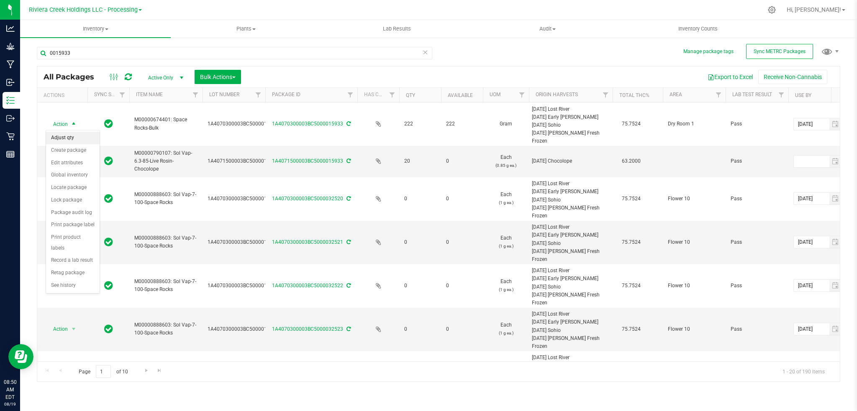
click at [62, 140] on li "Adjust qty" at bounding box center [73, 138] width 54 height 13
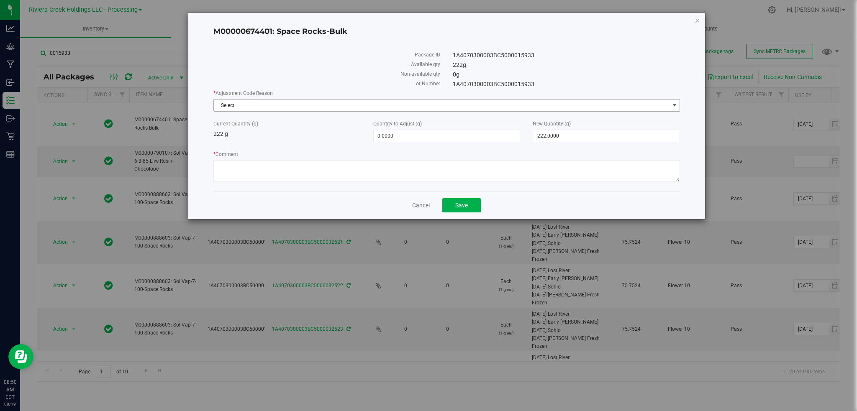
click at [673, 104] on span "select" at bounding box center [674, 105] width 7 height 7
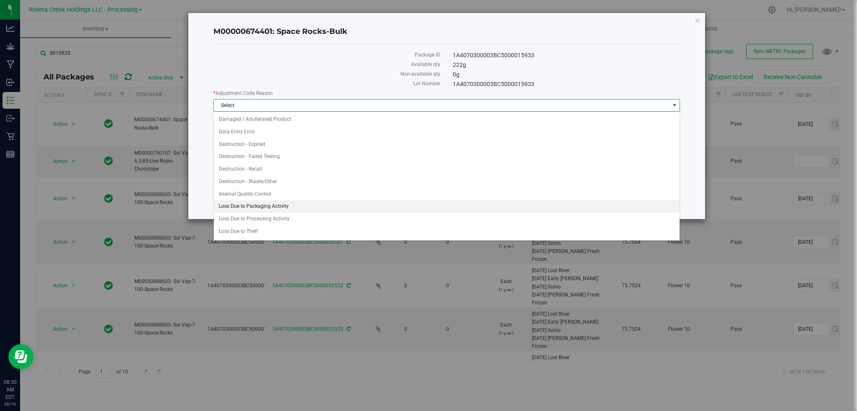
click at [260, 209] on li "Loss Due to Packaging Activity" at bounding box center [447, 206] width 466 height 13
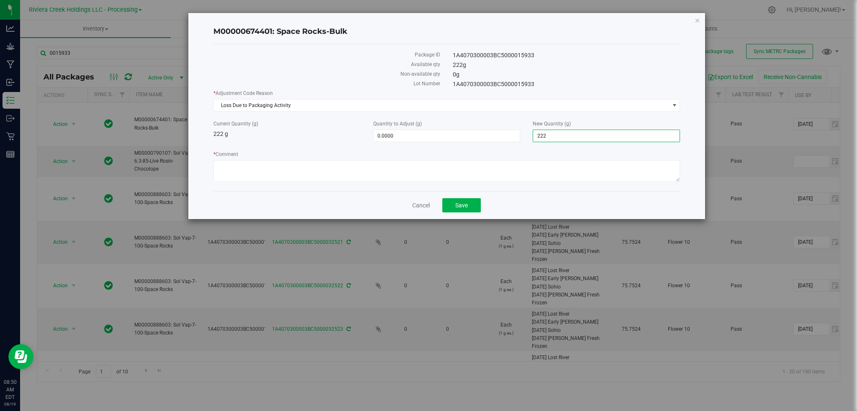
drag, startPoint x: 576, startPoint y: 134, endPoint x: 517, endPoint y: 152, distance: 61.7
click at [522, 150] on div "* Adjustment Code Reason Loss Due to Packaging Activity Select Damaged / Adulte…" at bounding box center [446, 137] width 467 height 95
type input "52"
type input "-170.0000"
type input "52.0000"
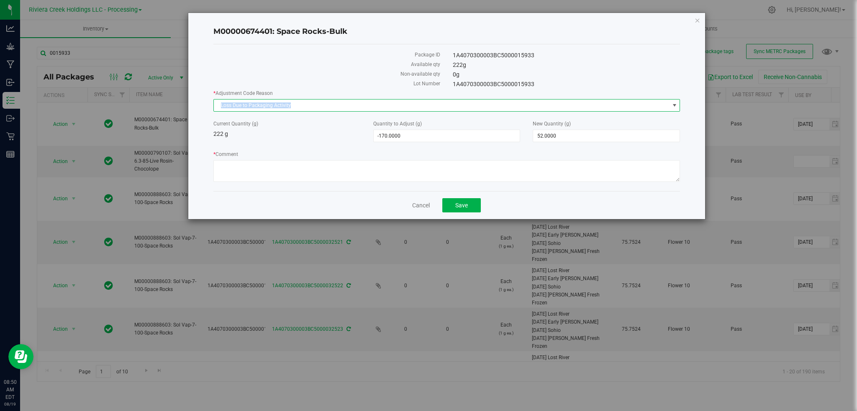
drag, startPoint x: 279, startPoint y: 108, endPoint x: 207, endPoint y: 108, distance: 72.4
click at [207, 108] on div "M00000674401: Space Rocks-Bulk Package ID 1A4070300003BC5000015933 Available qt…" at bounding box center [446, 116] width 517 height 206
copy span "Loss Due to Packaging Activity"
click at [232, 163] on textarea "* Comment" at bounding box center [446, 171] width 467 height 22
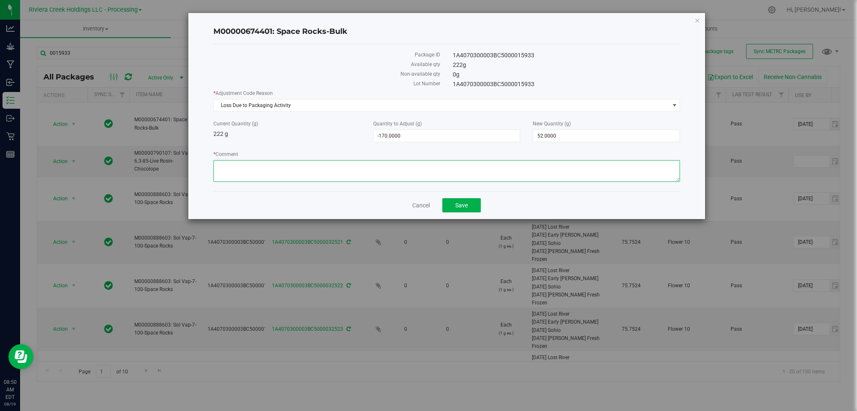
paste textarea "Loss Due to Packaging Activity"
type textarea "Loss Due to Packaging Activity"
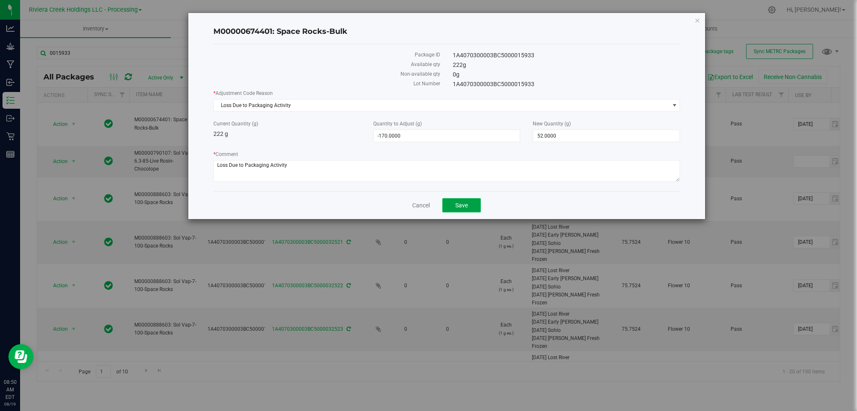
click at [465, 210] on button "Save" at bounding box center [461, 205] width 38 height 14
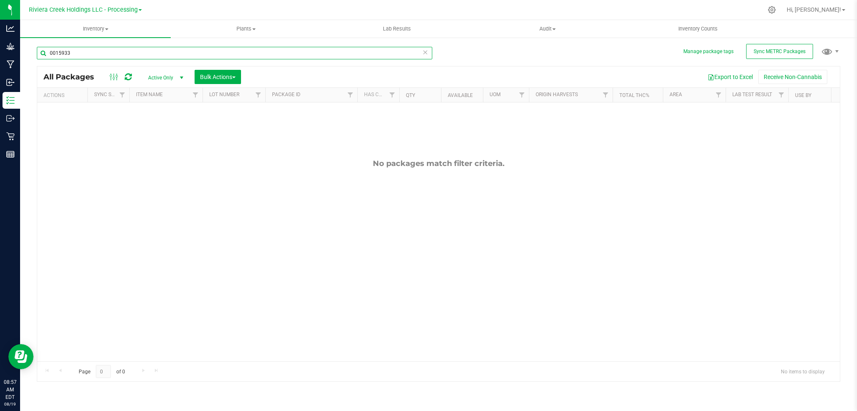
click at [85, 51] on input "0015933" at bounding box center [234, 53] width 395 height 13
type input "0"
type input "000872"
click at [123, 9] on span "Riviera Creek Holdings LLC - Processing" at bounding box center [83, 10] width 109 height 8
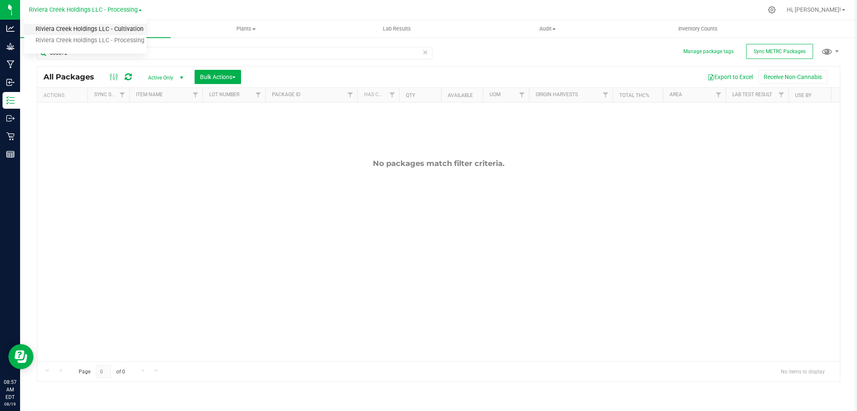
click at [114, 31] on link "Riviera Creek Holdings LLC - Cultivation" at bounding box center [85, 29] width 122 height 11
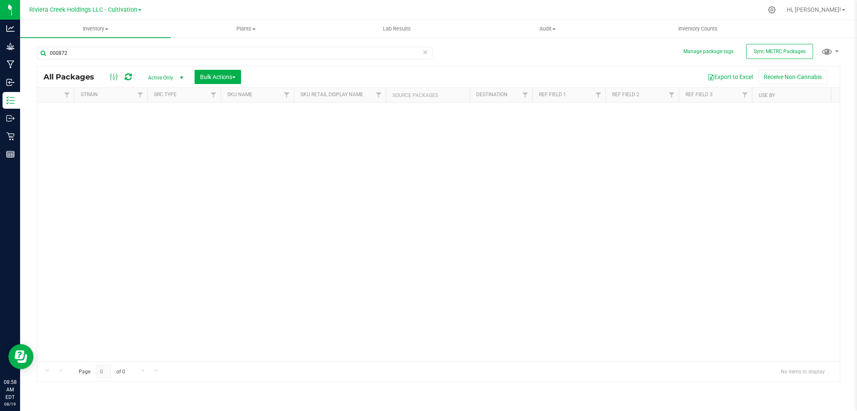
scroll to position [0, 1507]
click at [685, 96] on span "Filter" at bounding box center [688, 95] width 7 height 7
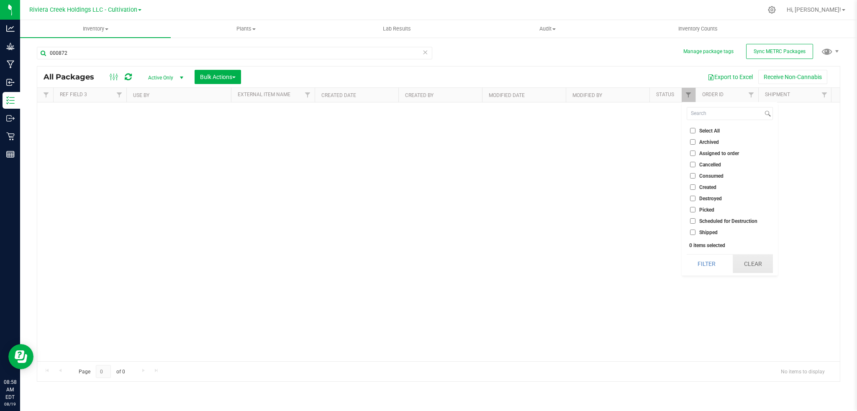
click at [753, 268] on button "Clear" at bounding box center [753, 264] width 40 height 18
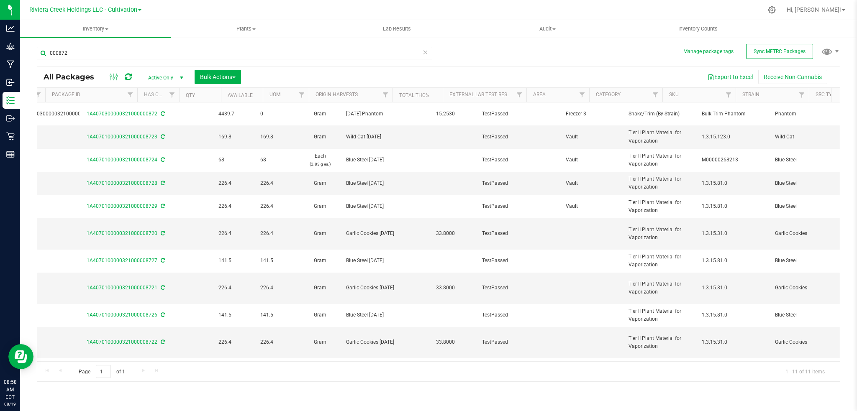
scroll to position [0, 158]
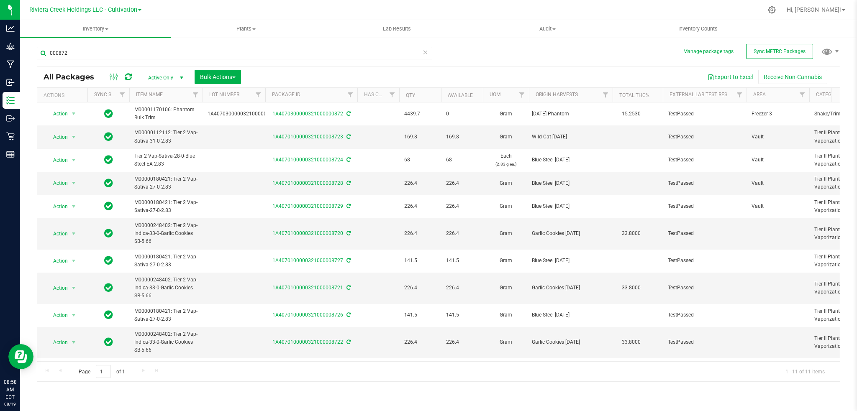
click at [276, 72] on div "Export to Excel Receive Non-Cannabis" at bounding box center [540, 77] width 586 height 14
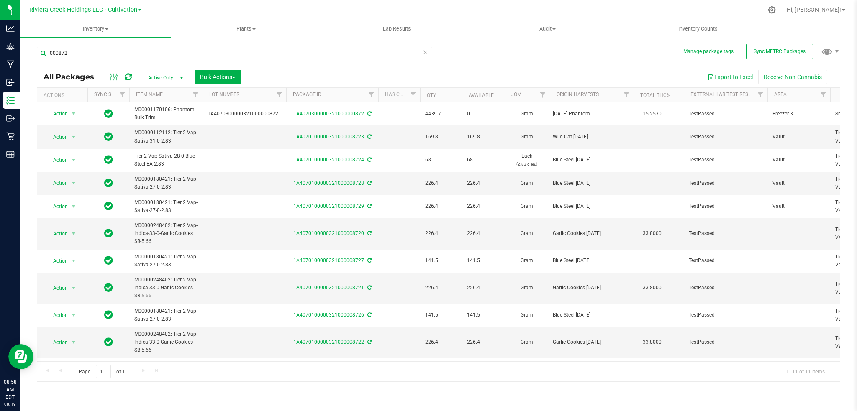
drag, startPoint x: 265, startPoint y: 92, endPoint x: 287, endPoint y: 92, distance: 22.2
click at [287, 92] on div "Actions Sync Status Item Name Lot Number Package ID Has COA Qty Available UOM O…" at bounding box center [434, 95] width 794 height 14
click at [99, 12] on span "Riviera Creek Holdings LLC - Cultivation" at bounding box center [83, 10] width 108 height 8
click at [108, 42] on link "Riviera Creek Holdings LLC - Processing" at bounding box center [85, 40] width 122 height 11
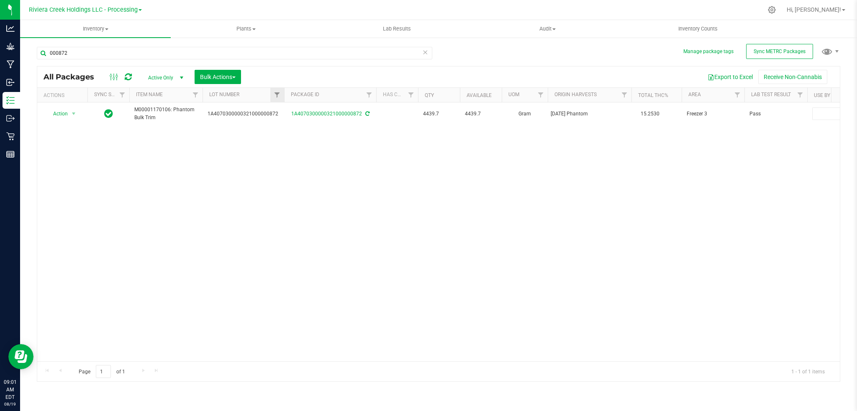
drag, startPoint x: 263, startPoint y: 95, endPoint x: 284, endPoint y: 92, distance: 20.6
click at [284, 92] on div "Actions Sync Status Item Name Lot Number Package ID Has COA Qty Available UOM O…" at bounding box center [434, 95] width 794 height 14
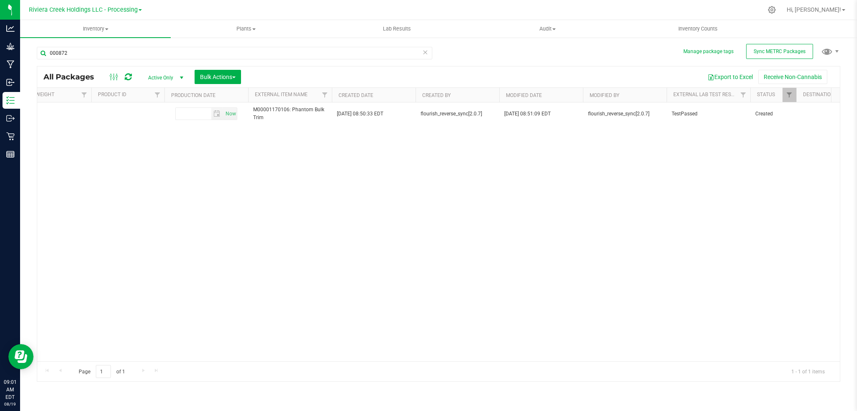
scroll to position [0, 1428]
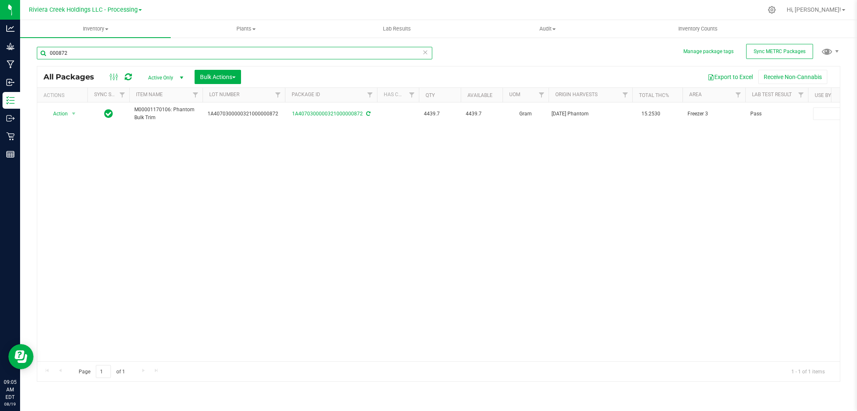
click at [105, 53] on input "000872" at bounding box center [234, 53] width 395 height 13
type input "015876"
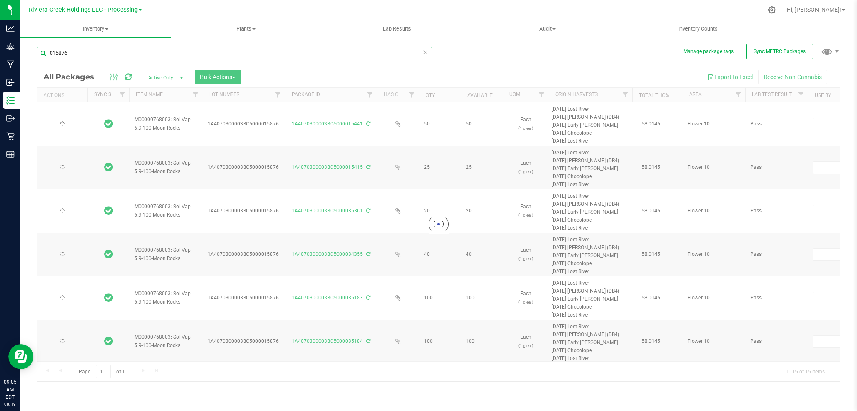
type input "[DATE]"
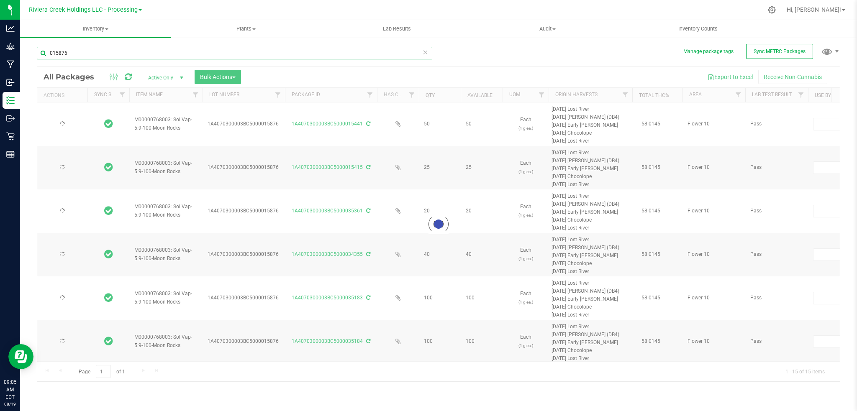
type input "[DATE]"
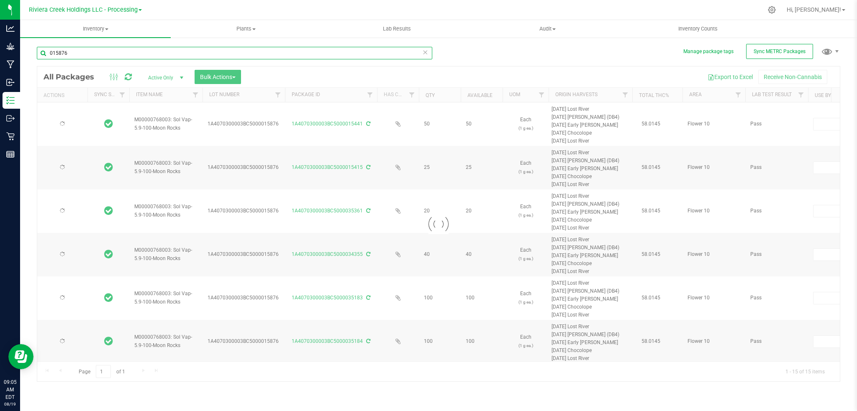
type input "[DATE]"
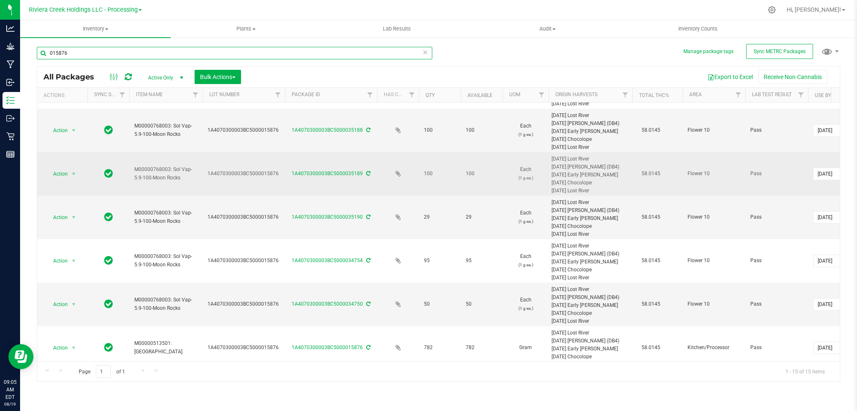
scroll to position [402, 0]
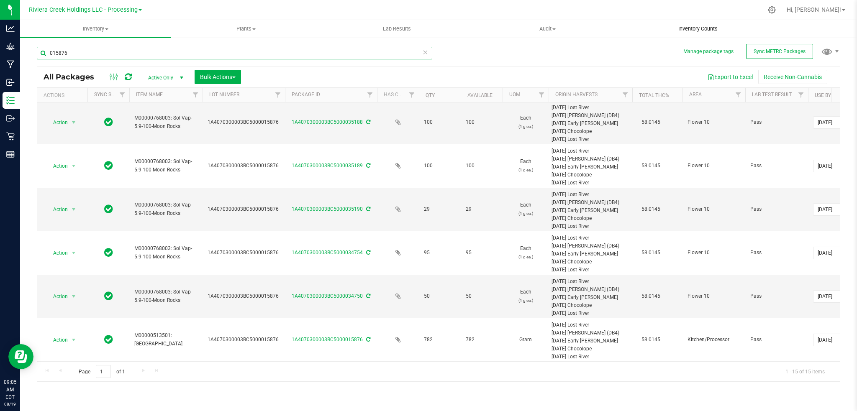
type input "015876"
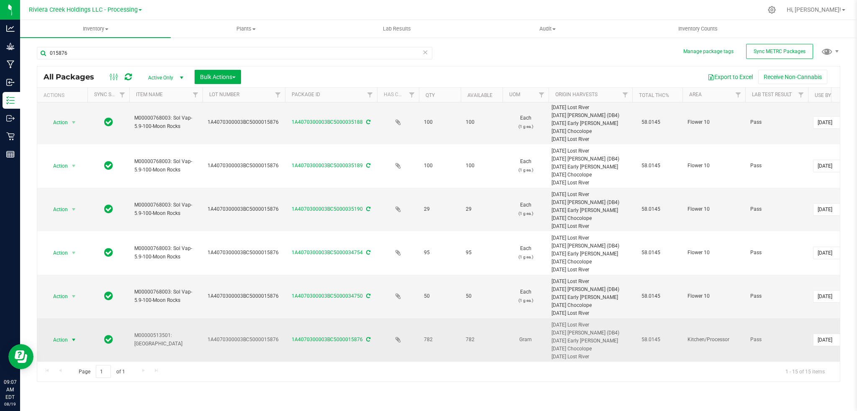
click at [75, 337] on span "select" at bounding box center [73, 340] width 7 height 7
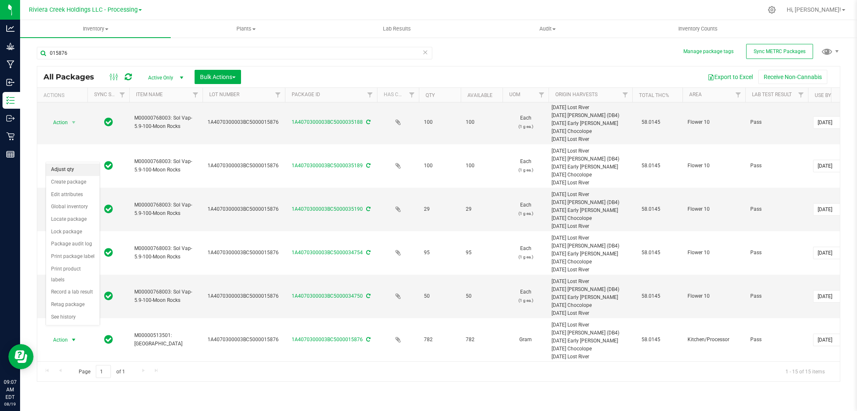
click at [74, 169] on li "Adjust qty" at bounding box center [73, 170] width 54 height 13
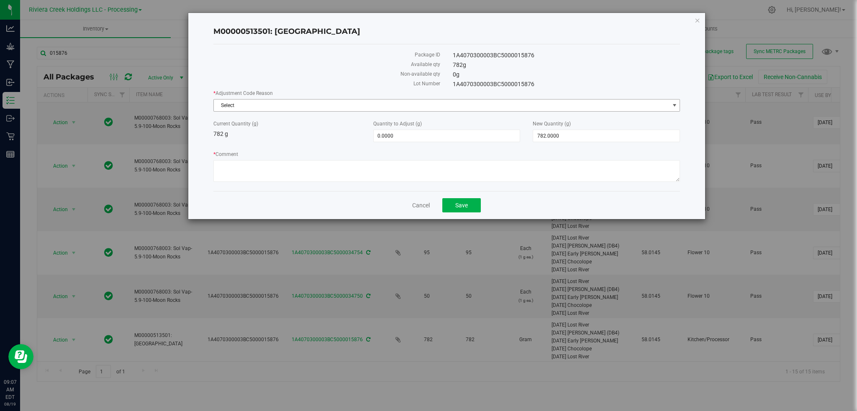
click at [671, 104] on span "select" at bounding box center [674, 105] width 7 height 7
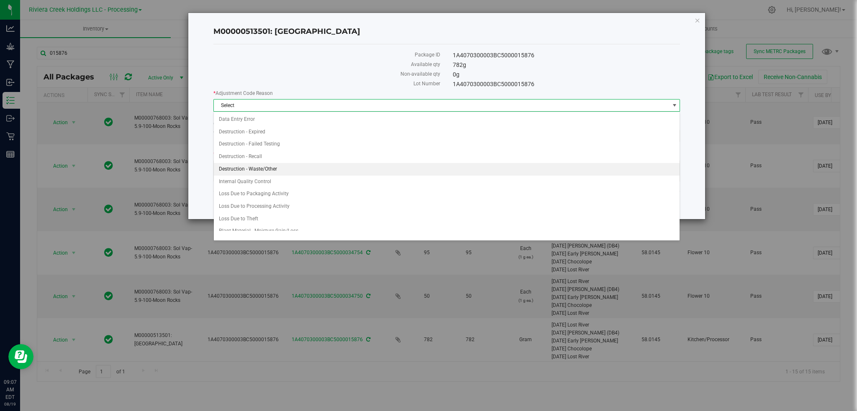
scroll to position [19, 0]
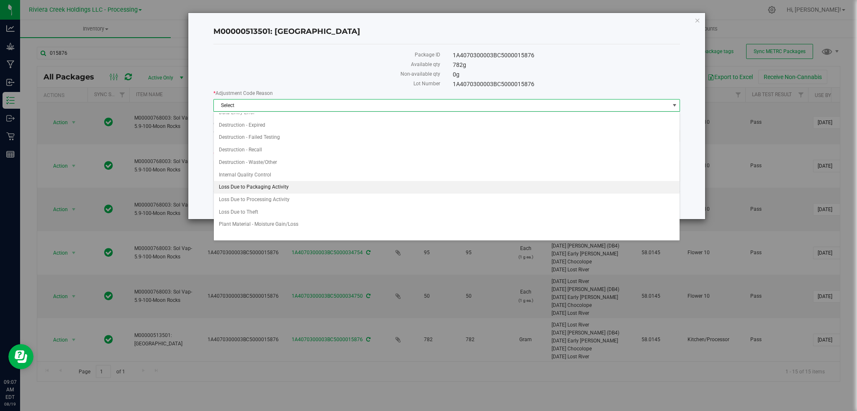
click at [256, 187] on li "Loss Due to Packaging Activity" at bounding box center [447, 187] width 466 height 13
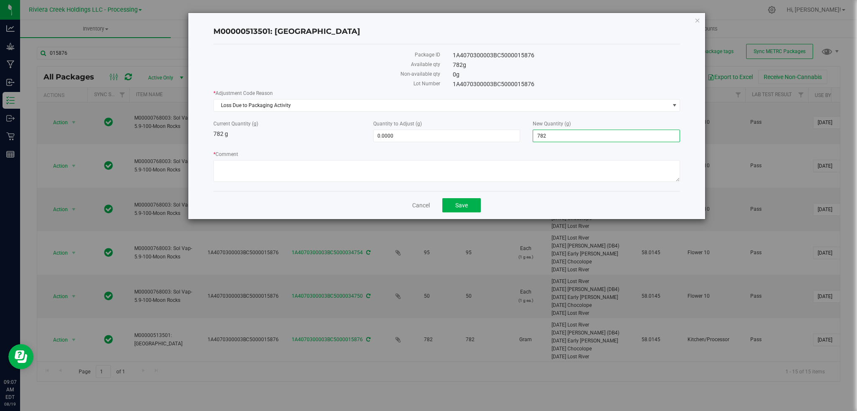
drag, startPoint x: 569, startPoint y: 138, endPoint x: 525, endPoint y: 141, distance: 44.0
click at [525, 141] on div "Current Quantity (g) 782 g Quantity to Adjust (g) 0.0000 0 New Quantity (g) 782…" at bounding box center [446, 131] width 479 height 22
type input "368"
type input "-414.0000"
type input "368.0000"
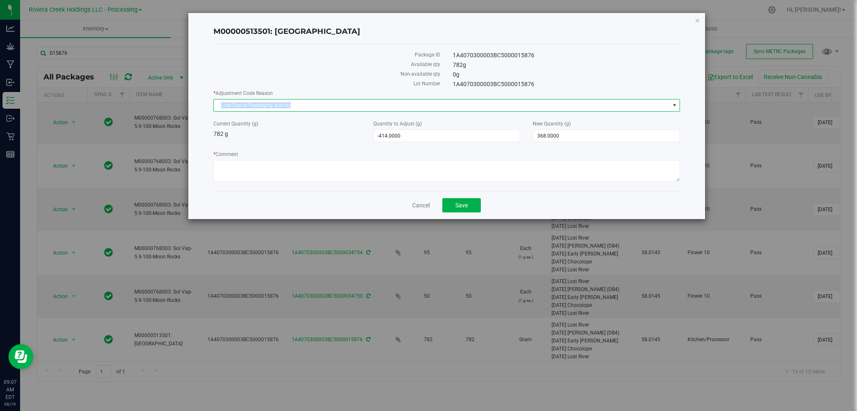
drag, startPoint x: 304, startPoint y: 104, endPoint x: 205, endPoint y: 107, distance: 99.6
click at [204, 106] on div "M00000513501: [GEOGRAPHIC_DATA] Package ID 1A4070300003BC5000015876 Available q…" at bounding box center [446, 116] width 517 height 206
copy span "Loss Due to Packaging Activity"
click at [248, 162] on textarea "* Comment" at bounding box center [446, 171] width 467 height 22
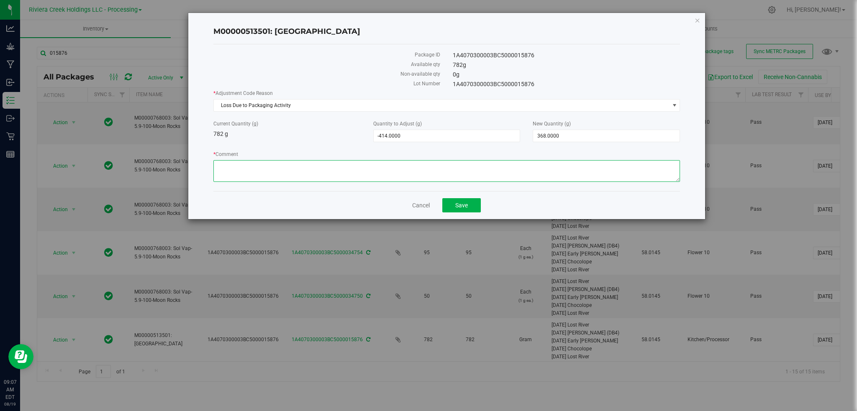
paste textarea "Loss Due to Packaging Activity"
type textarea "Loss Due to Packaging Activity"
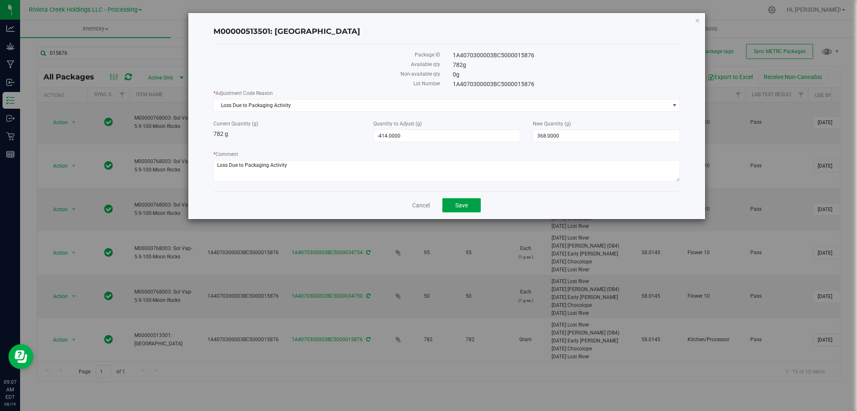
click at [460, 205] on span "Save" at bounding box center [461, 205] width 13 height 7
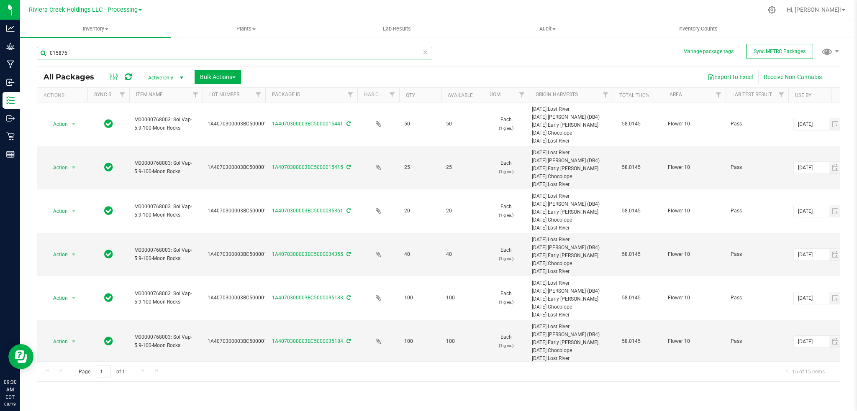
click at [118, 55] on input "015876" at bounding box center [234, 53] width 395 height 13
type input "0"
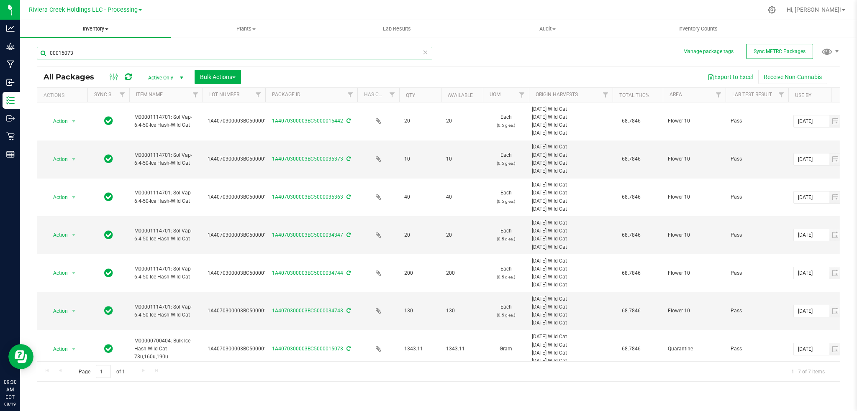
type input "00015073"
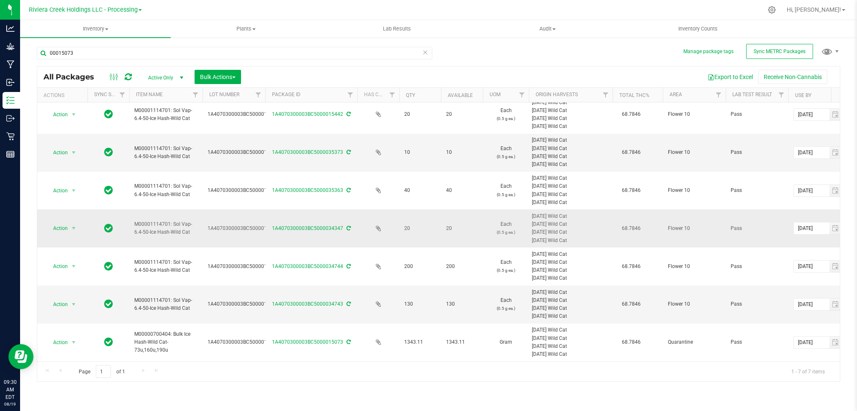
scroll to position [15, 0]
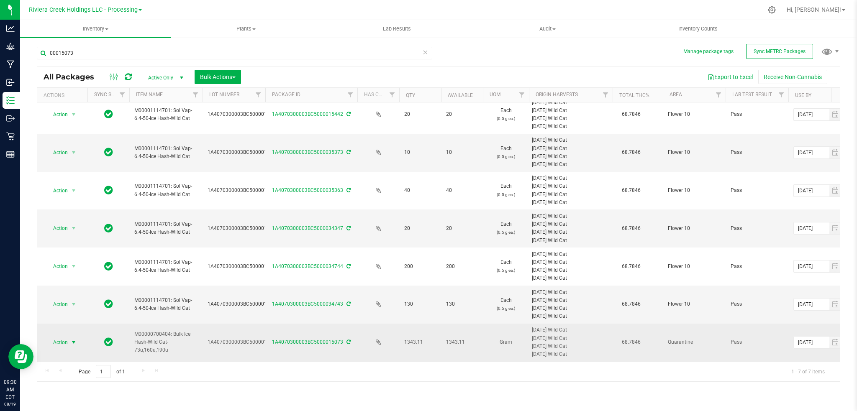
click at [73, 339] on span "select" at bounding box center [73, 342] width 7 height 7
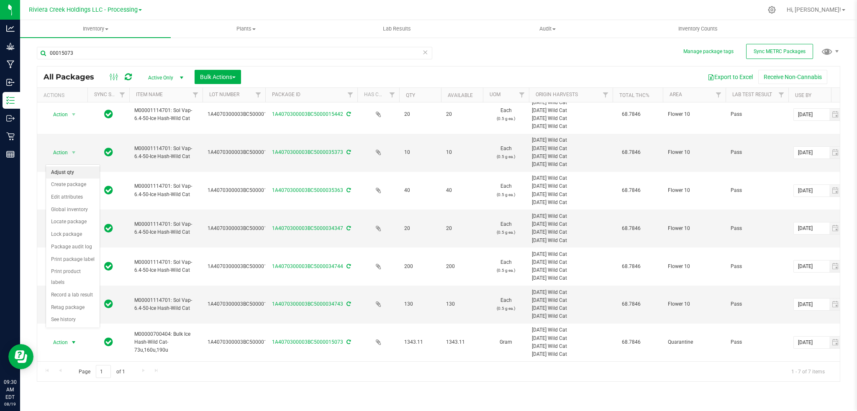
click at [68, 173] on li "Adjust qty" at bounding box center [73, 173] width 54 height 13
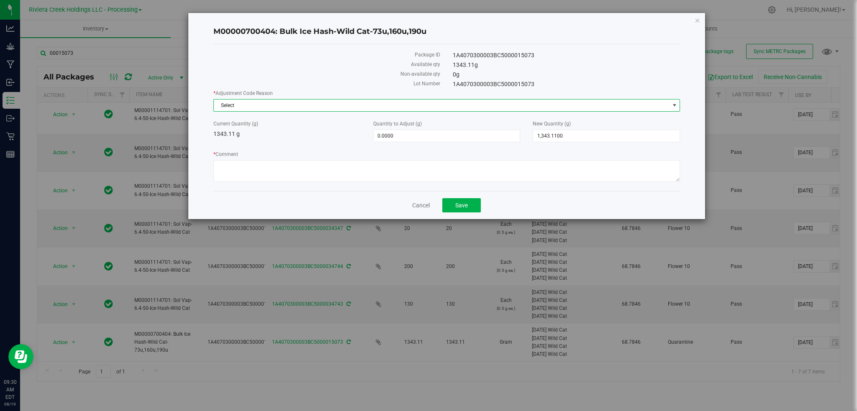
click at [673, 101] on span "select" at bounding box center [674, 106] width 10 height 12
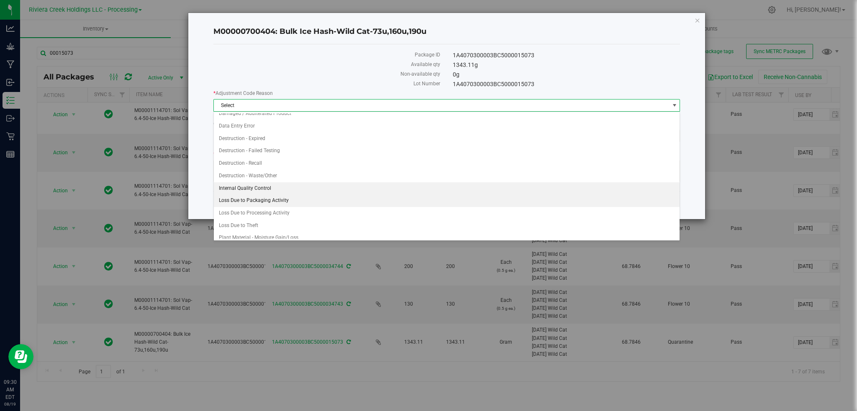
scroll to position [11, 0]
click at [278, 194] on li "Loss Due to Packaging Activity" at bounding box center [447, 195] width 466 height 13
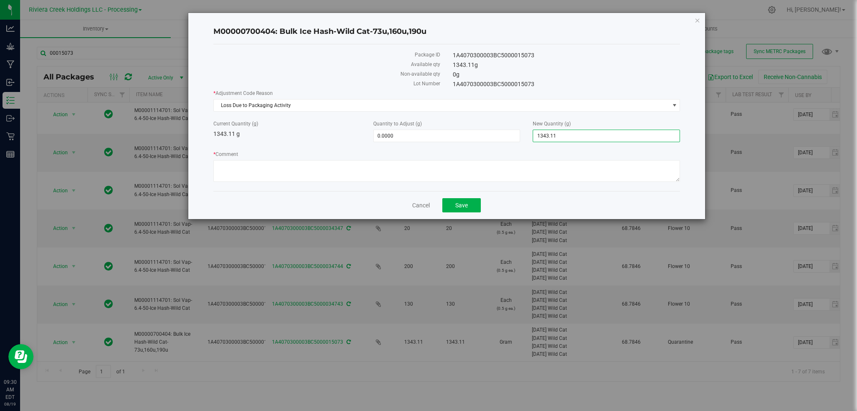
drag, startPoint x: 574, startPoint y: 139, endPoint x: 525, endPoint y: 138, distance: 49.0
click at [525, 138] on div "Current Quantity (g) 1343.11 g Quantity to Adjust (g) 0.0000 0 New Quantity (g)…" at bounding box center [446, 131] width 479 height 22
type input "1302"
type input "-41.1100"
type input "1,302.0000"
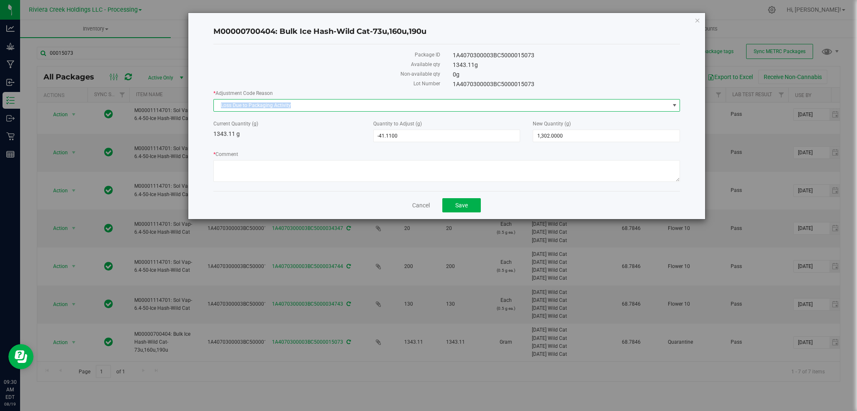
drag, startPoint x: 295, startPoint y: 104, endPoint x: 197, endPoint y: 102, distance: 97.5
click at [197, 102] on div "M00000700404: Bulk Ice Hash-Wild Cat-73u,160u,190u Package ID 1A4070300003BC500…" at bounding box center [446, 116] width 517 height 206
copy span "Loss Due to Packaging Activity"
click at [225, 164] on textarea "* Comment" at bounding box center [446, 171] width 467 height 22
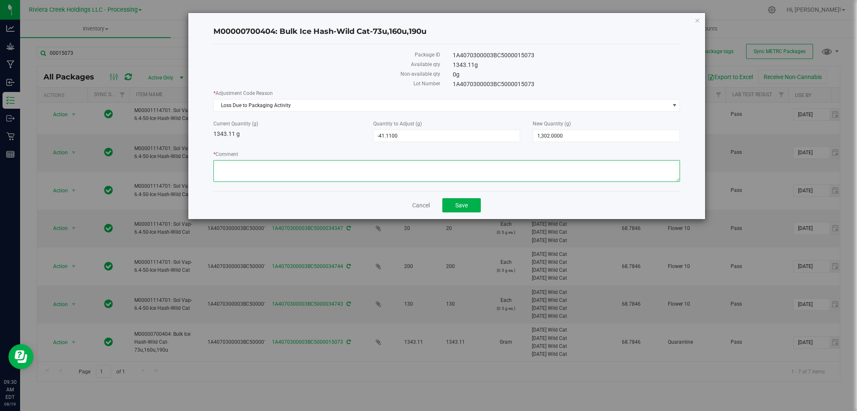
paste textarea "Loss Due to Packaging Activity"
type textarea "Loss Due to Packaging Activity"
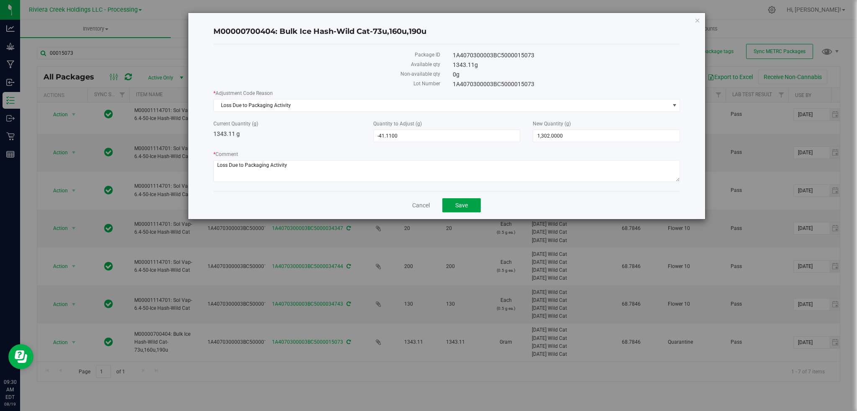
click at [460, 205] on span "Save" at bounding box center [461, 205] width 13 height 7
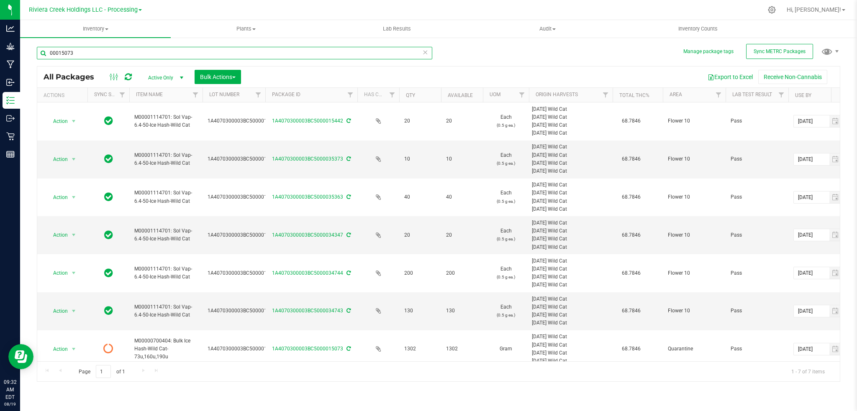
click at [86, 54] on input "00015073" at bounding box center [234, 53] width 395 height 13
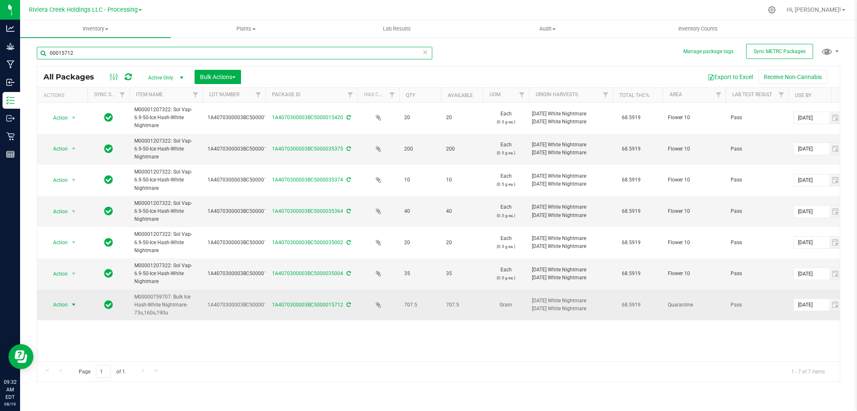
type input "00015712"
click at [72, 304] on span "select" at bounding box center [73, 305] width 7 height 7
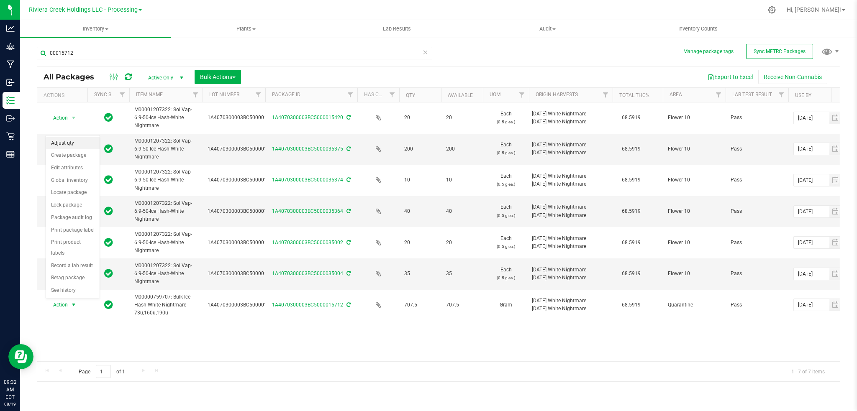
click at [67, 141] on li "Adjust qty" at bounding box center [73, 143] width 54 height 13
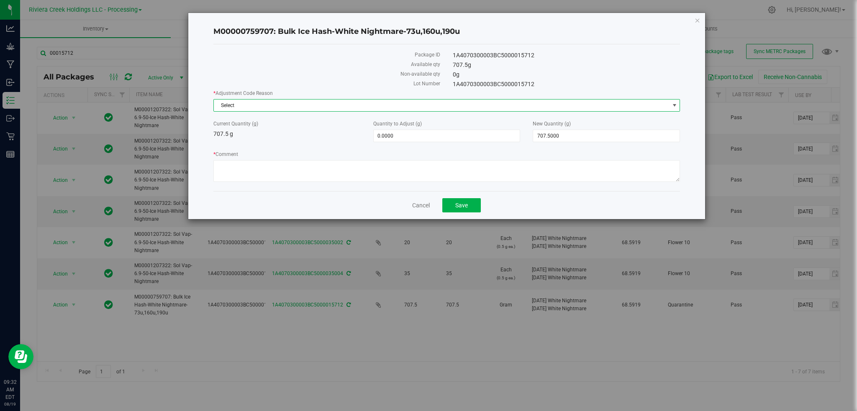
click at [674, 104] on span "select" at bounding box center [674, 105] width 7 height 7
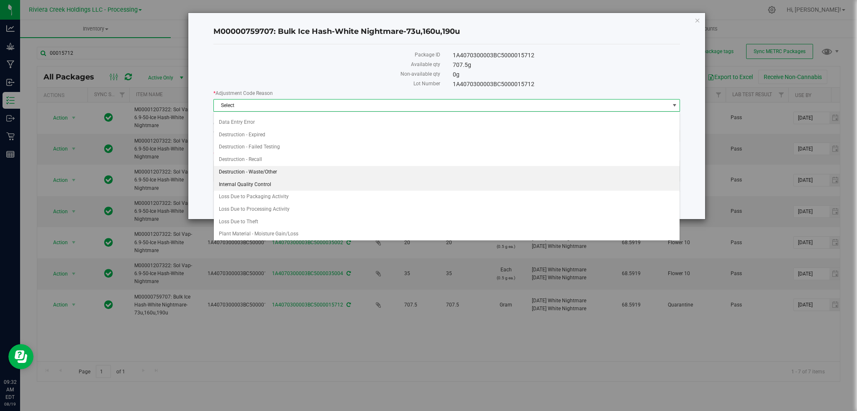
scroll to position [11, 0]
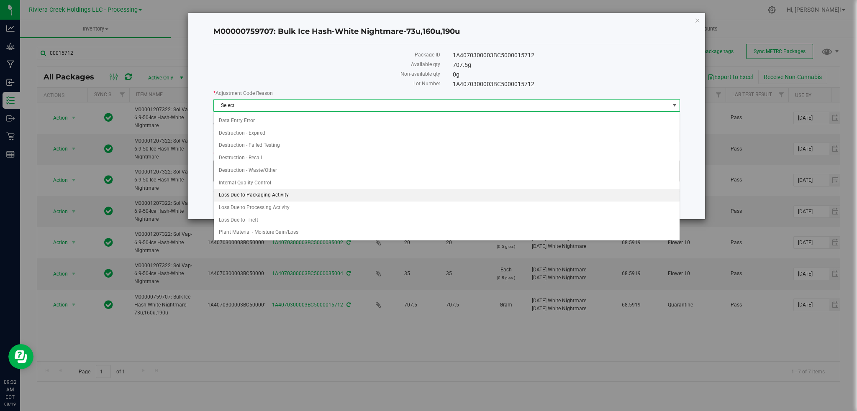
drag, startPoint x: 272, startPoint y: 195, endPoint x: 483, endPoint y: 174, distance: 212.3
click at [274, 195] on li "Loss Due to Packaging Activity" at bounding box center [447, 195] width 466 height 13
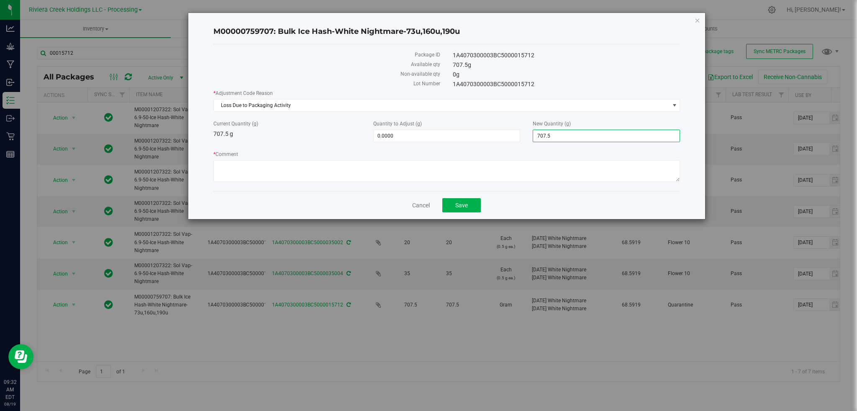
drag, startPoint x: 574, startPoint y: 133, endPoint x: 523, endPoint y: 142, distance: 51.5
click at [523, 142] on div "* Adjustment Code Reason Loss Due to Packaging Activity Select Damaged / Adulte…" at bounding box center [446, 137] width 467 height 95
type input "691"
type input "-16.5000"
type input "691.0000"
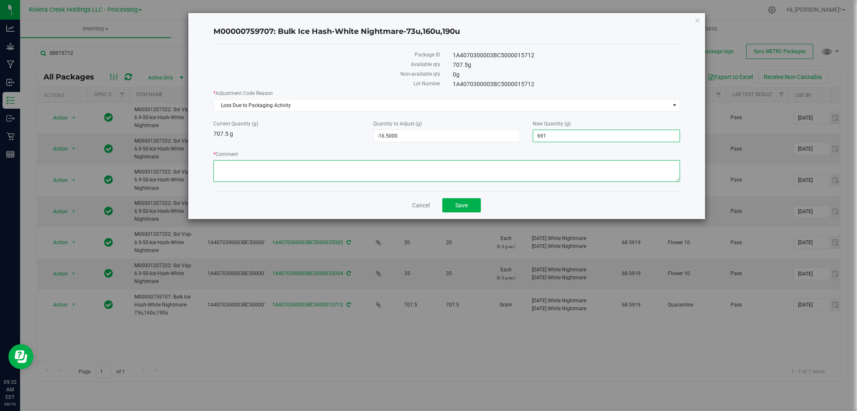
click at [264, 163] on textarea "* Comment" at bounding box center [446, 171] width 467 height 22
paste textarea "Loss Due to Packaging Activity"
type textarea "Loss Due to Packaging Activity"
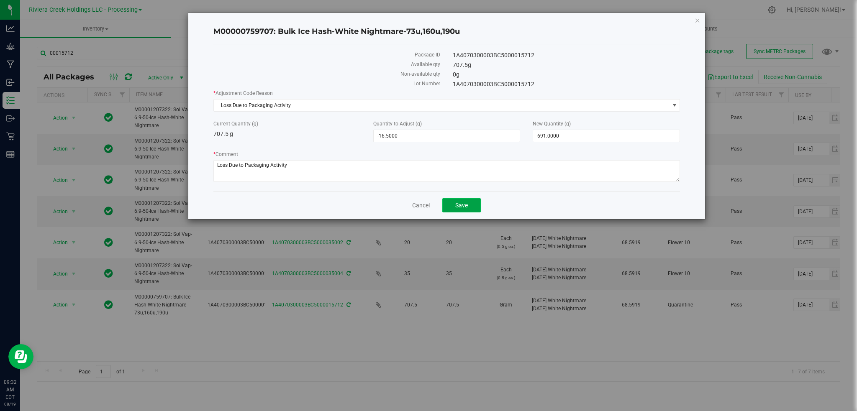
click at [473, 210] on button "Save" at bounding box center [461, 205] width 38 height 14
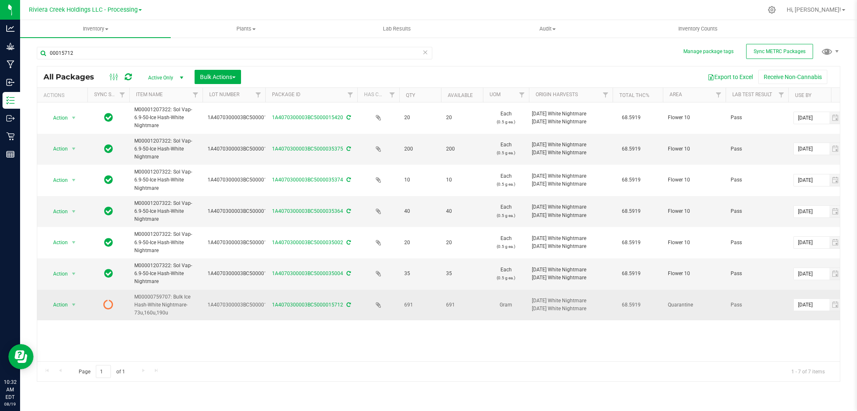
drag, startPoint x: 347, startPoint y: 305, endPoint x: 359, endPoint y: 296, distance: 15.2
click at [347, 305] on icon at bounding box center [348, 304] width 4 height 5
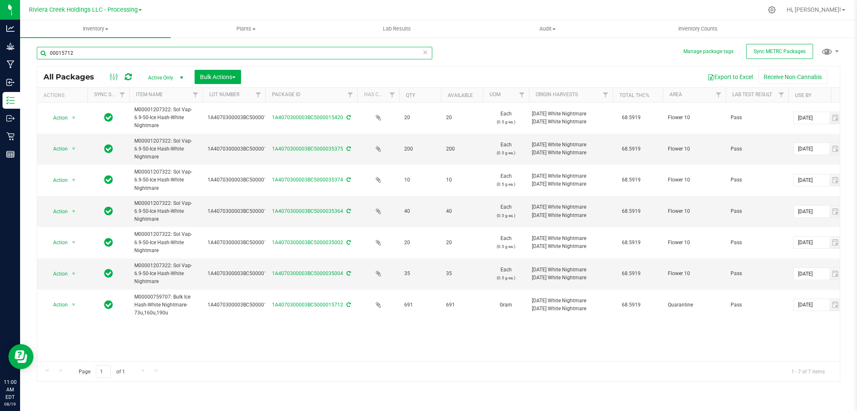
click at [88, 54] on input "00015712" at bounding box center [234, 53] width 395 height 13
type input "0"
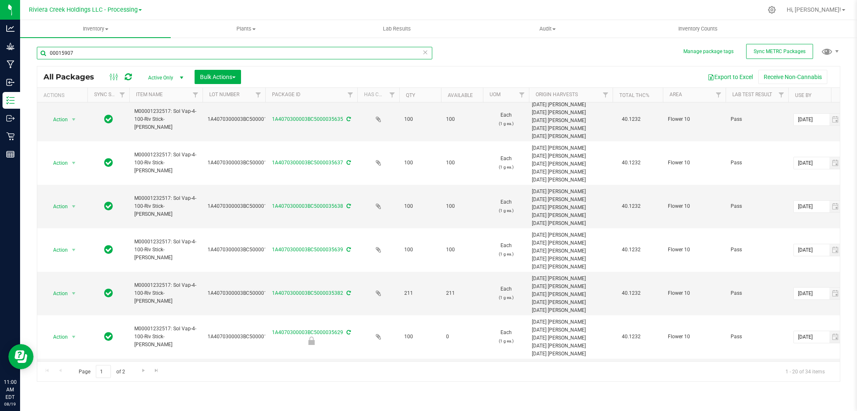
scroll to position [619, 0]
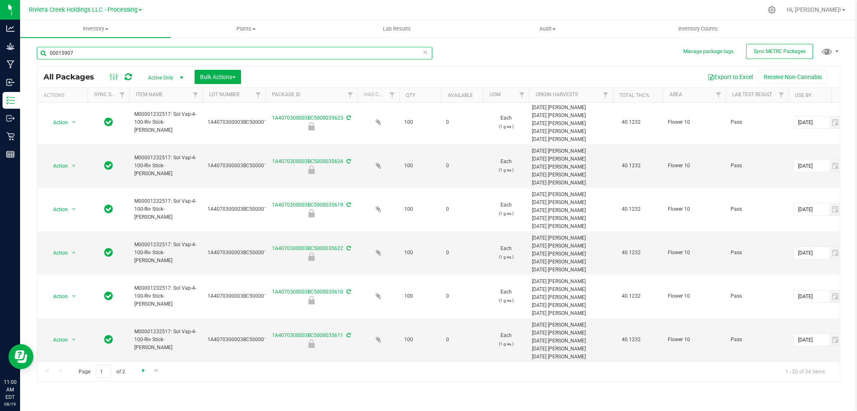
type input "00015907"
click at [141, 372] on span "Go to the next page" at bounding box center [143, 370] width 7 height 7
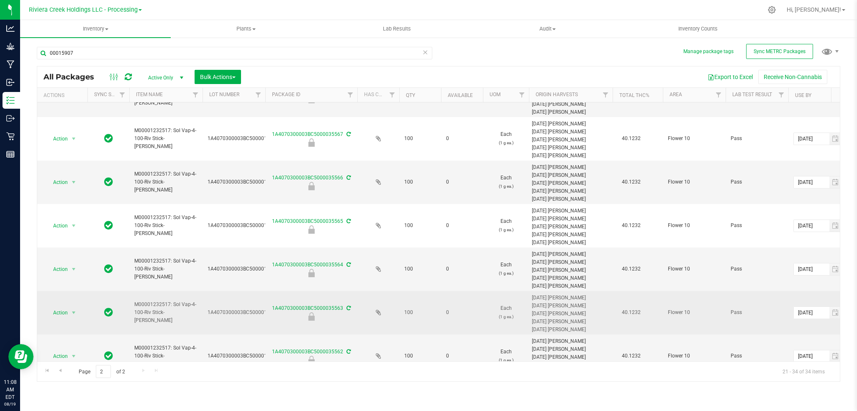
scroll to position [358, 0]
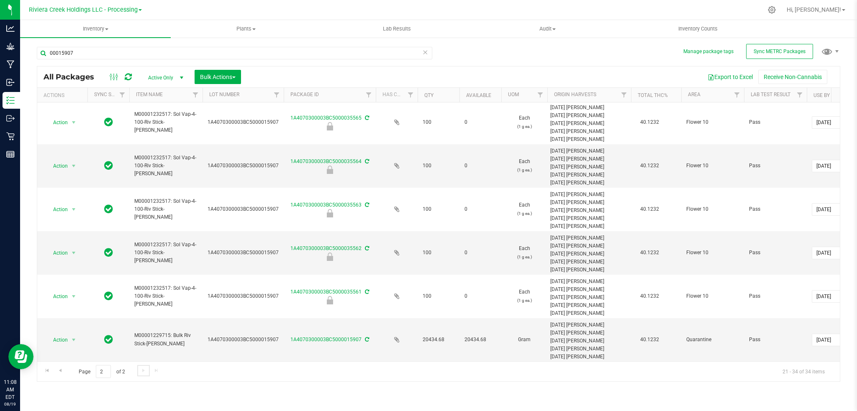
drag, startPoint x: 265, startPoint y: 97, endPoint x: 284, endPoint y: 97, distance: 19.3
click at [284, 97] on div "Actions Sync Status Item Name Lot Number Package ID Has COA Qty Available UOM O…" at bounding box center [434, 95] width 794 height 14
click at [768, 51] on span "Sync METRC Packages" at bounding box center [779, 52] width 52 height 6
click at [792, 53] on span "Sync METRC Packages" at bounding box center [779, 52] width 52 height 6
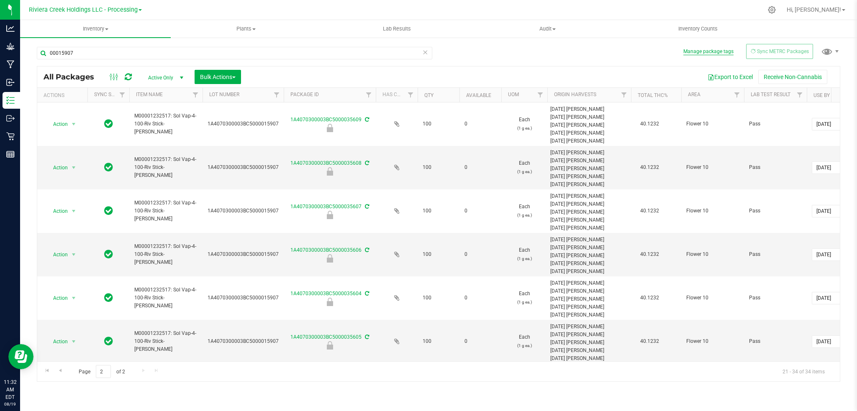
click at [715, 53] on button "Manage package tags" at bounding box center [708, 51] width 50 height 7
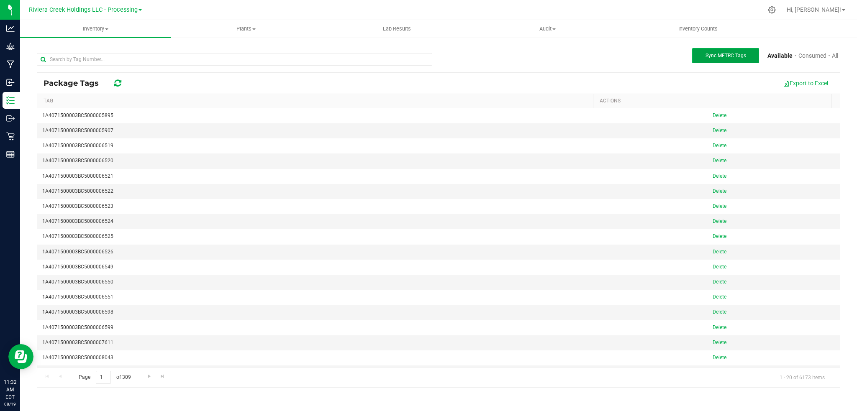
click at [715, 55] on span "Sync METRC Tags" at bounding box center [725, 56] width 41 height 6
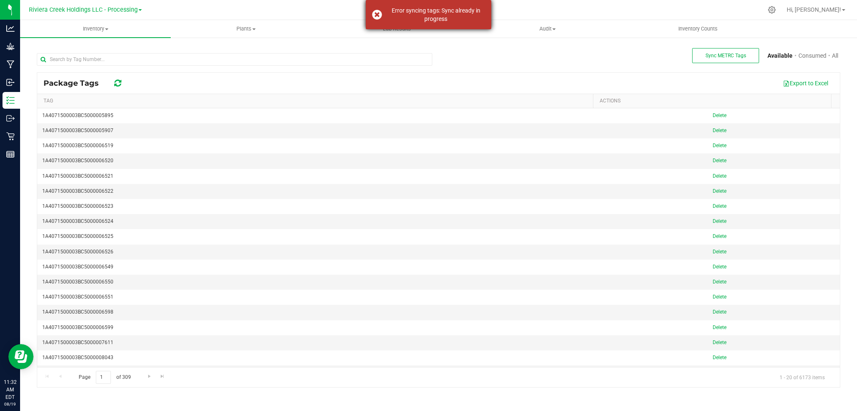
click at [378, 15] on div "Error syncing tags: Sync already in progress" at bounding box center [429, 14] width 126 height 29
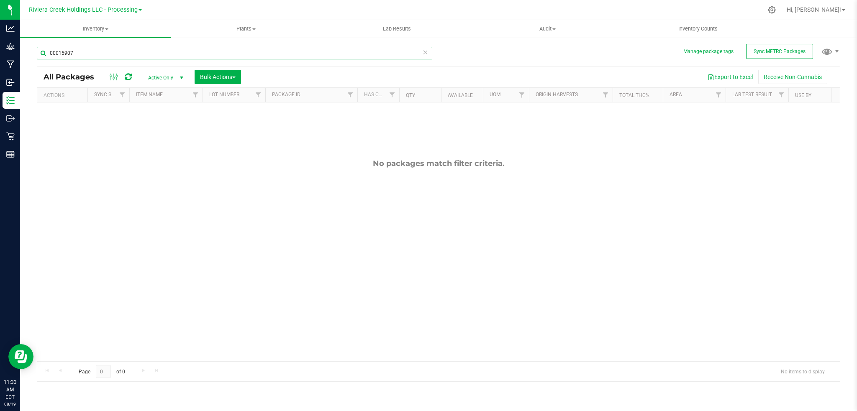
click at [87, 55] on input "00015907" at bounding box center [234, 53] width 395 height 13
type input "0"
type input "00015014"
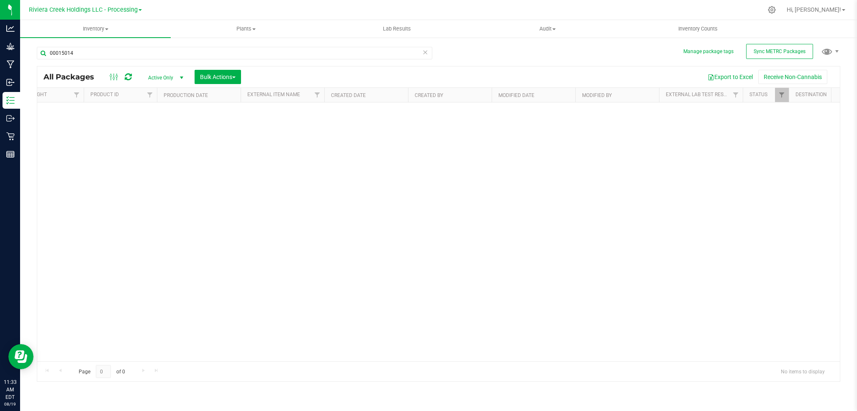
scroll to position [0, 1453]
click at [777, 94] on span "Filter" at bounding box center [775, 95] width 7 height 7
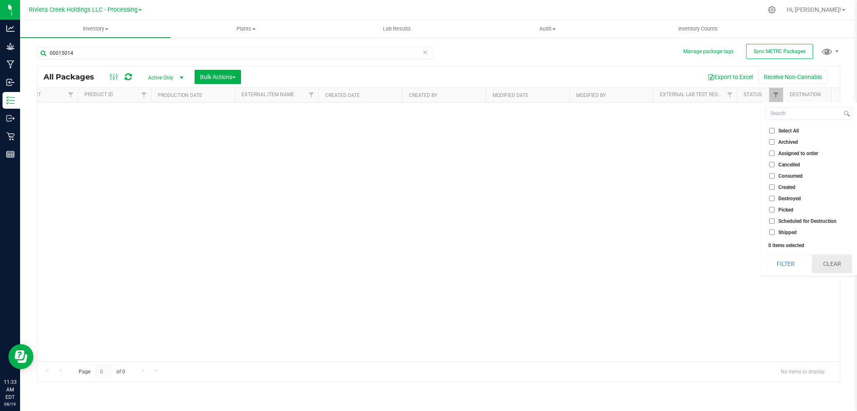
click at [822, 260] on button "Clear" at bounding box center [832, 264] width 40 height 18
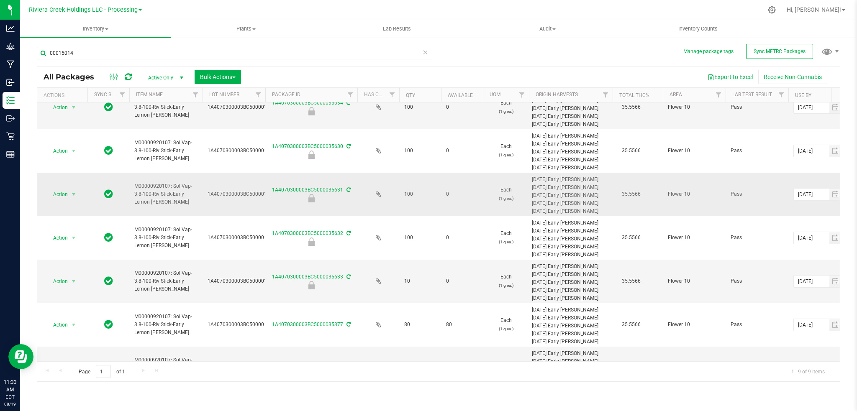
scroll to position [141, 0]
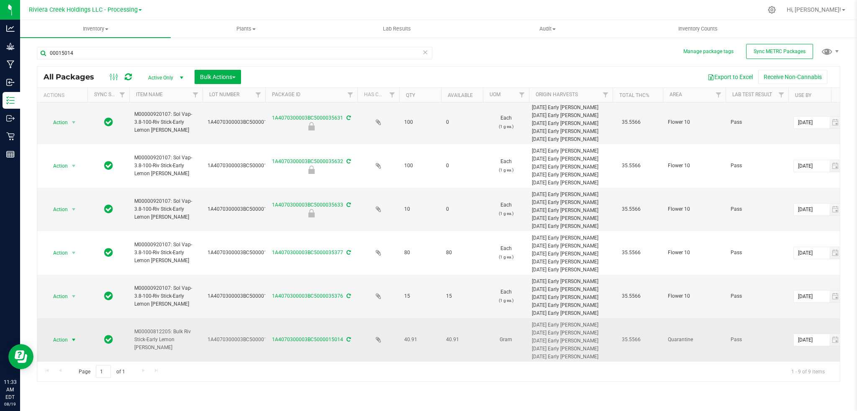
click at [74, 337] on span "select" at bounding box center [73, 340] width 7 height 7
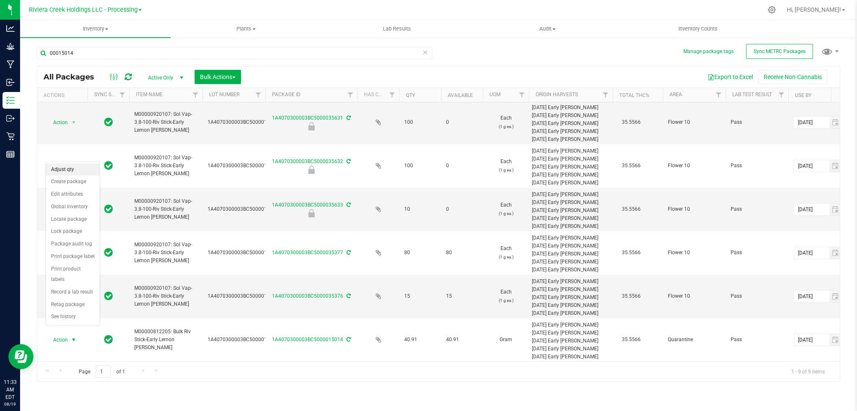
click at [68, 172] on li "Adjust qty" at bounding box center [73, 170] width 54 height 13
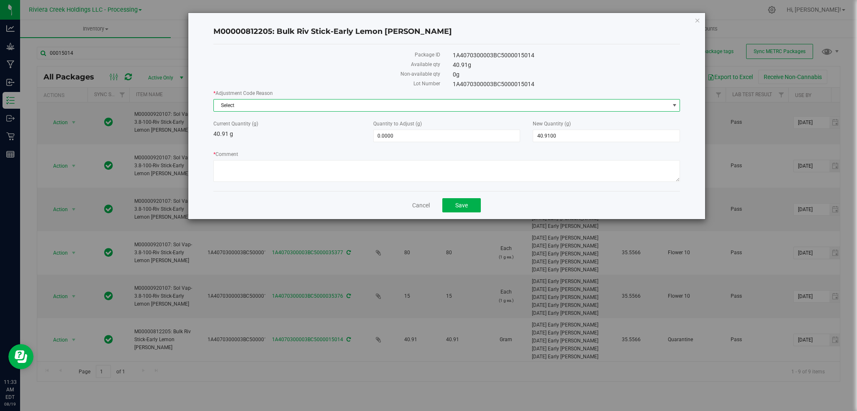
click at [673, 104] on span "select" at bounding box center [674, 105] width 7 height 7
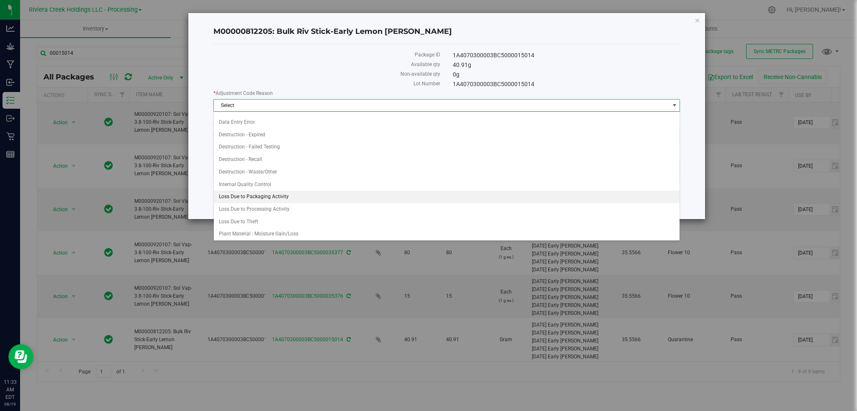
scroll to position [11, 0]
click at [262, 196] on li "Loss Due to Packaging Activity" at bounding box center [447, 195] width 466 height 13
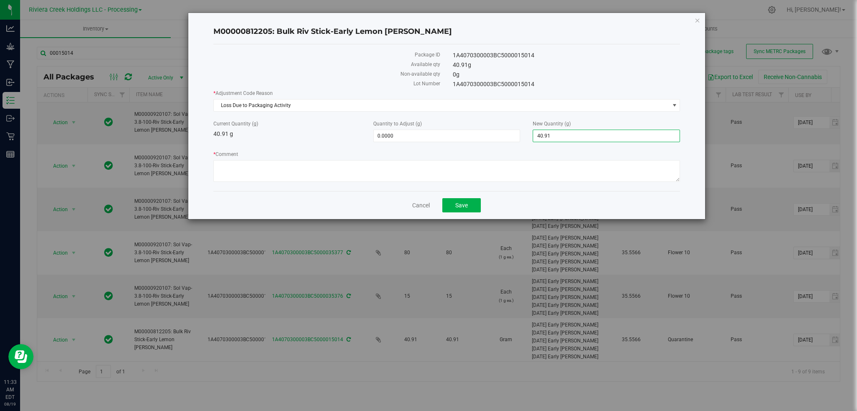
drag, startPoint x: 561, startPoint y: 138, endPoint x: 526, endPoint y: 146, distance: 36.5
click at [526, 146] on div "* Adjustment Code Reason Loss Due to Packaging Activity Select Damaged / Adulte…" at bounding box center [446, 137] width 467 height 95
type input "0"
type input "-40.9100"
type input "0.0000"
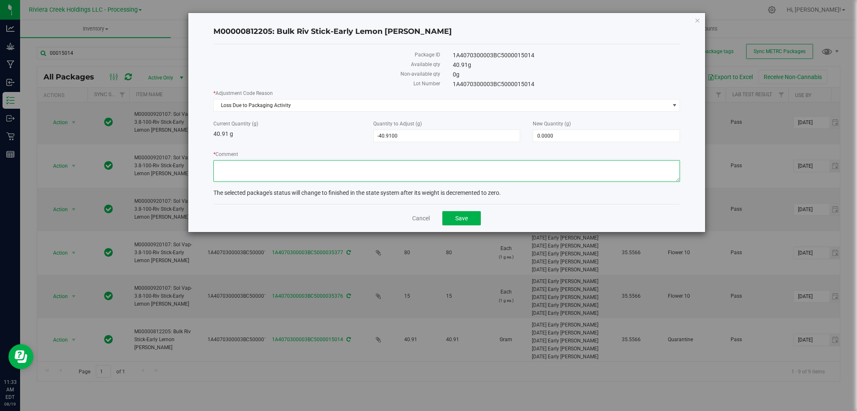
click at [238, 169] on textarea "* Comment" at bounding box center [446, 171] width 467 height 22
type textarea "End of batch after packout"
click at [456, 225] on button "Save" at bounding box center [461, 218] width 38 height 14
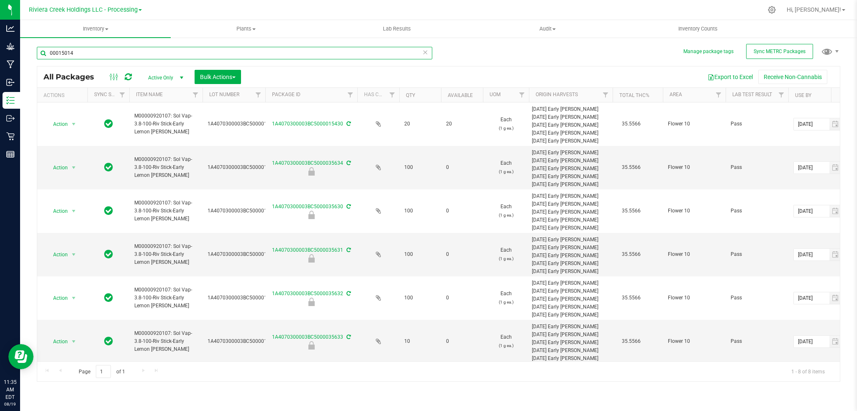
click at [90, 52] on input "00015014" at bounding box center [234, 53] width 395 height 13
type input "0"
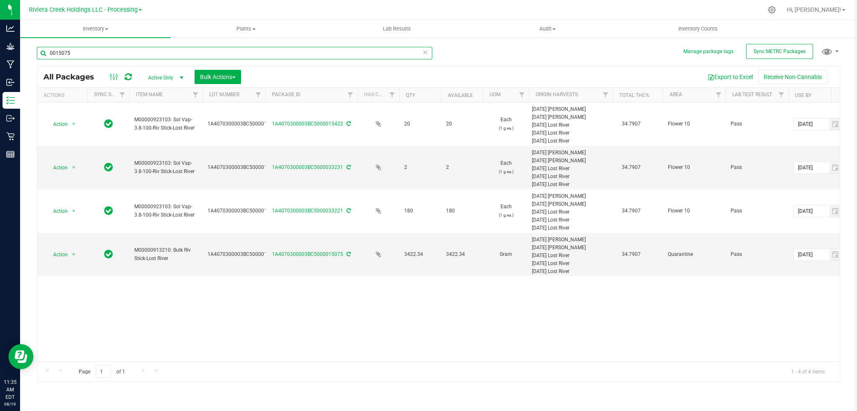
type input "0015075"
click at [72, 254] on span "select" at bounding box center [73, 254] width 7 height 7
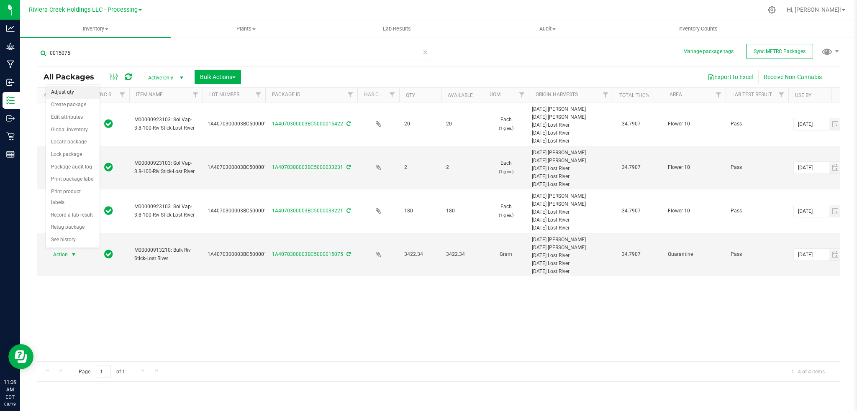
click at [69, 91] on li "Adjust qty" at bounding box center [73, 92] width 54 height 13
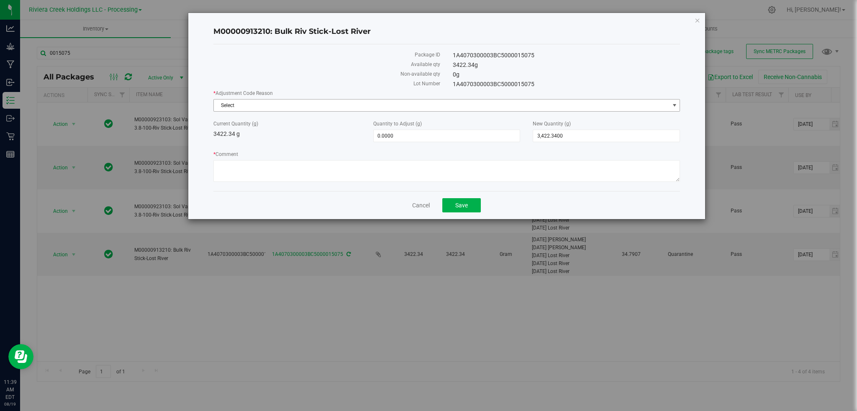
click at [673, 107] on span "select" at bounding box center [674, 105] width 7 height 7
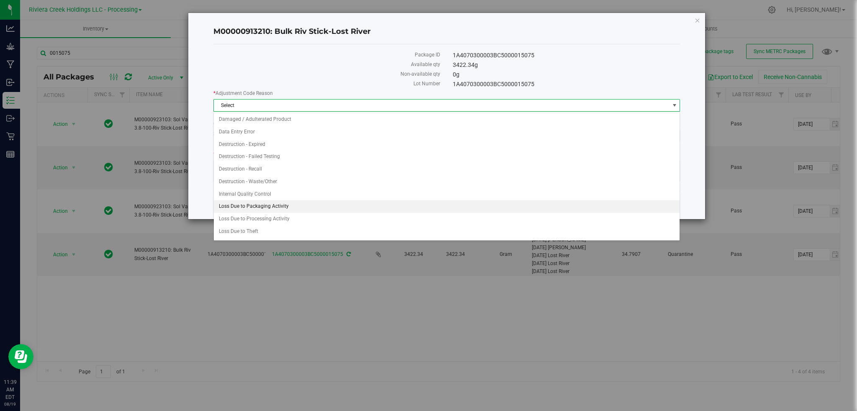
drag, startPoint x: 248, startPoint y: 207, endPoint x: 279, endPoint y: 195, distance: 32.9
click at [248, 206] on li "Loss Due to Packaging Activity" at bounding box center [447, 206] width 466 height 13
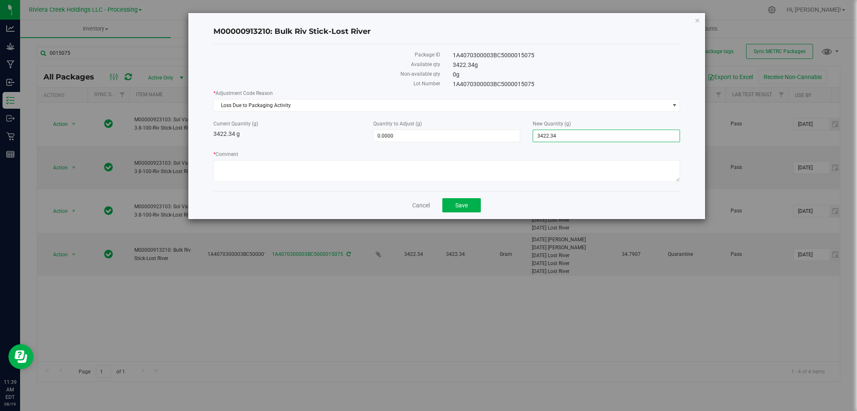
drag, startPoint x: 568, startPoint y: 137, endPoint x: 527, endPoint y: 142, distance: 41.7
click at [527, 142] on div "* Adjustment Code Reason Loss Due to Packaging Activity Select Damaged / Adulte…" at bounding box center [446, 137] width 467 height 95
type input "3323"
type input "-99.3400"
type input "3,323.0000"
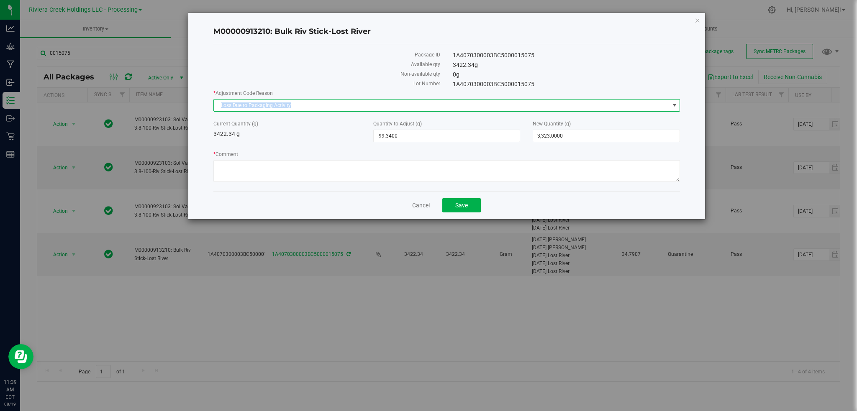
drag, startPoint x: 273, startPoint y: 106, endPoint x: 217, endPoint y: 110, distance: 56.6
click at [217, 110] on span "Loss Due to Packaging Activity" at bounding box center [442, 106] width 456 height 12
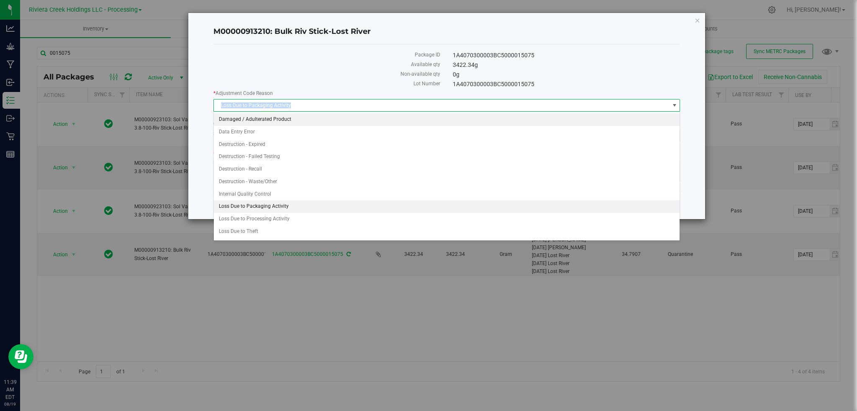
copy span "Loss Due to Packaging Activity"
click at [309, 67] on label "Available qty" at bounding box center [326, 65] width 227 height 8
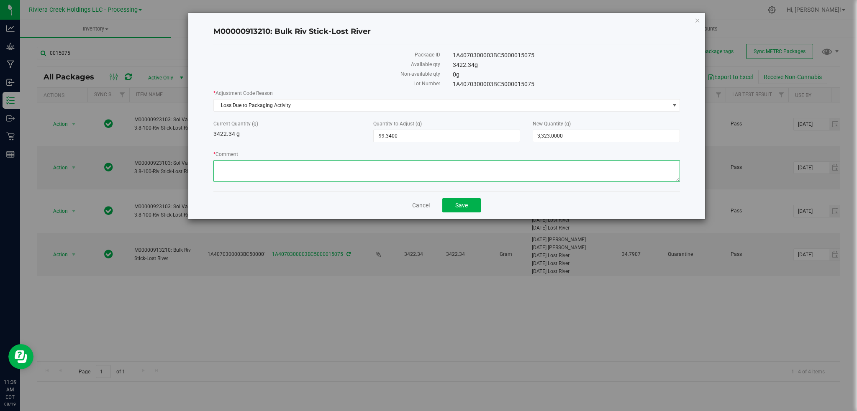
click at [249, 166] on textarea "* Comment" at bounding box center [446, 171] width 467 height 22
paste textarea "Loss Due to Packaging Activity"
type textarea "Loss Due to Packaging Activity"
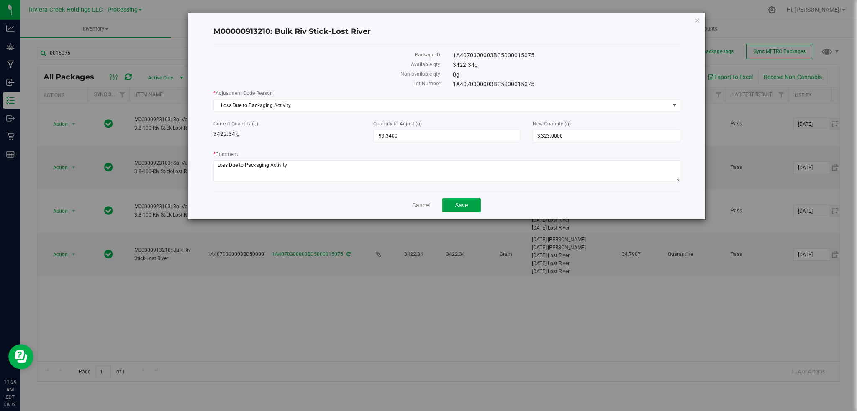
click at [463, 208] on span "Save" at bounding box center [461, 205] width 13 height 7
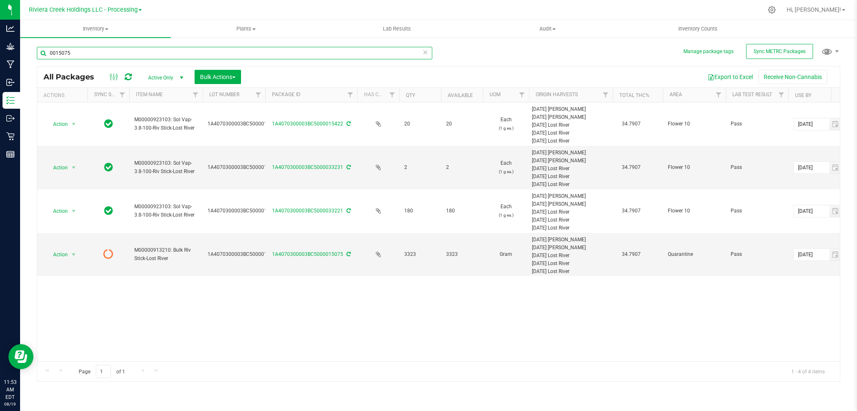
click at [111, 54] on input "0015075" at bounding box center [234, 53] width 395 height 13
type input "0"
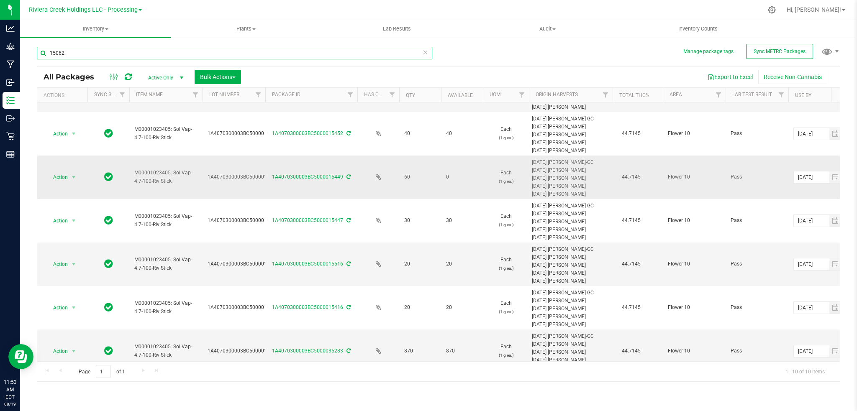
scroll to position [184, 0]
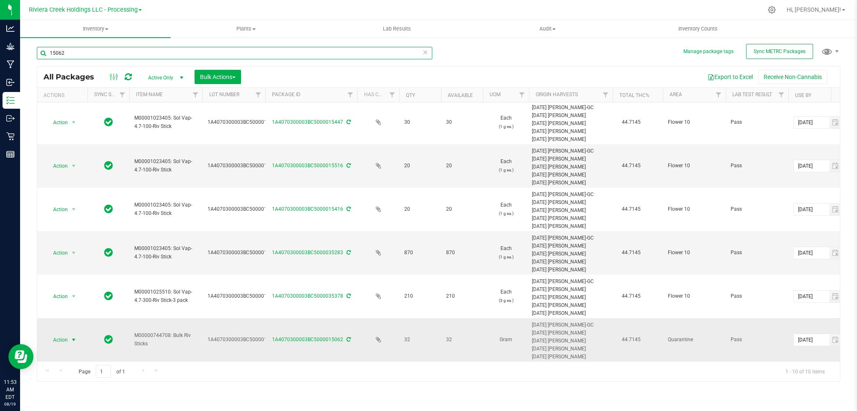
type input "15062"
click at [70, 334] on span "select" at bounding box center [74, 340] width 10 height 12
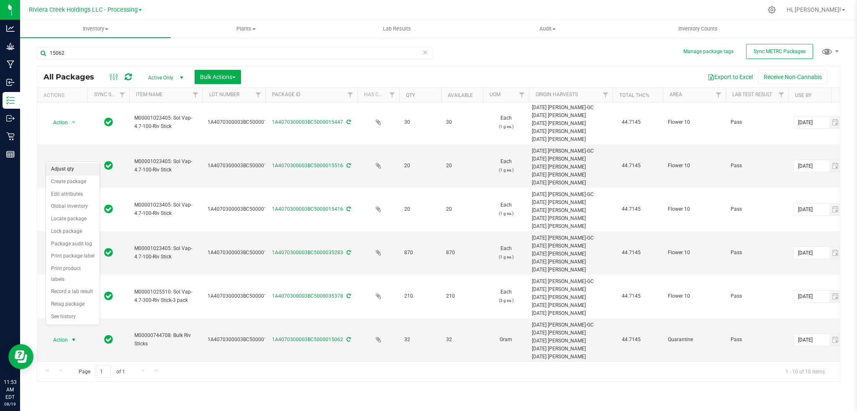
click at [72, 169] on li "Adjust qty" at bounding box center [73, 169] width 54 height 13
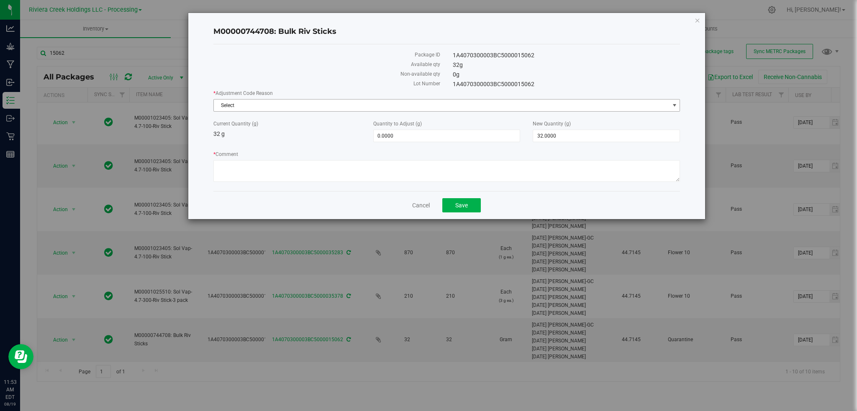
click at [674, 107] on span "select" at bounding box center [674, 105] width 7 height 7
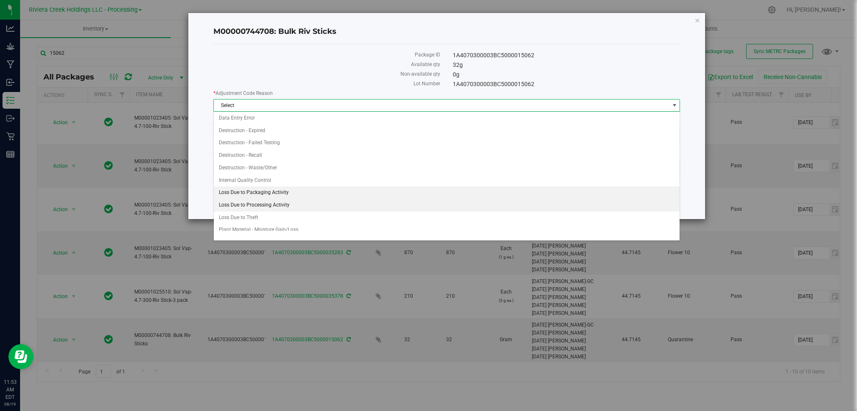
scroll to position [19, 0]
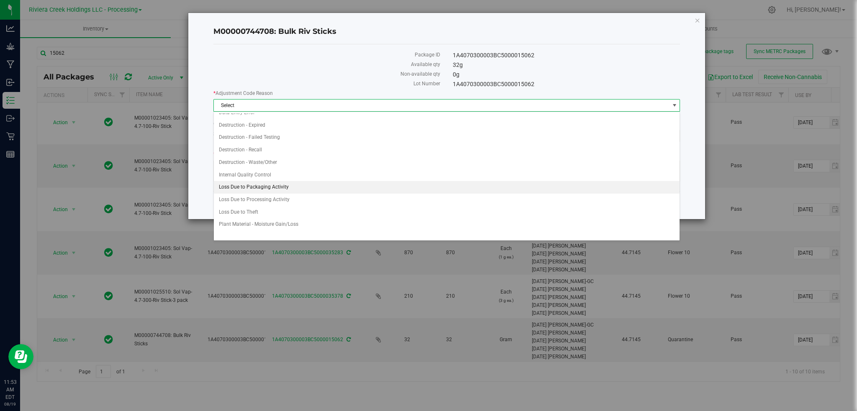
click at [253, 189] on li "Loss Due to Packaging Activity" at bounding box center [447, 187] width 466 height 13
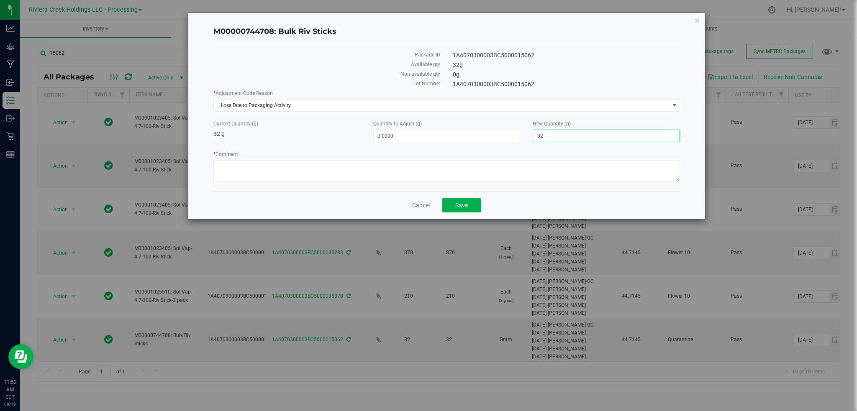
drag, startPoint x: 569, startPoint y: 138, endPoint x: 528, endPoint y: 140, distance: 41.9
click at [528, 140] on div "New Quantity (g) 32.0000 32" at bounding box center [606, 131] width 160 height 22
type input "0"
type input "-32.0000"
type input "0.0000"
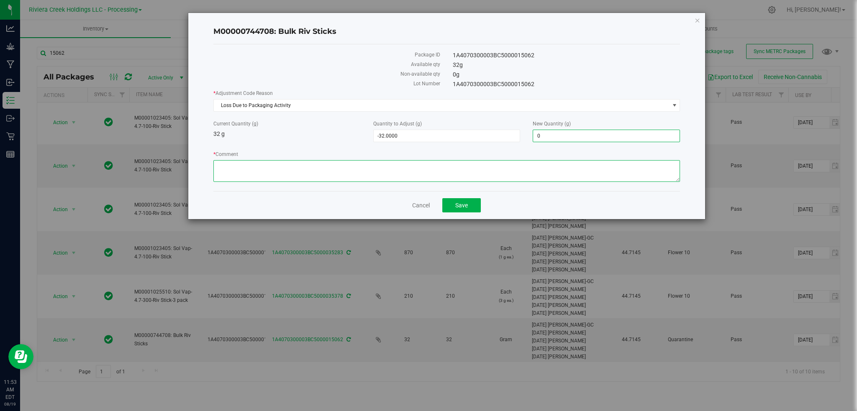
click at [291, 170] on textarea "* Comment" at bounding box center [446, 171] width 467 height 22
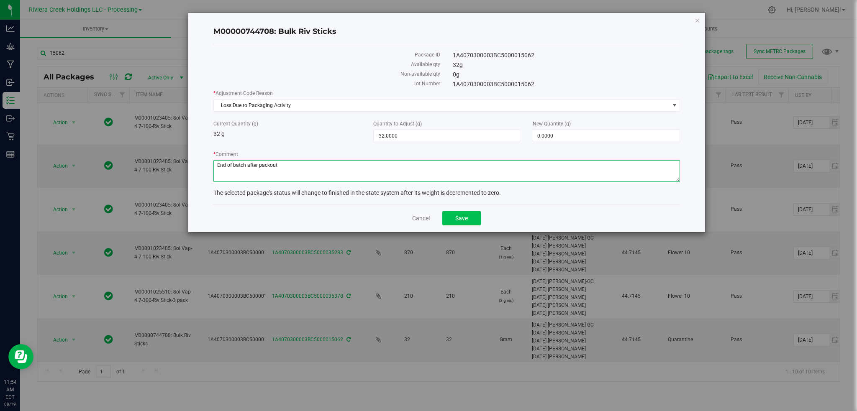
type textarea "End of batch after packout"
click at [459, 223] on button "Save" at bounding box center [461, 218] width 38 height 14
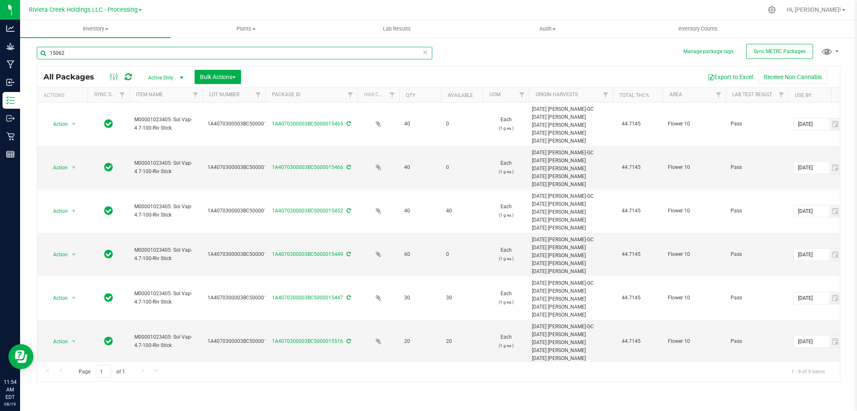
click at [71, 52] on input "15062" at bounding box center [234, 53] width 395 height 13
type input "1"
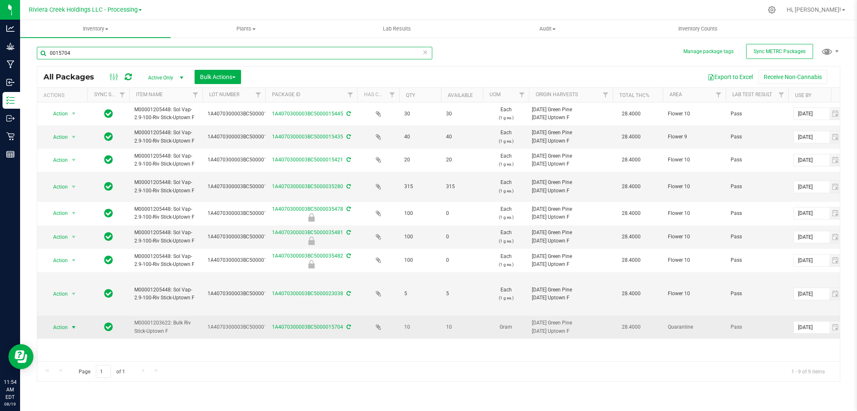
type input "0015704"
click at [70, 325] on span "select" at bounding box center [73, 327] width 7 height 7
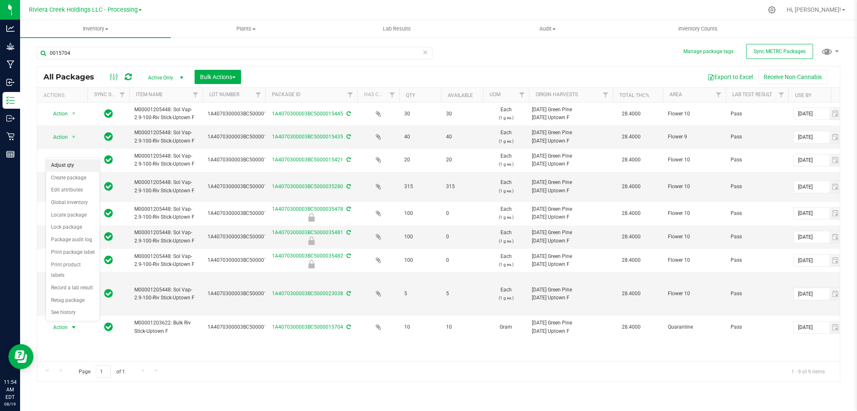
click at [69, 167] on li "Adjust qty" at bounding box center [73, 165] width 54 height 13
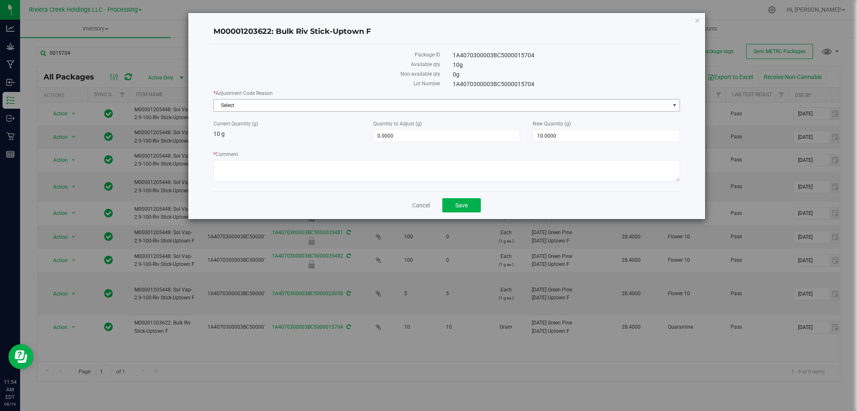
click at [675, 104] on span "select" at bounding box center [674, 105] width 7 height 7
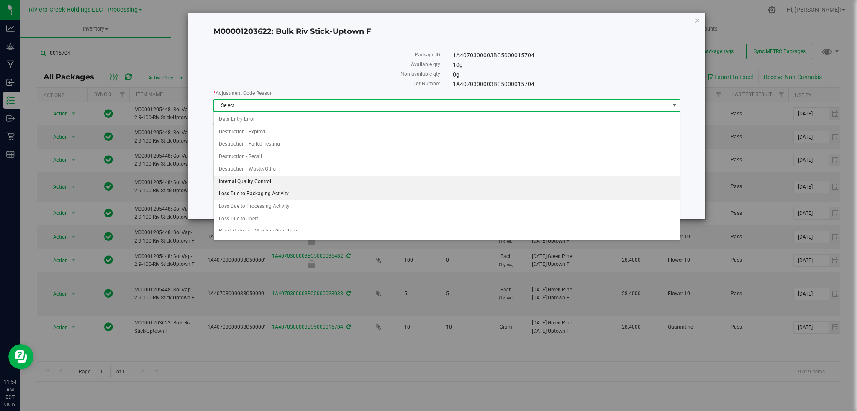
scroll to position [19, 0]
click at [266, 190] on li "Loss Due to Packaging Activity" at bounding box center [447, 187] width 466 height 13
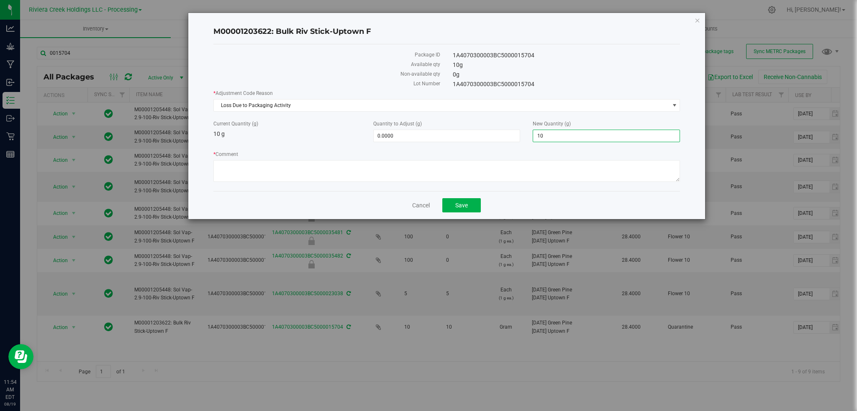
drag, startPoint x: 567, startPoint y: 133, endPoint x: 525, endPoint y: 144, distance: 43.9
click at [526, 144] on div "* Adjustment Code Reason Loss Due to Packaging Activity Select Damaged / Adulte…" at bounding box center [446, 137] width 467 height 95
type input "0"
type input "-10.0000"
type input "0.0000"
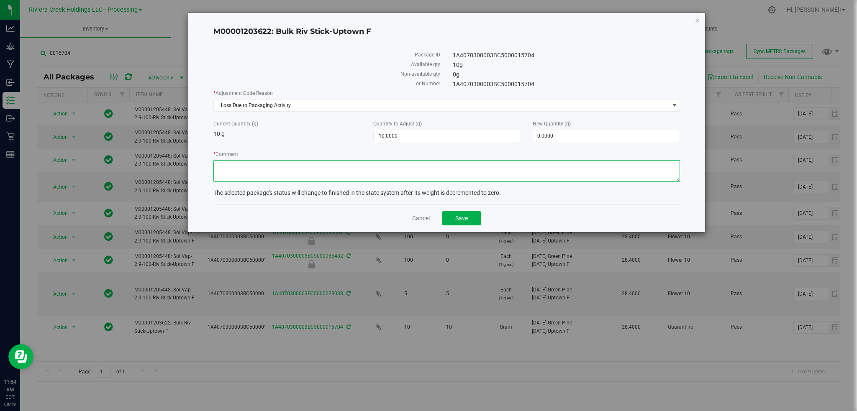
click at [285, 167] on textarea "* Comment" at bounding box center [446, 171] width 467 height 22
type textarea "End of batch after packout"
click at [452, 218] on button "Save" at bounding box center [461, 218] width 38 height 14
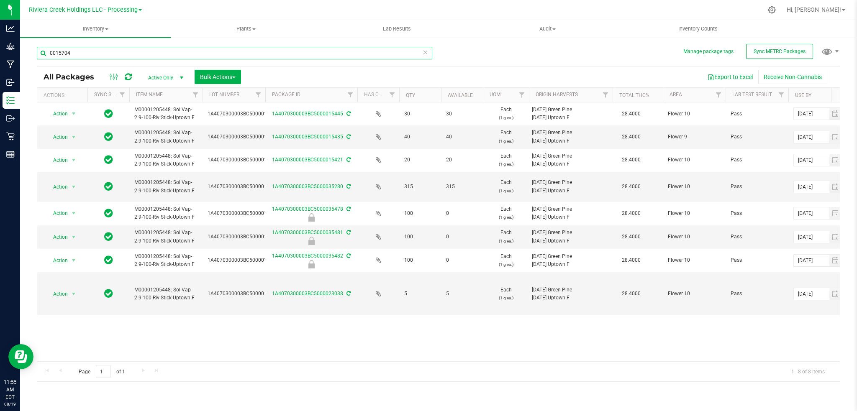
click at [107, 55] on input "0015704" at bounding box center [234, 53] width 395 height 13
type input "0"
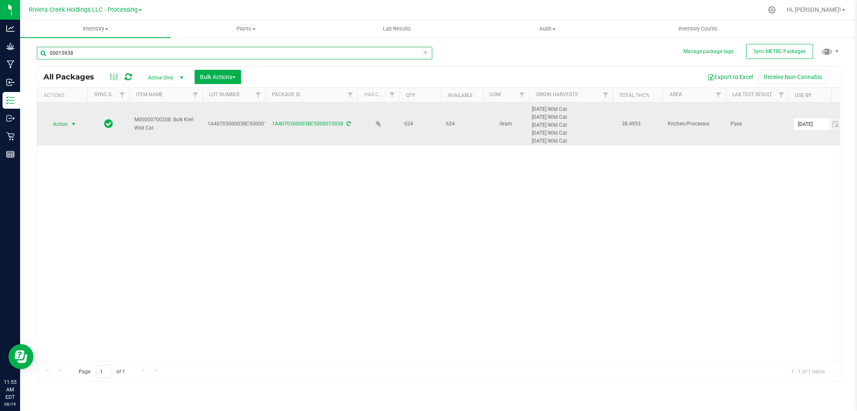
type input "00015938"
click at [74, 123] on span "select" at bounding box center [73, 124] width 7 height 7
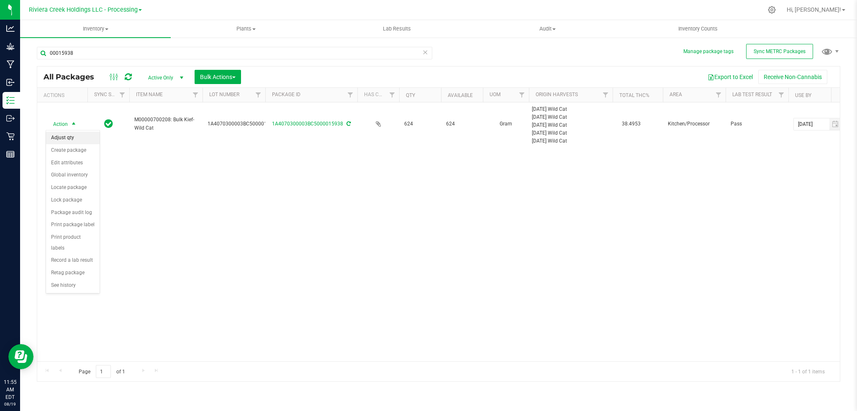
click at [65, 137] on li "Adjust qty" at bounding box center [73, 138] width 54 height 13
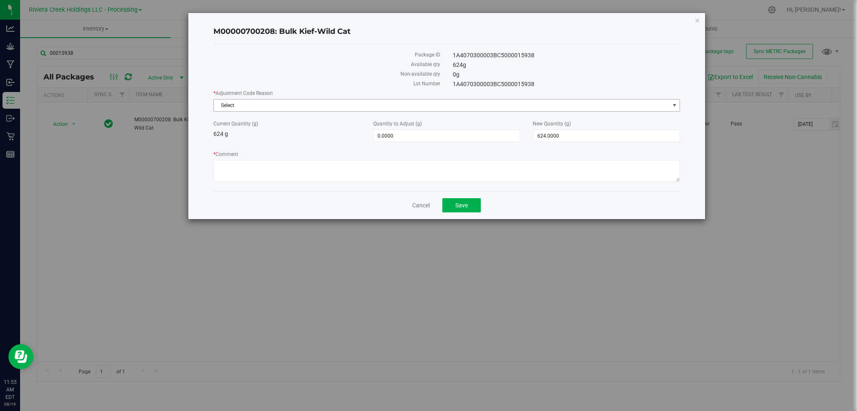
click at [671, 103] on span "select" at bounding box center [674, 105] width 7 height 7
click at [310, 68] on div "Available qty" at bounding box center [327, 66] width 240 height 10
click at [420, 207] on link "Cancel" at bounding box center [421, 205] width 18 height 8
